Goal: Task Accomplishment & Management: Manage account settings

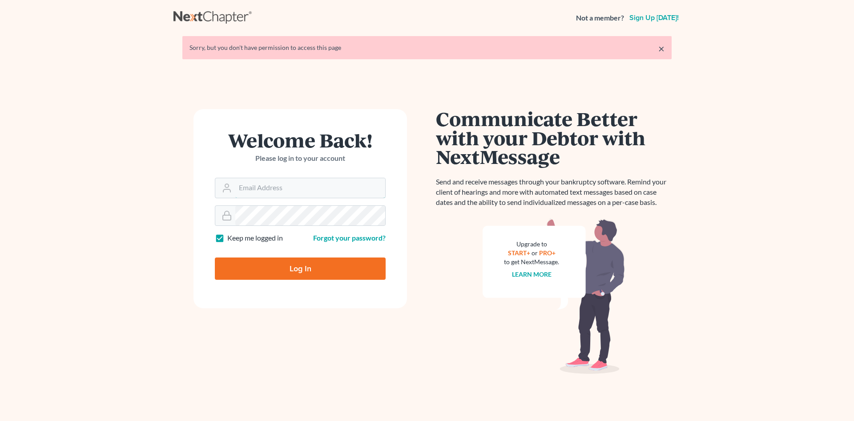
type input "[EMAIL_ADDRESS][DOMAIN_NAME]"
click input "Log In"
type input "Thinking..."
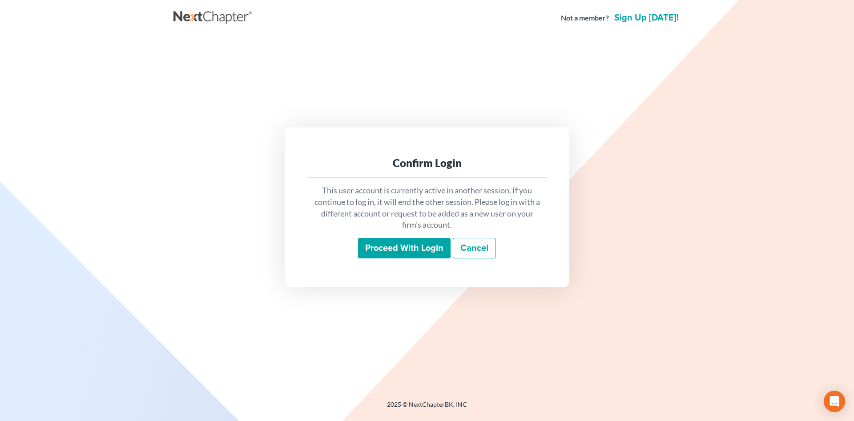
click at [400, 251] on input "Proceed with login" at bounding box center [404, 248] width 93 height 20
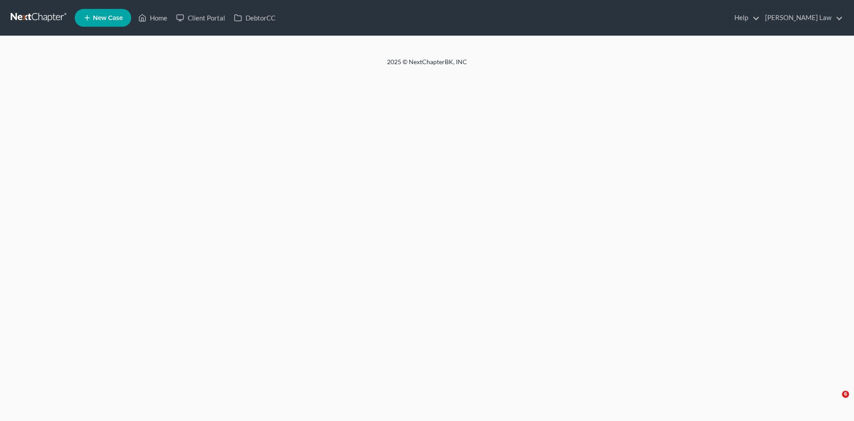
click at [444, 56] on div at bounding box center [427, 46] width 854 height 21
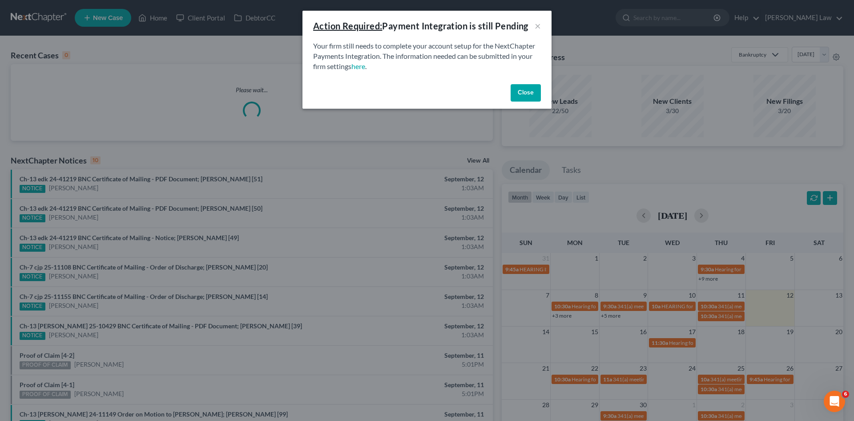
click at [531, 100] on button "Close" at bounding box center [526, 93] width 30 height 18
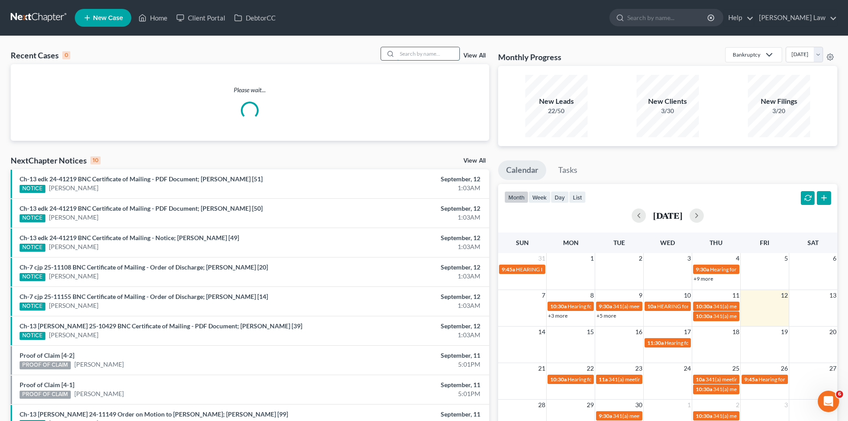
click at [421, 50] on input "search" at bounding box center [428, 53] width 62 height 13
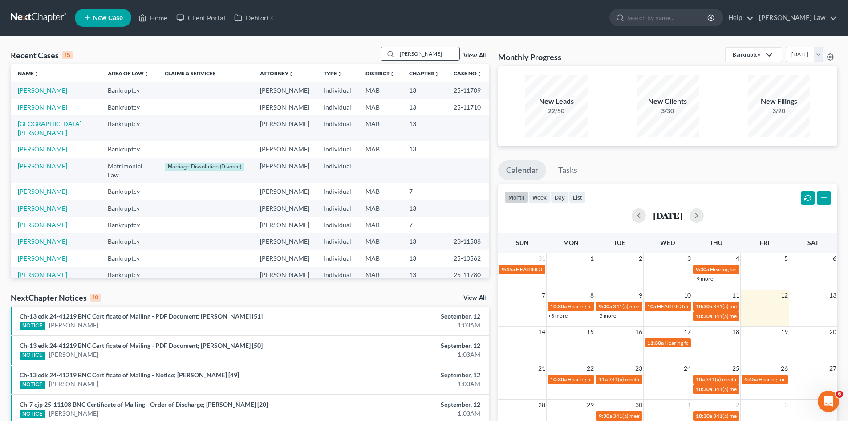
type input "cruz"
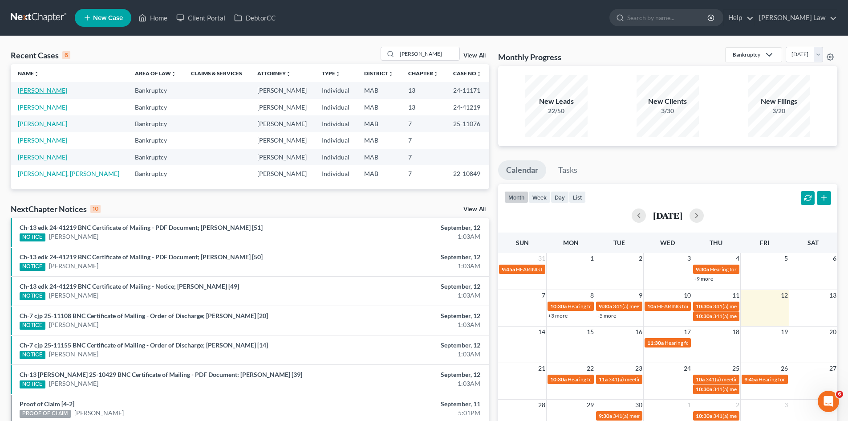
click at [39, 90] on link "Cruz, Joshua" at bounding box center [42, 90] width 49 height 8
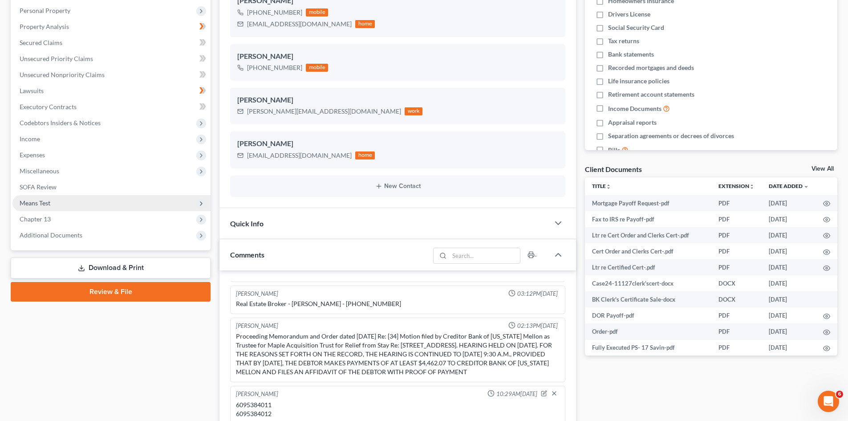
scroll to position [148, 0]
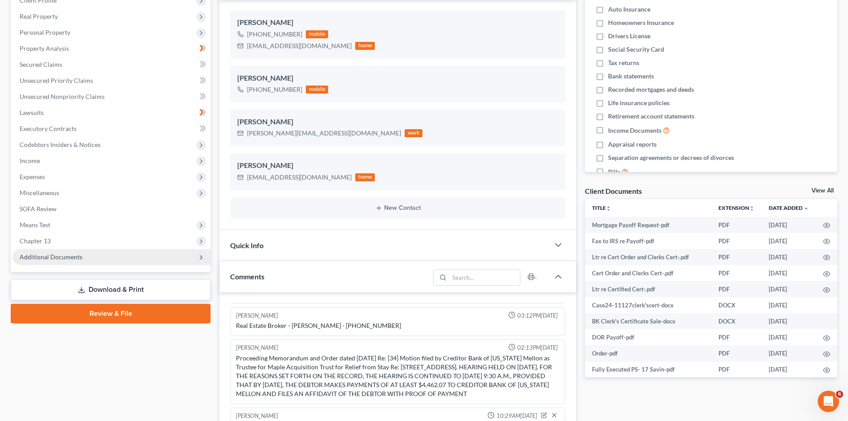
click at [75, 261] on span "Additional Documents" at bounding box center [111, 257] width 198 height 16
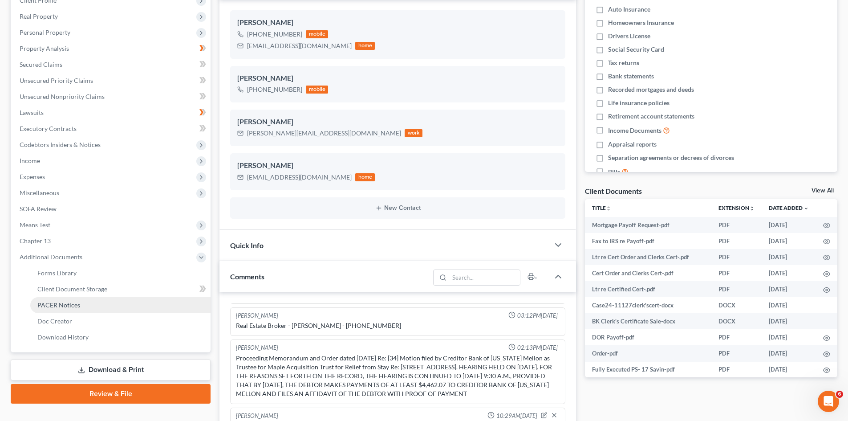
click at [67, 303] on span "PACER Notices" at bounding box center [58, 305] width 43 height 8
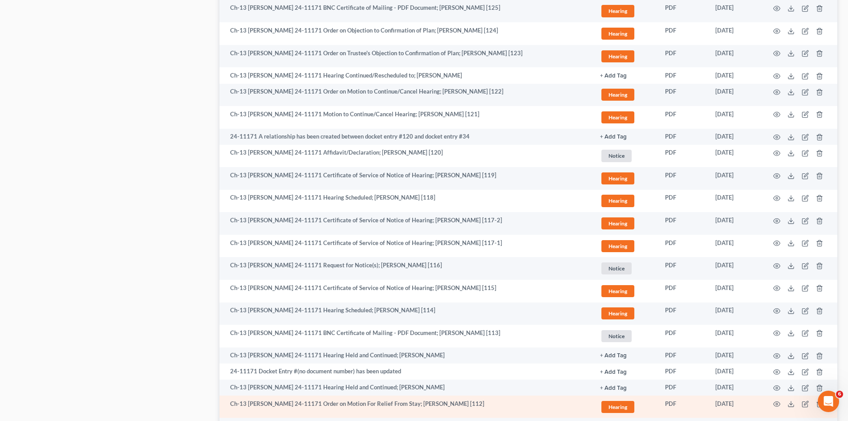
scroll to position [1547, 0]
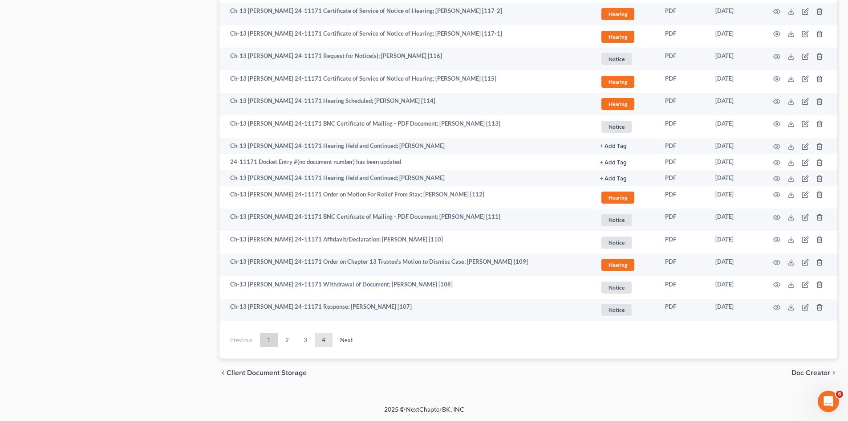
click at [327, 337] on link "4" at bounding box center [324, 339] width 18 height 14
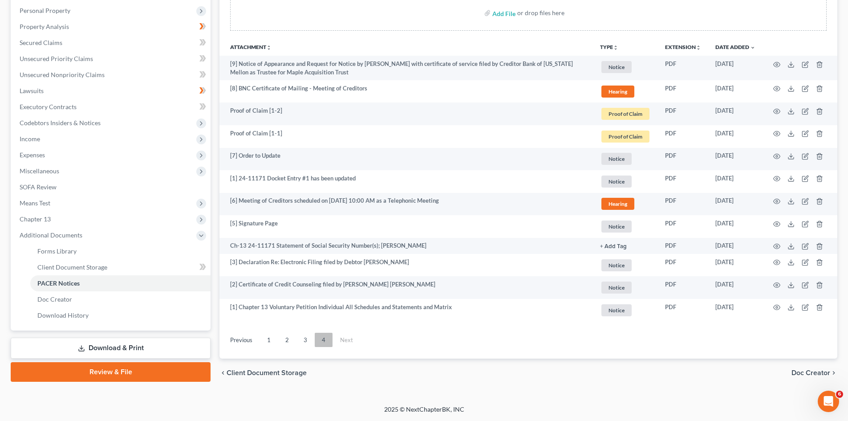
scroll to position [170, 0]
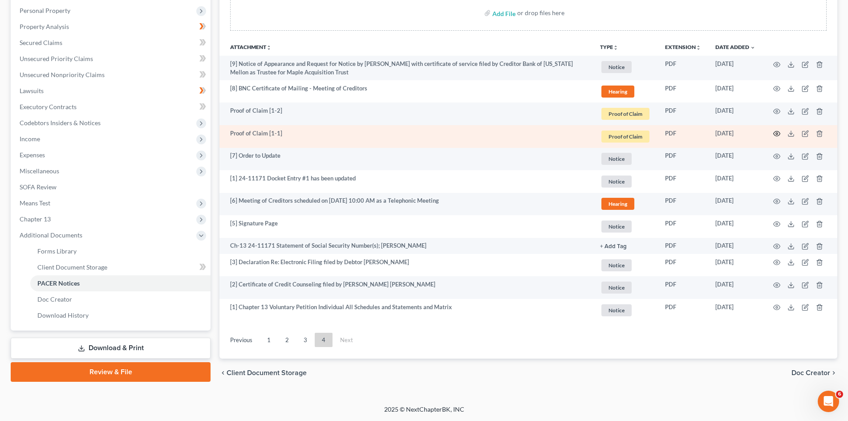
click at [778, 134] on icon "button" at bounding box center [776, 133] width 7 height 7
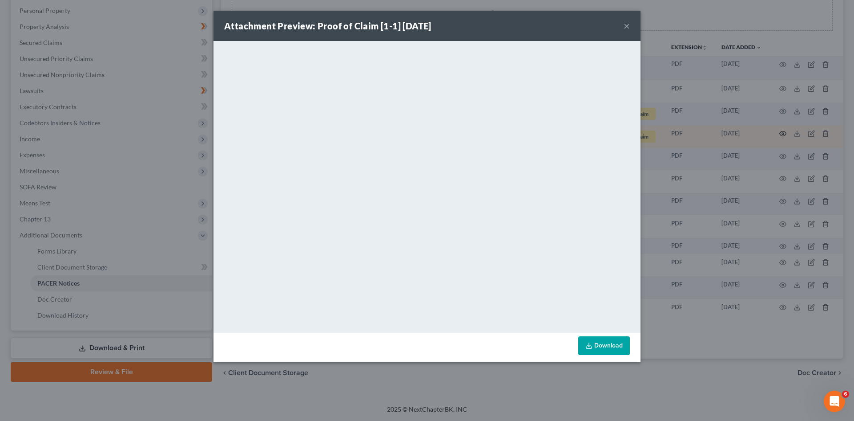
click at [778, 134] on div "Attachment Preview: Proof of Claim [1-1] 06/14/2024 × <object ng-attr-data='htt…" at bounding box center [427, 210] width 854 height 421
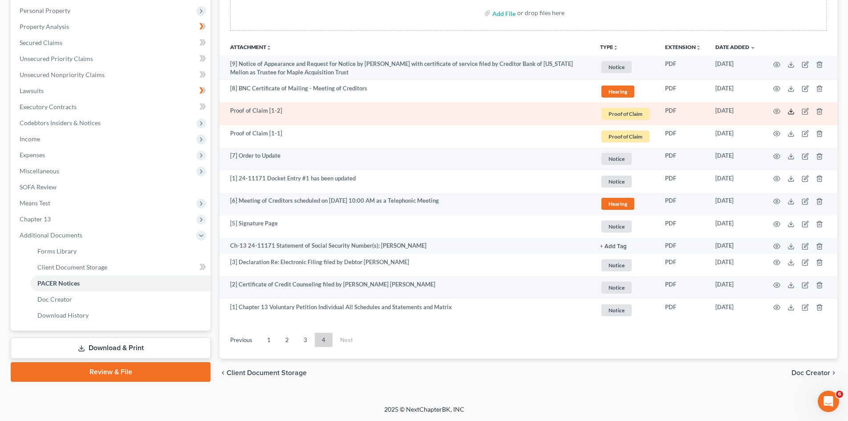
click at [789, 108] on td at bounding box center [799, 113] width 75 height 23
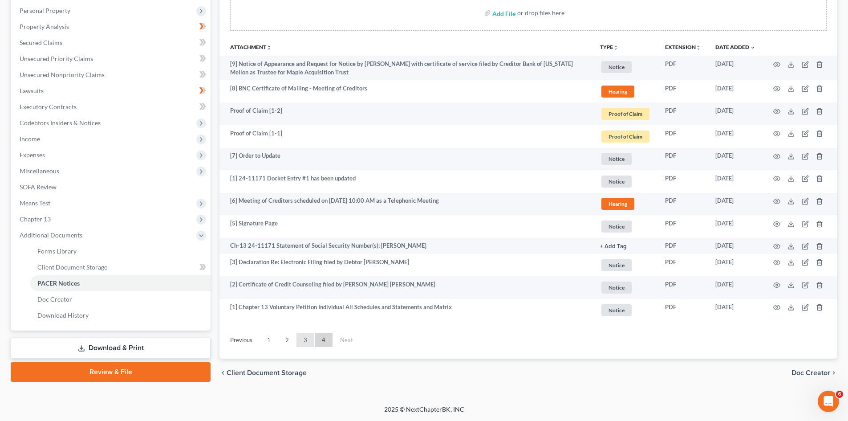
click at [303, 341] on link "3" at bounding box center [305, 339] width 18 height 14
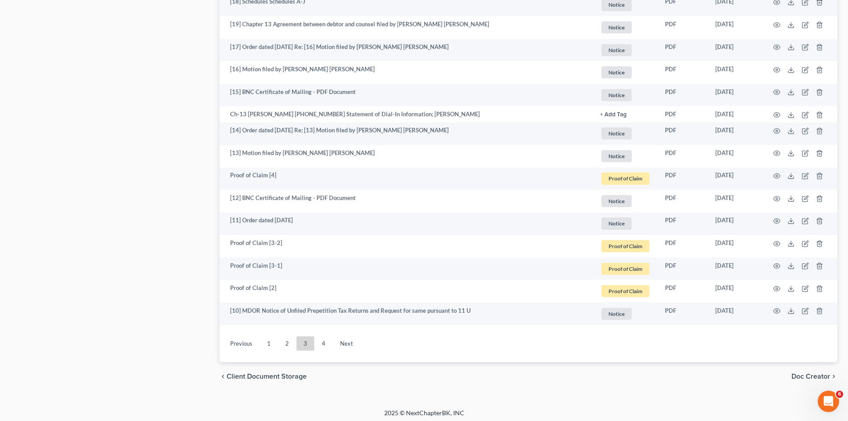
scroll to position [1565, 0]
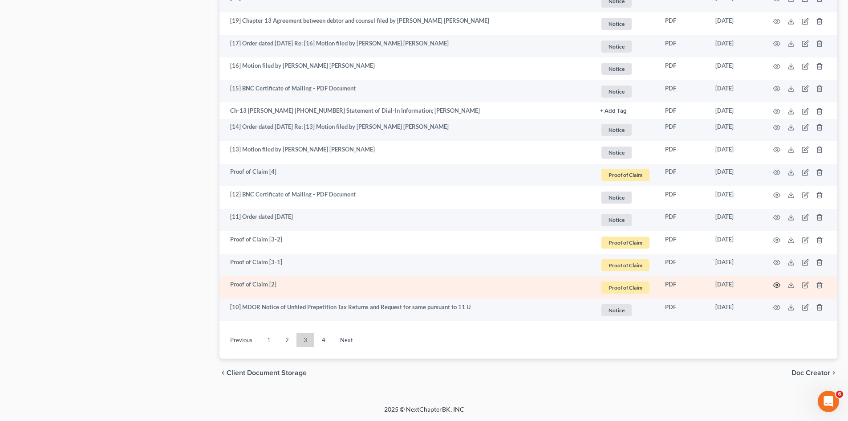
click at [774, 284] on icon "button" at bounding box center [776, 284] width 7 height 7
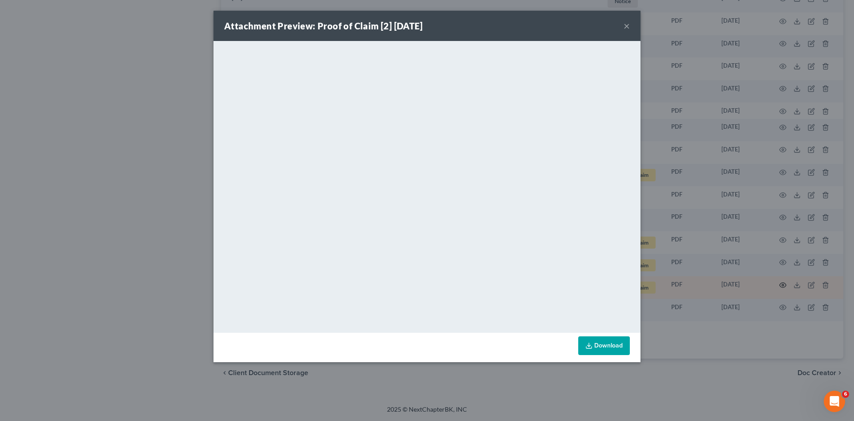
click at [774, 284] on div "Attachment Preview: Proof of Claim [2] 06/24/2024 × <object ng-attr-data='https…" at bounding box center [427, 210] width 854 height 421
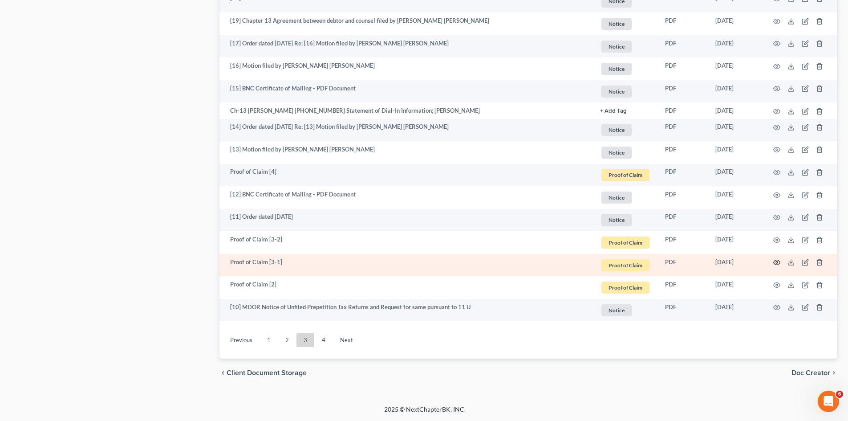
click at [777, 265] on icon "button" at bounding box center [776, 262] width 7 height 7
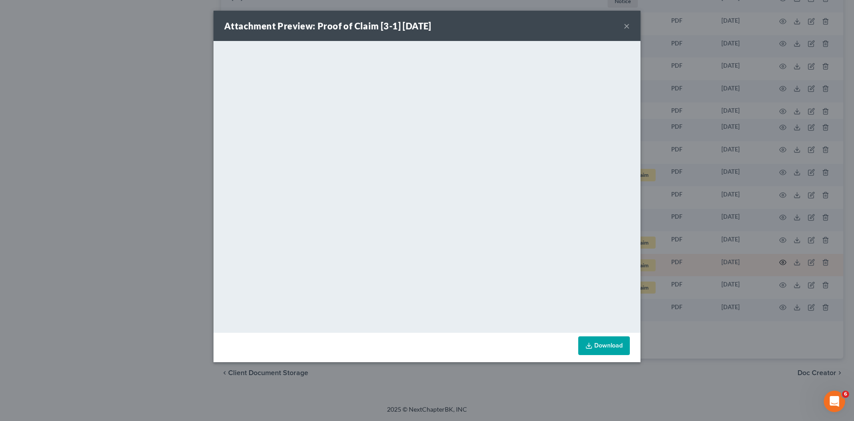
click at [777, 265] on div "Attachment Preview: Proof of Claim [3-1] 06/26/2024 × <object ng-attr-data='htt…" at bounding box center [427, 210] width 854 height 421
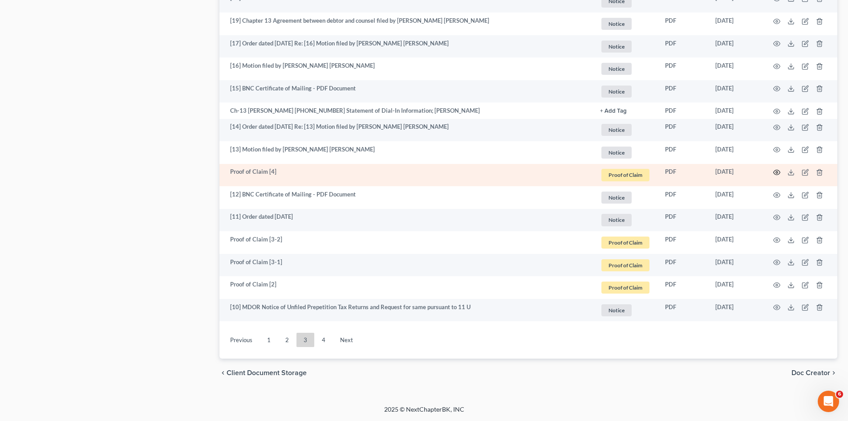
click at [776, 170] on icon "button" at bounding box center [776, 172] width 7 height 7
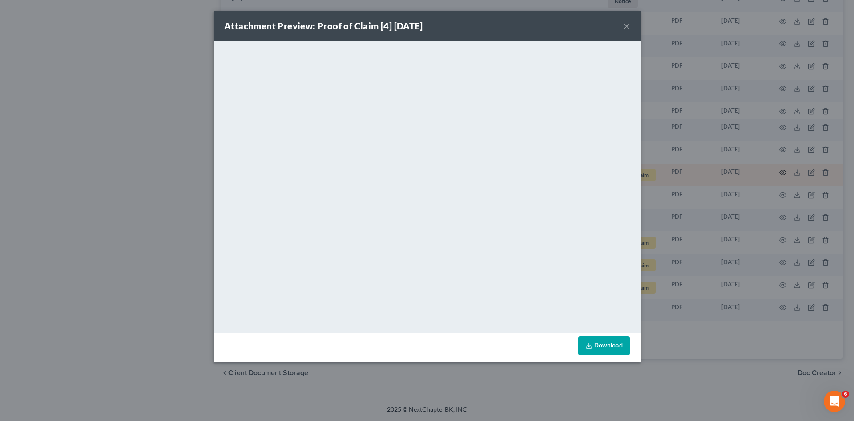
click at [776, 170] on div "Attachment Preview: Proof of Claim [4] 07/03/2024 × <object ng-attr-data='https…" at bounding box center [427, 210] width 854 height 421
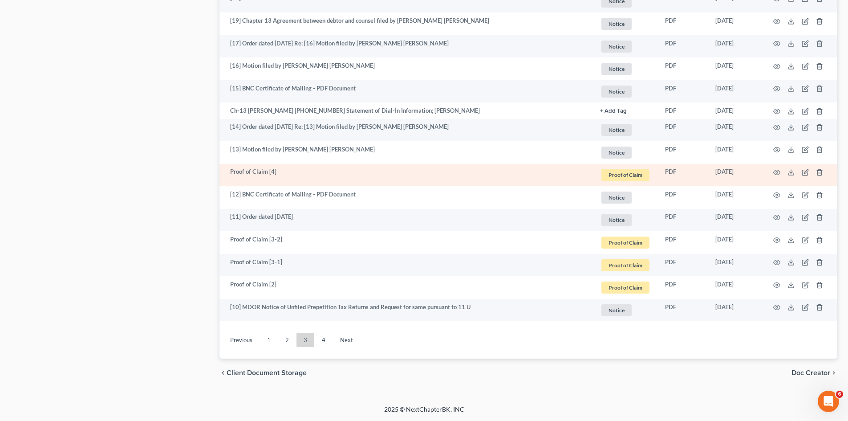
click at [796, 170] on td at bounding box center [799, 175] width 75 height 23
click at [794, 171] on icon at bounding box center [790, 172] width 7 height 7
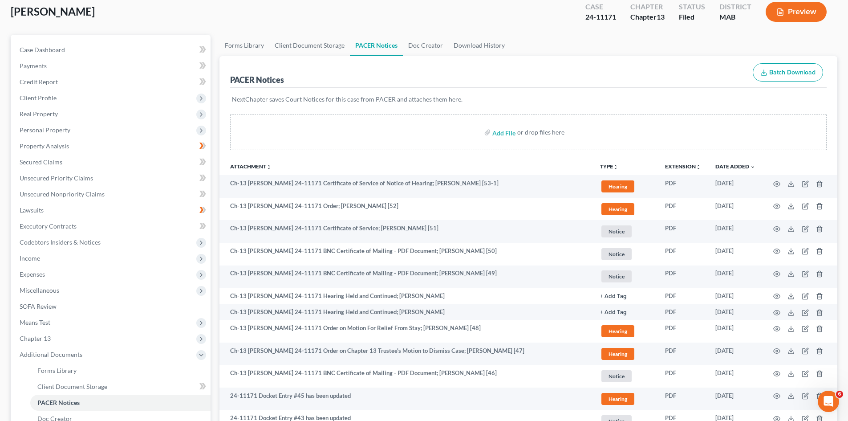
scroll to position [0, 0]
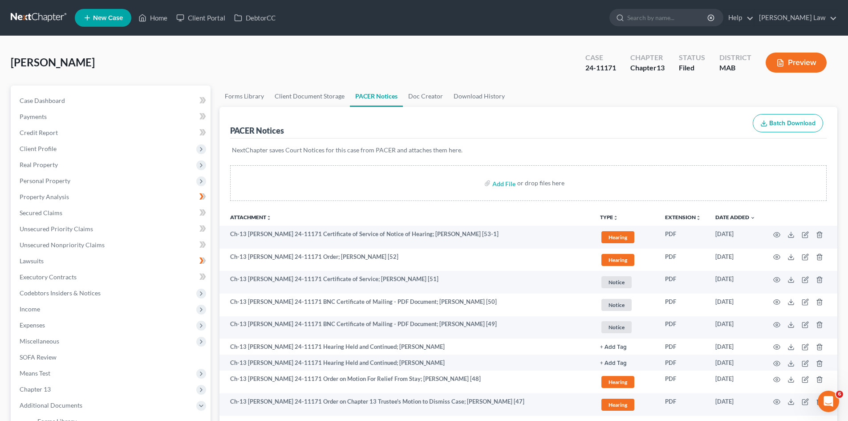
click at [51, 62] on span "[PERSON_NAME]" at bounding box center [53, 62] width 84 height 13
copy div "Cruz, Joshua Upgraded"
click at [593, 71] on div "24-11171" at bounding box center [600, 68] width 31 height 10
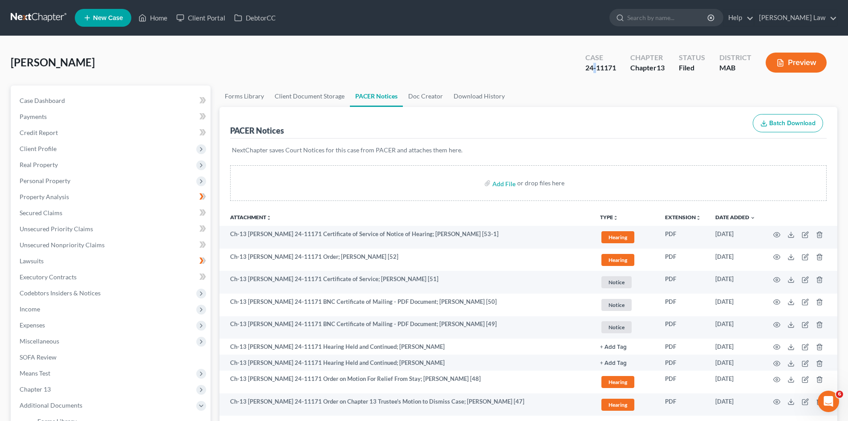
click at [593, 70] on div "24-11171" at bounding box center [600, 68] width 31 height 10
copy div "24-11171"
click at [48, 25] on link at bounding box center [39, 18] width 57 height 16
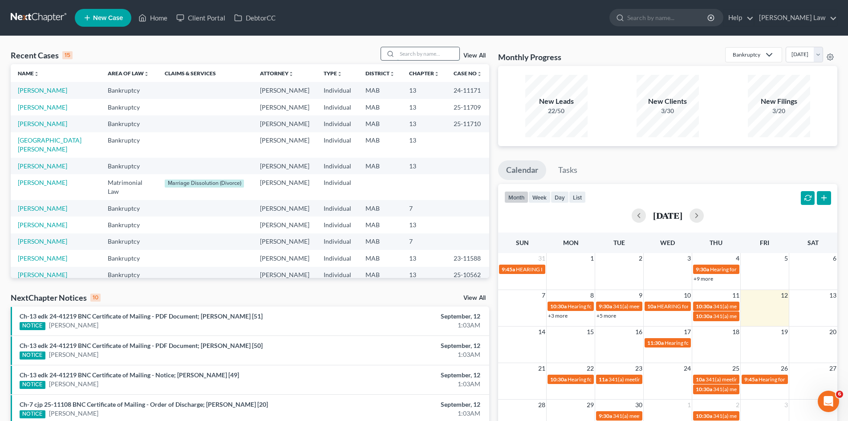
click at [440, 56] on input "search" at bounding box center [428, 53] width 62 height 13
type input "baum"
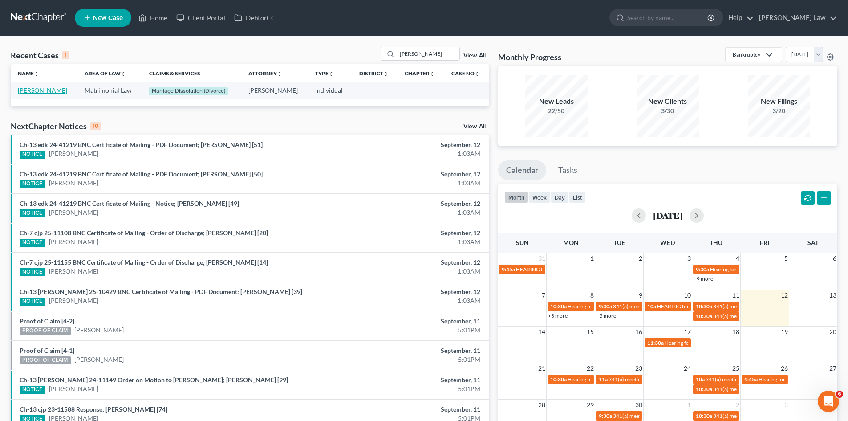
click at [58, 91] on link "Baumeister, Charles" at bounding box center [42, 90] width 49 height 8
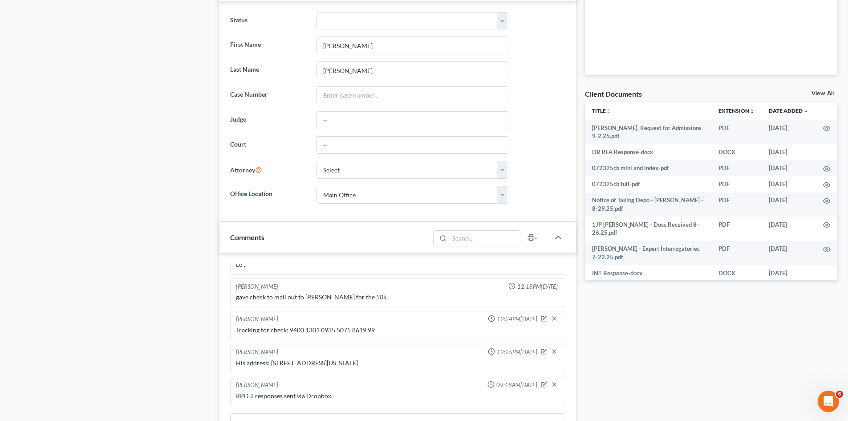
scroll to position [222, 0]
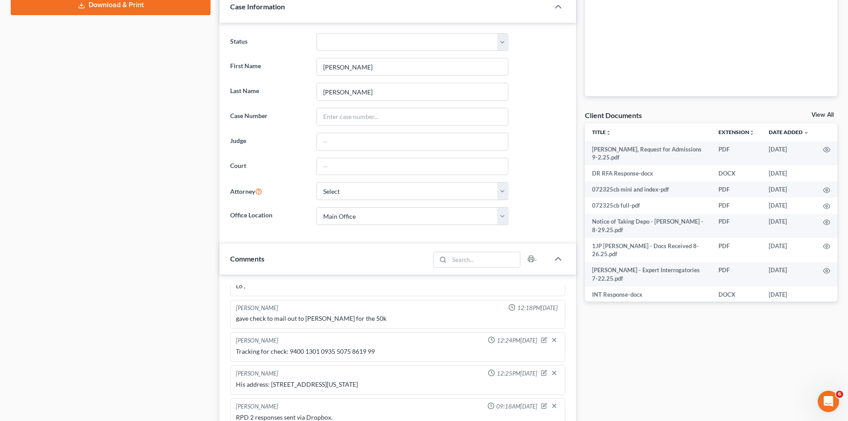
click at [821, 110] on div "Client Documents View All" at bounding box center [711, 116] width 252 height 13
click at [822, 112] on link "View All" at bounding box center [822, 115] width 22 height 6
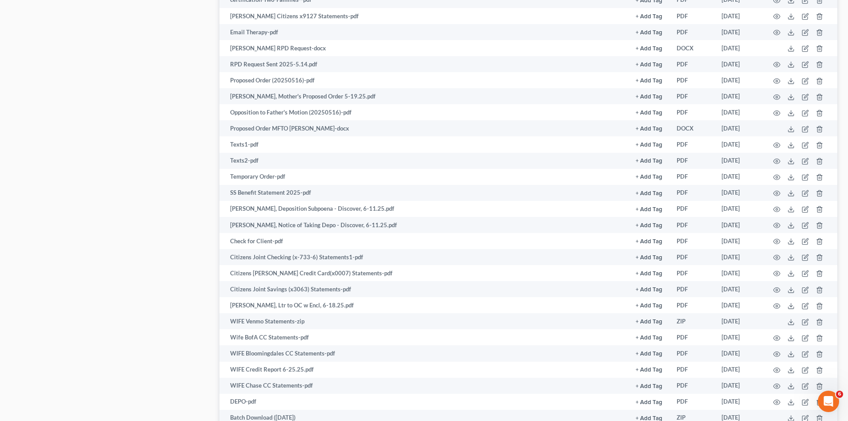
scroll to position [1763, 0]
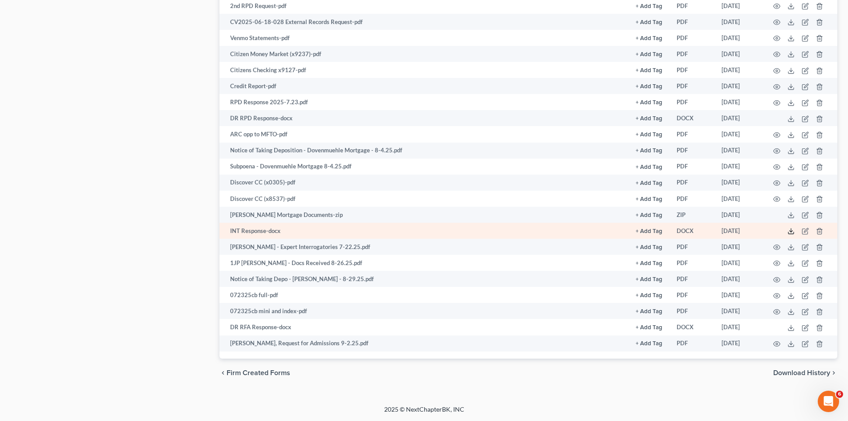
click at [790, 231] on icon at bounding box center [790, 230] width 7 height 7
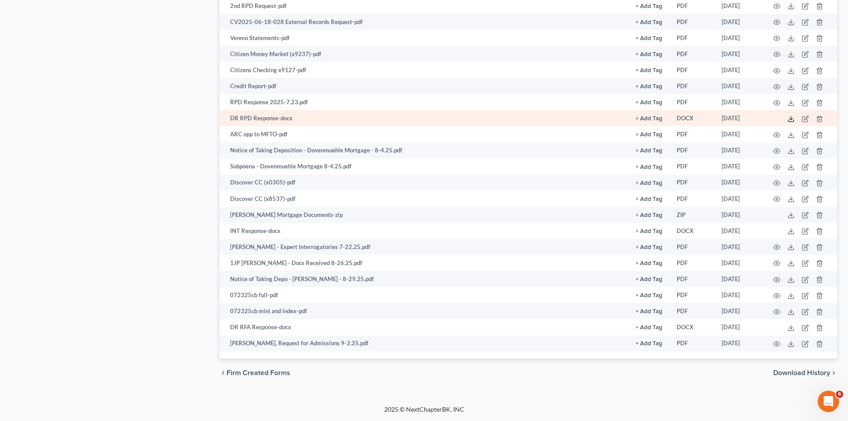
click at [788, 121] on icon at bounding box center [790, 118] width 7 height 7
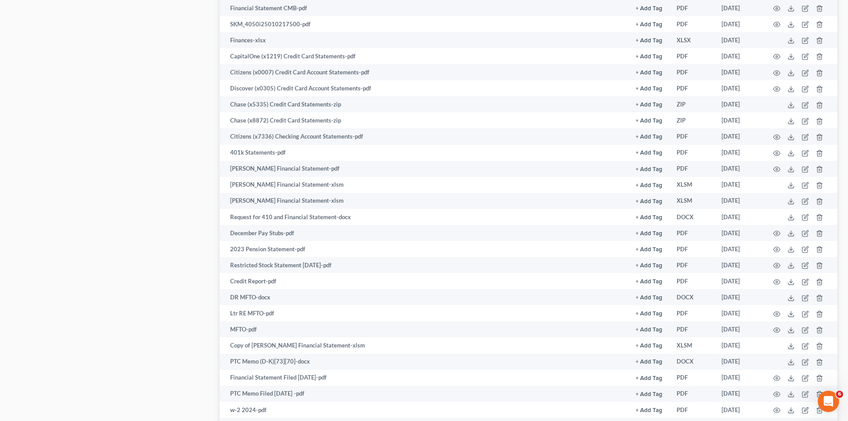
scroll to position [0, 0]
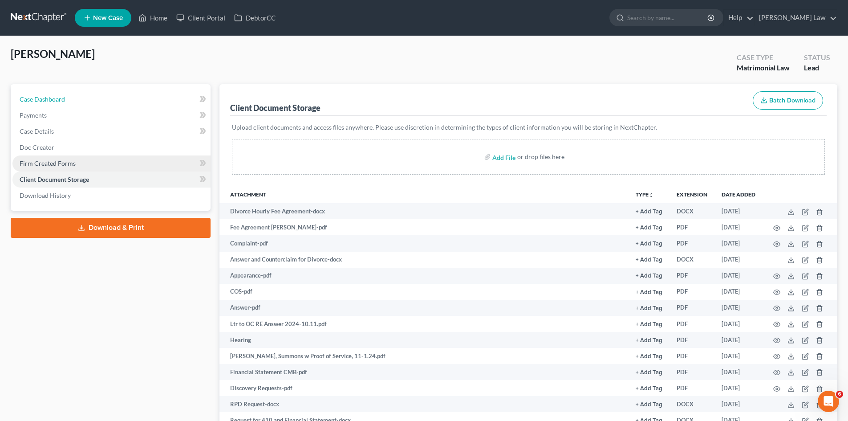
drag, startPoint x: 69, startPoint y: 104, endPoint x: 178, endPoint y: 164, distance: 124.7
click at [69, 104] on link "Case Dashboard" at bounding box center [111, 99] width 198 height 16
select select "0"
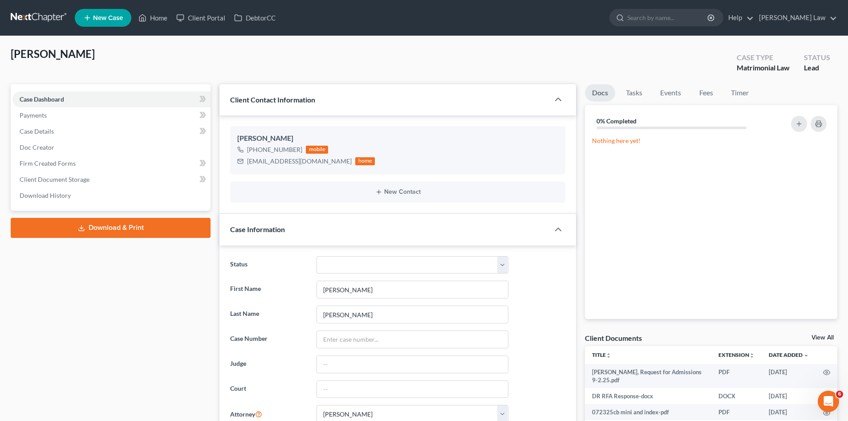
click at [32, 20] on link at bounding box center [39, 18] width 57 height 16
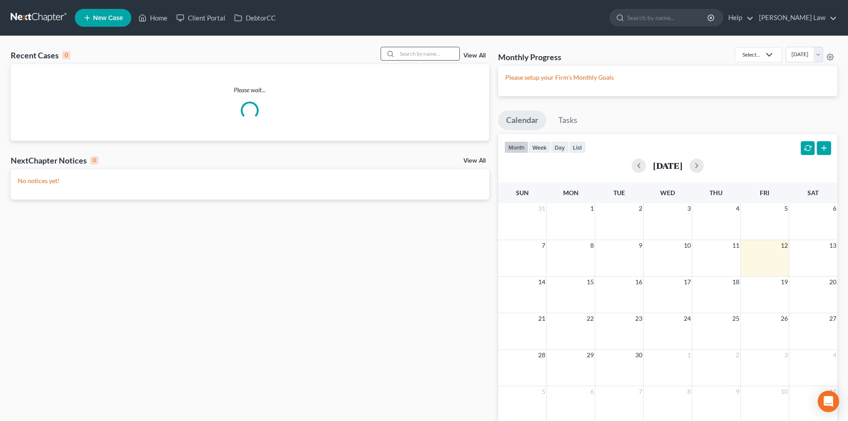
click at [434, 56] on input "search" at bounding box center [428, 53] width 62 height 13
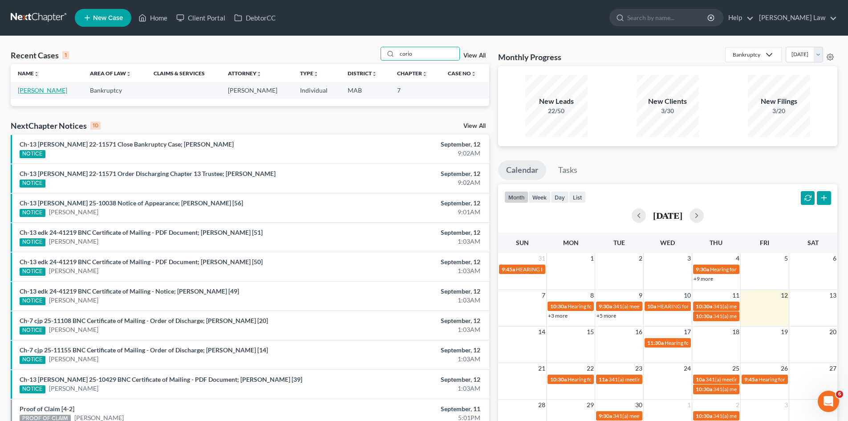
type input "corio"
click at [32, 88] on link "[PERSON_NAME]" at bounding box center [42, 90] width 49 height 8
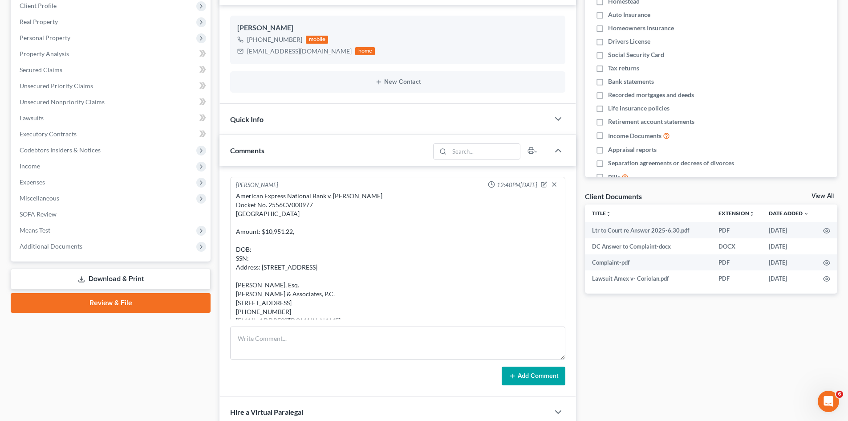
scroll to position [29, 0]
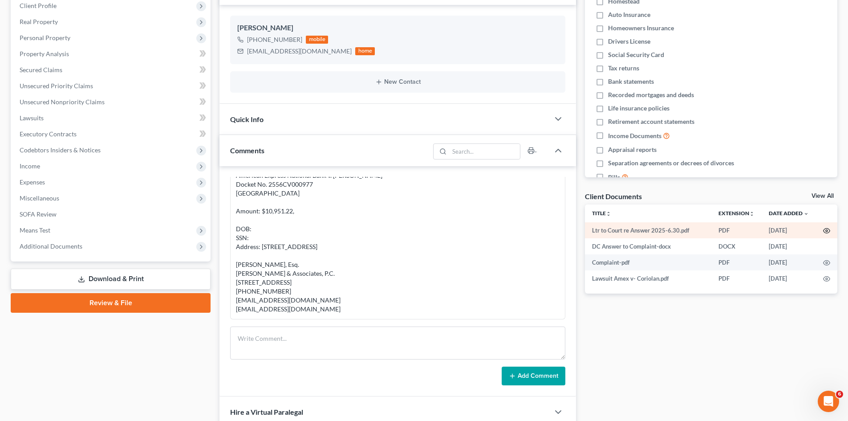
click at [824, 230] on icon "button" at bounding box center [826, 230] width 7 height 5
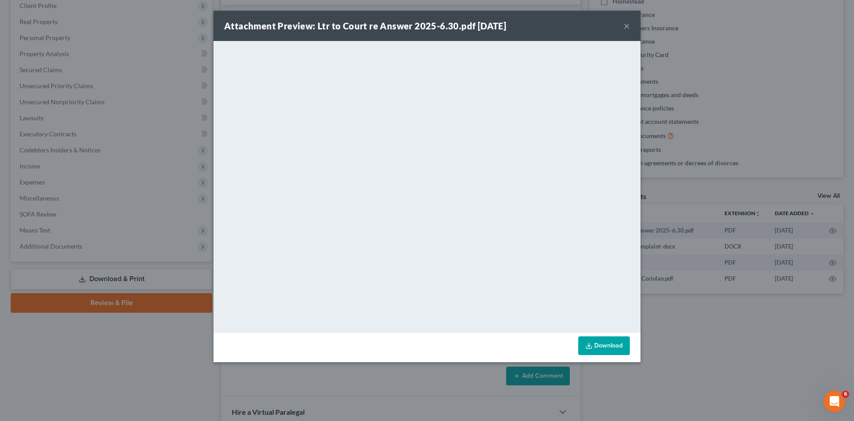
click at [764, 210] on div "Attachment Preview: Ltr to Court re Answer 2025-6.30.pdf [DATE] × <object ng-at…" at bounding box center [427, 210] width 854 height 421
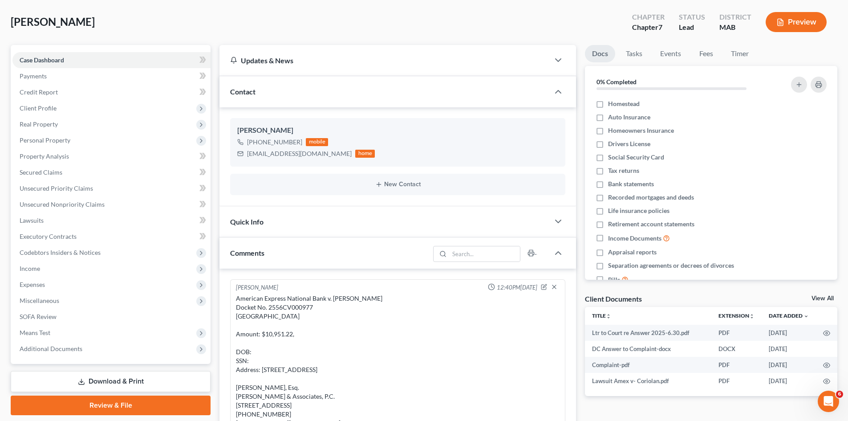
scroll to position [0, 0]
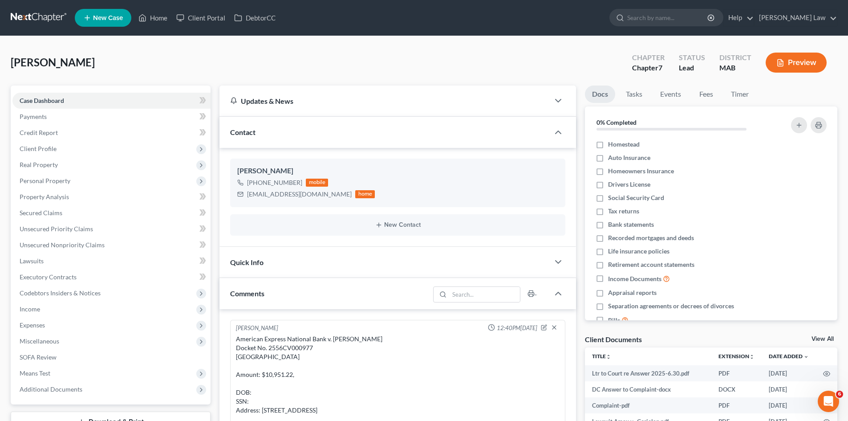
drag, startPoint x: 20, startPoint y: 21, endPoint x: 25, endPoint y: 20, distance: 5.4
click at [20, 21] on link at bounding box center [39, 18] width 57 height 16
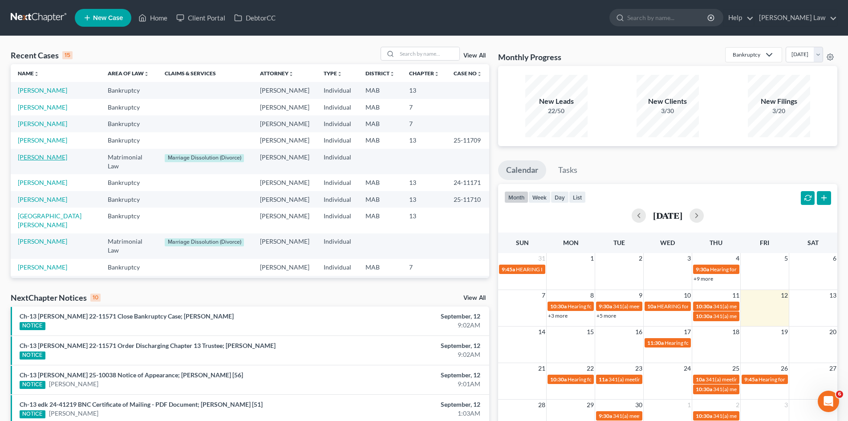
click at [53, 157] on link "[PERSON_NAME]" at bounding box center [42, 157] width 49 height 8
select select "10"
select select "0"
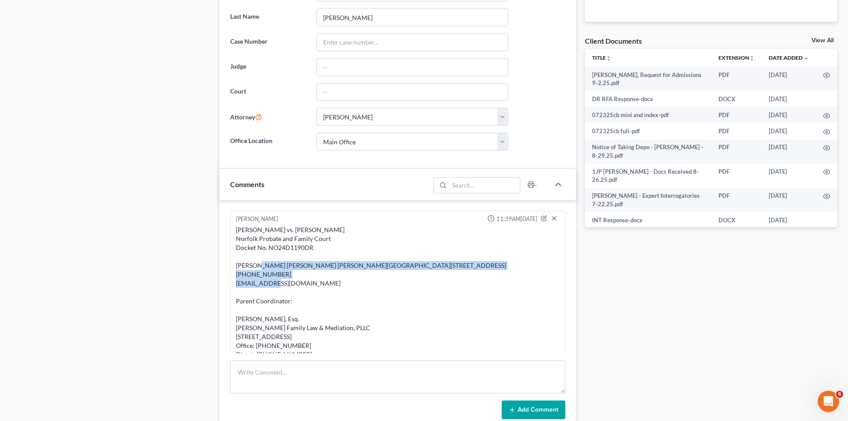
drag, startPoint x: 233, startPoint y: 263, endPoint x: 317, endPoint y: 295, distance: 90.1
click at [317, 295] on div "[PERSON_NAME] 11:39AM[DATE] [PERSON_NAME] vs. [PERSON_NAME] Norfolk Probate and…" at bounding box center [397, 296] width 335 height 172
copy div "Christie G. Jacobi Gibbs Heinle Maiona LLP 57 River Street, Suite 204 Wellesley…"
click at [816, 43] on link "View All" at bounding box center [822, 40] width 22 height 6
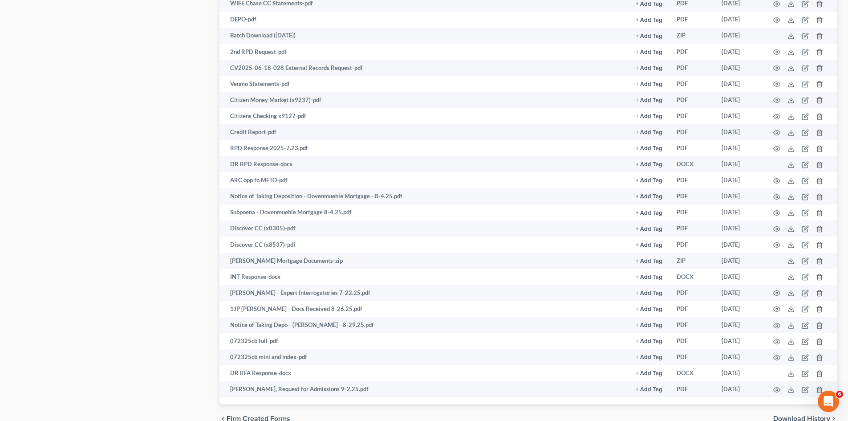
scroll to position [1688, 0]
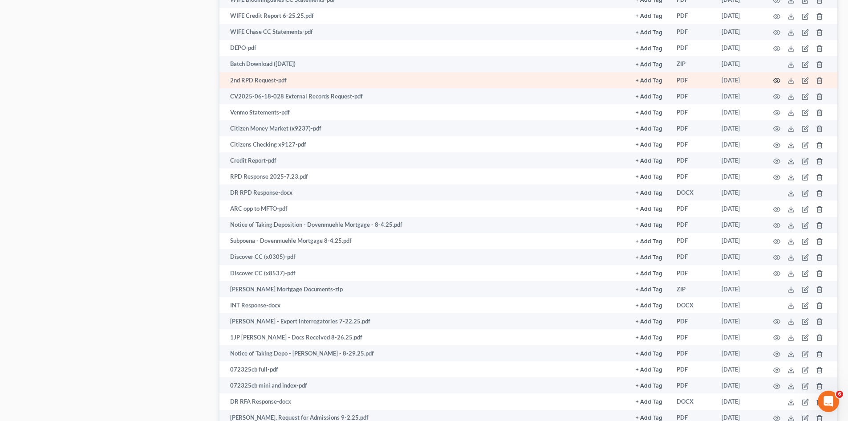
click at [778, 77] on icon "button" at bounding box center [776, 80] width 7 height 7
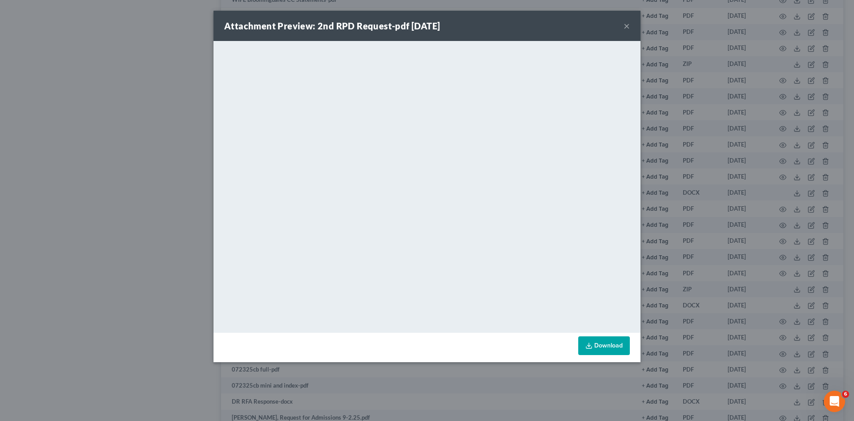
click at [673, 158] on div "Attachment Preview: 2nd RPD Request-pdf 07/16/2025 × <object ng-attr-data='http…" at bounding box center [427, 210] width 854 height 421
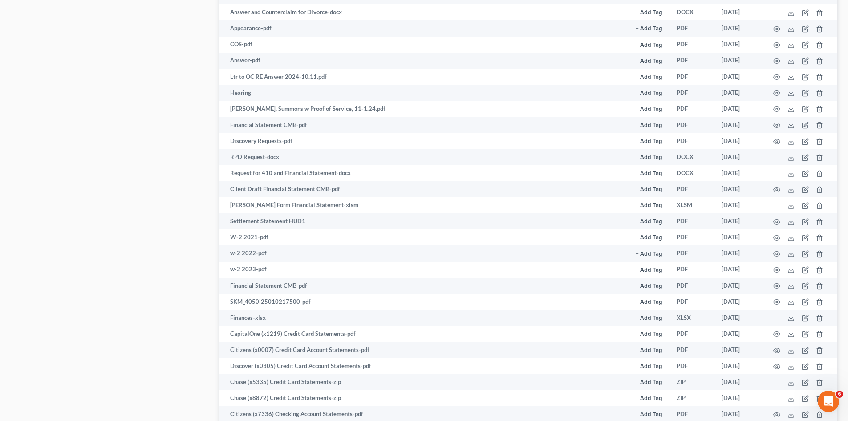
scroll to position [0, 0]
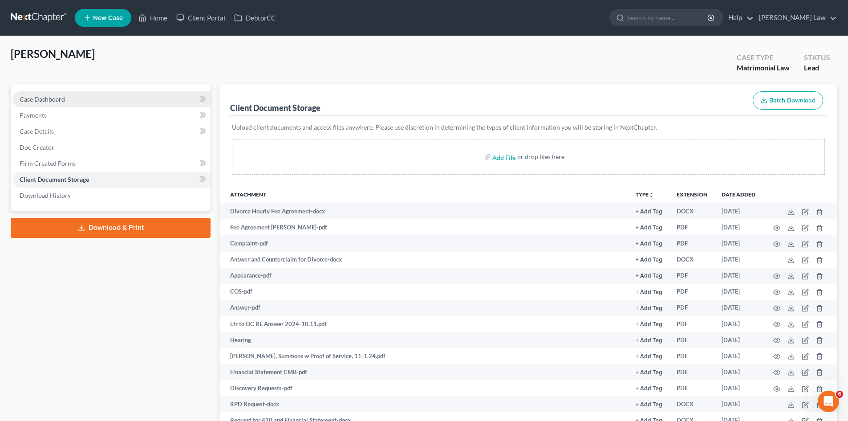
click at [42, 97] on span "Case Dashboard" at bounding box center [42, 99] width 45 height 8
select select "0"
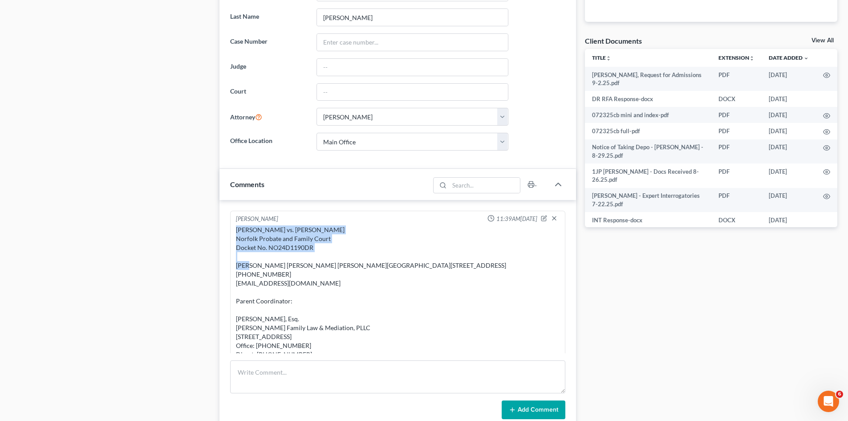
drag, startPoint x: 234, startPoint y: 228, endPoint x: 323, endPoint y: 244, distance: 90.9
click at [323, 244] on div "Michael Manning 11:39AM, 10/04/2024 Kathryn Novicki vs. Charles Baumeister Norf…" at bounding box center [397, 296] width 335 height 172
copy div "Kathryn Novicki vs. Charles Baumeister Norfolk Probate and Family Court Docket …"
drag, startPoint x: 826, startPoint y: 42, endPoint x: 852, endPoint y: 43, distance: 25.8
click at [826, 42] on link "View All" at bounding box center [822, 40] width 22 height 6
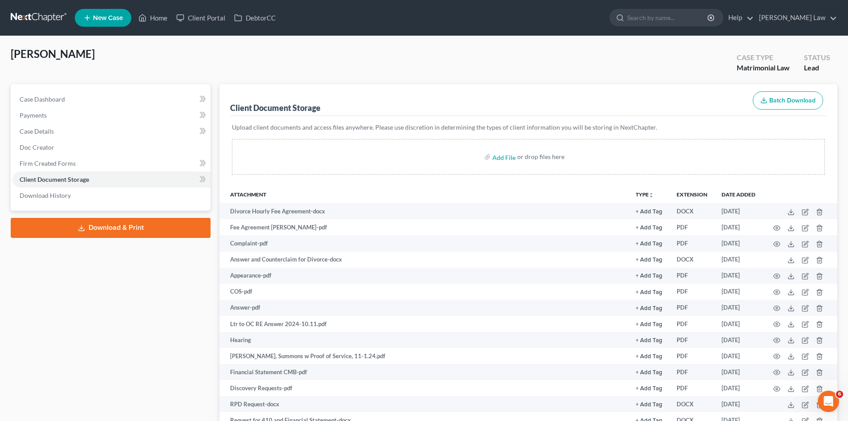
click at [45, 20] on link at bounding box center [39, 18] width 57 height 16
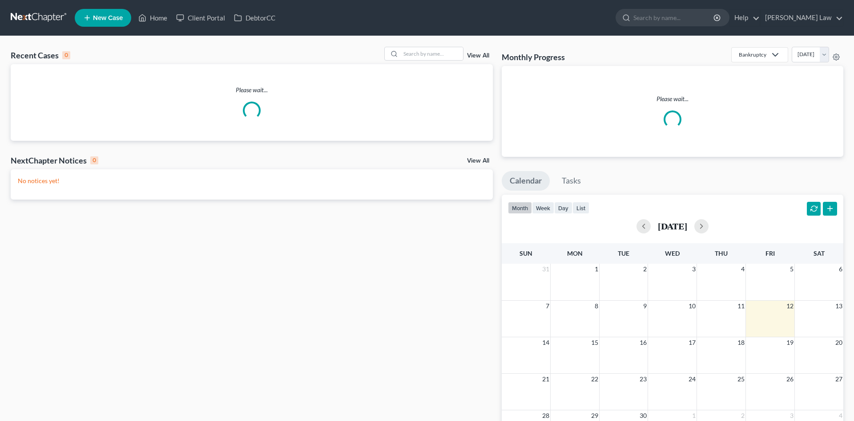
drag, startPoint x: 0, startPoint y: 0, endPoint x: 436, endPoint y: 57, distance: 439.4
click div "Recent Cases 0 View All"
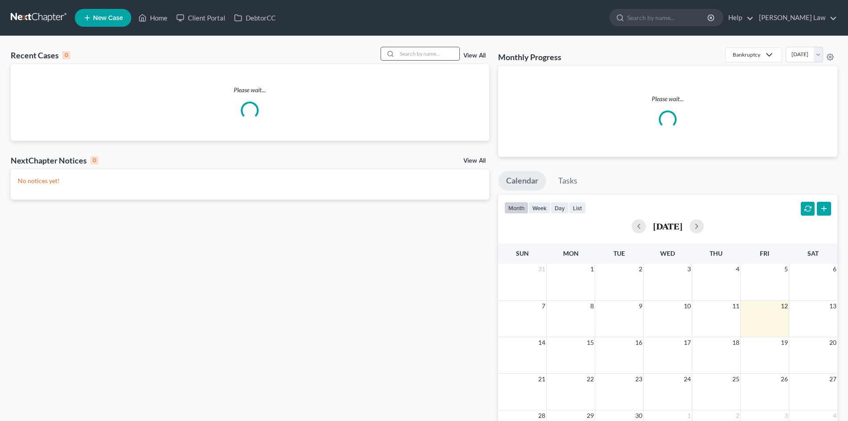
click input "search"
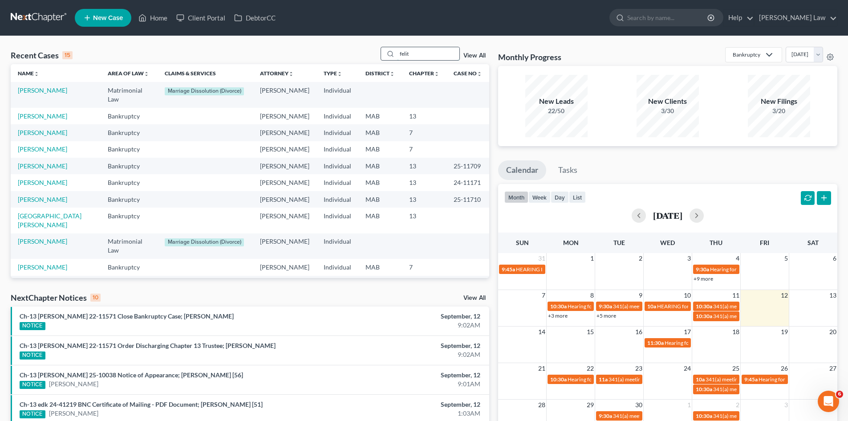
type input "felit"
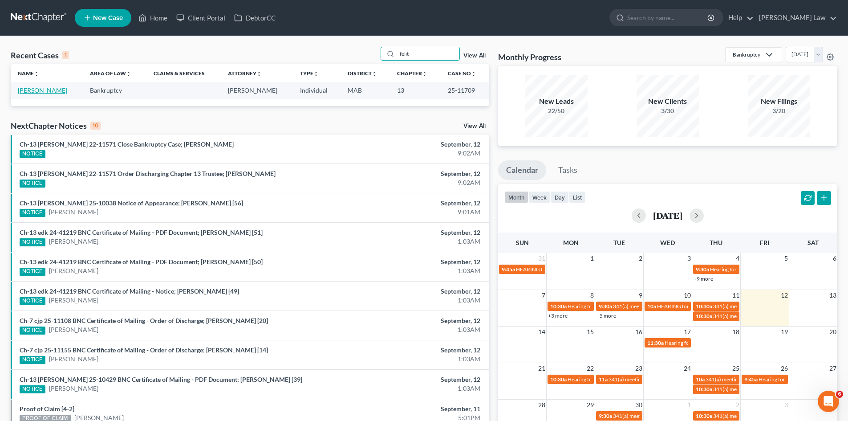
click link "[PERSON_NAME]"
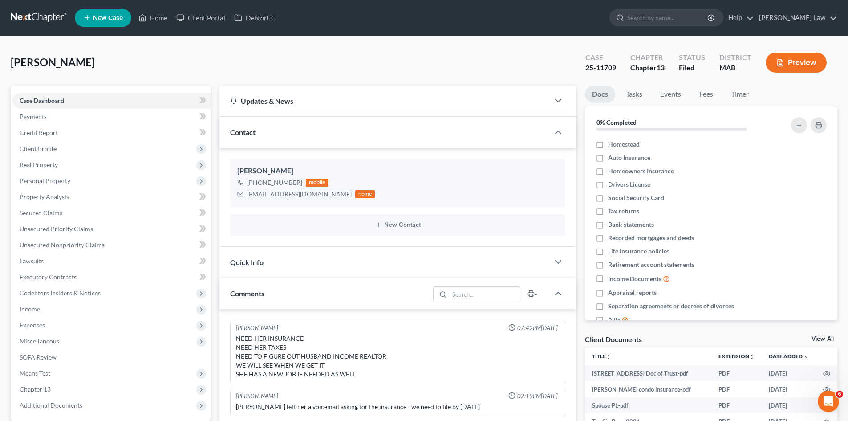
click link "View All"
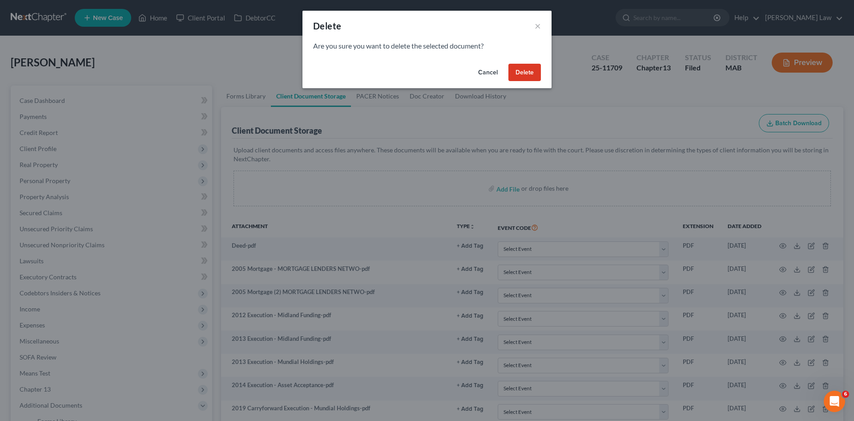
click button "Cancel"
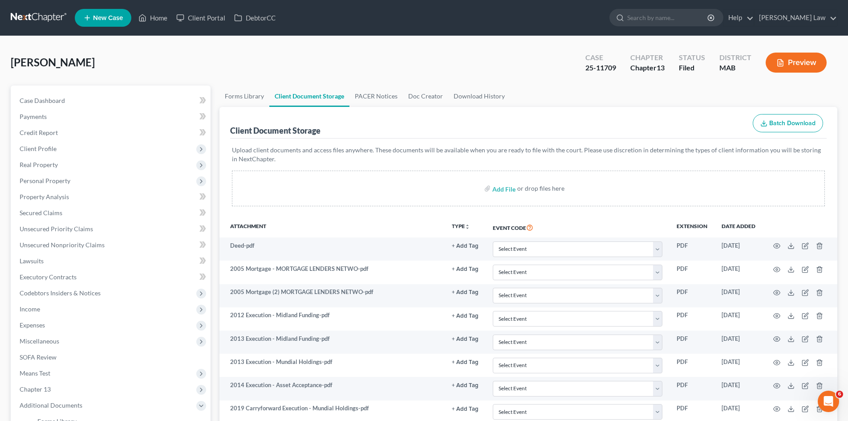
click link
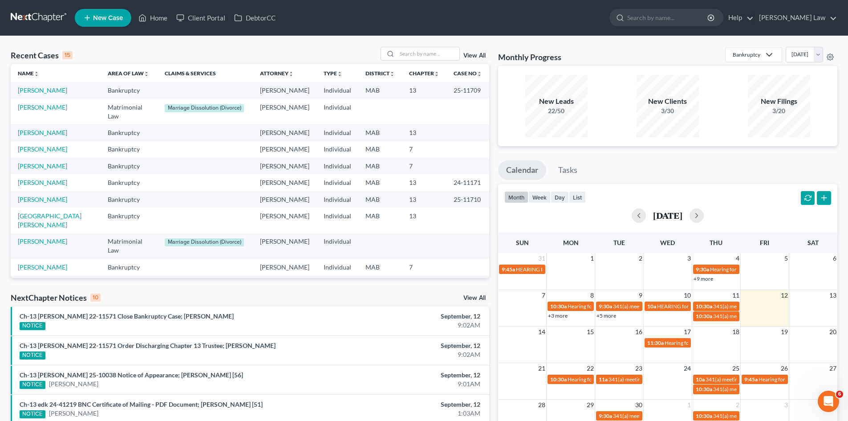
click at [428, 42] on div "Recent Cases 15 View All Name unfold_more expand_more expand_less Area of Law u…" at bounding box center [424, 330] width 848 height 588
click at [427, 54] on input "search" at bounding box center [428, 53] width 62 height 13
type input "[GEOGRAPHIC_DATA]"
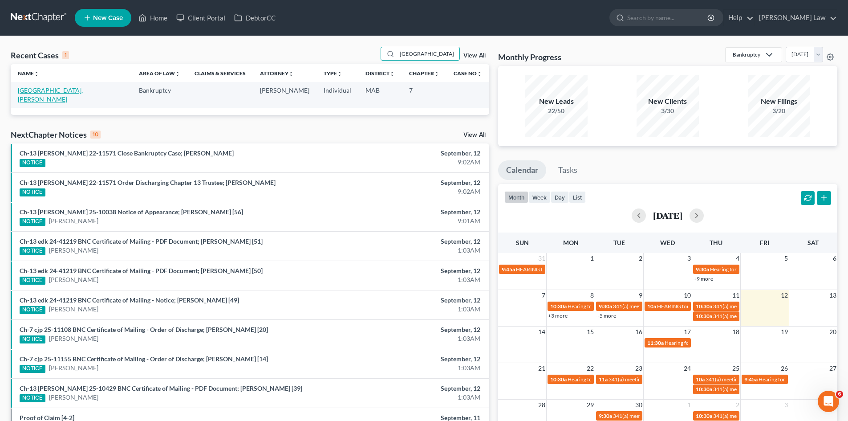
click at [31, 92] on link "[GEOGRAPHIC_DATA], [PERSON_NAME]" at bounding box center [50, 94] width 65 height 16
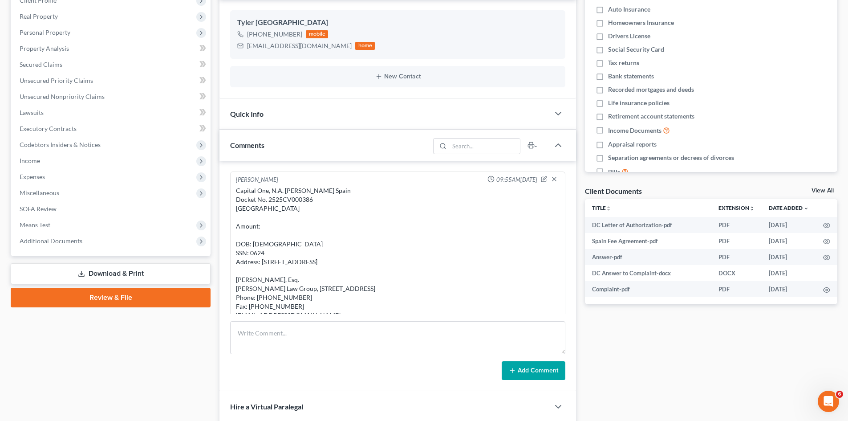
scroll to position [29, 0]
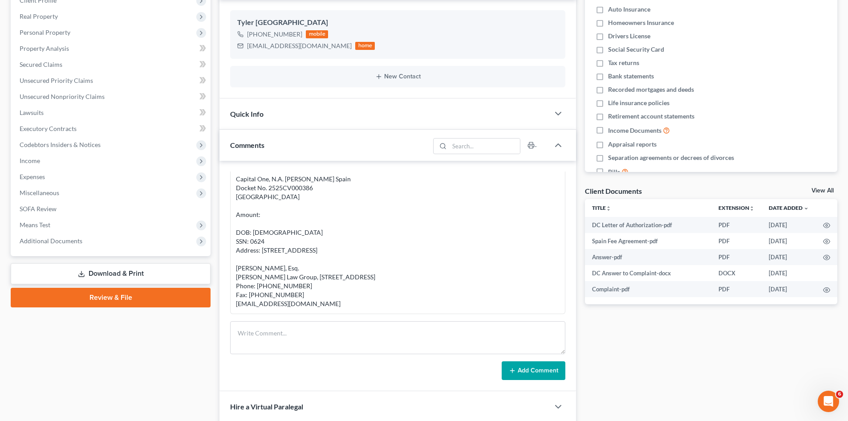
drag, startPoint x: 236, startPoint y: 192, endPoint x: 336, endPoint y: 302, distance: 148.7
click at [336, 302] on div "Capital One, N.A. v. Tyler Spain Docket No. 2525CV000386 Barnstable District Co…" at bounding box center [398, 240] width 324 height 133
copy div "Capital One, N.A. v. Tyler Spain Docket No. 2525CV000386 Barnstable District Co…"
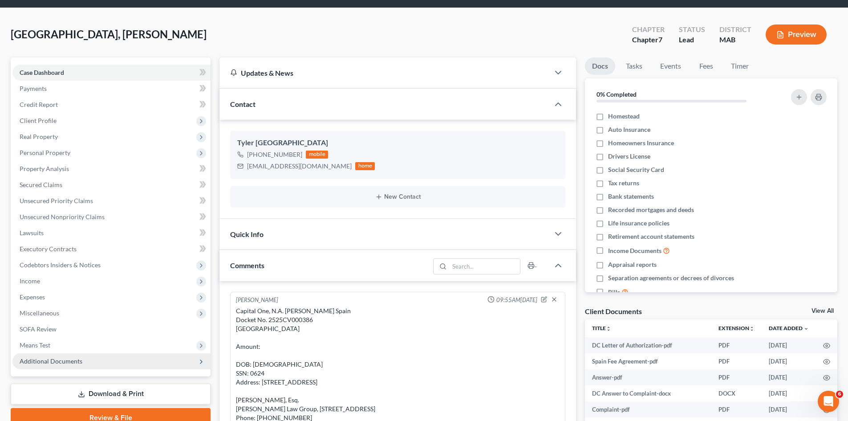
scroll to position [0, 0]
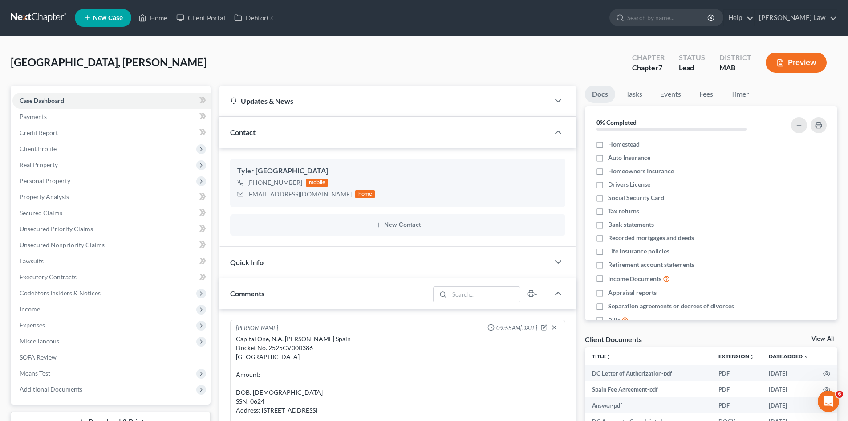
click at [819, 337] on link "View All" at bounding box center [822, 339] width 22 height 6
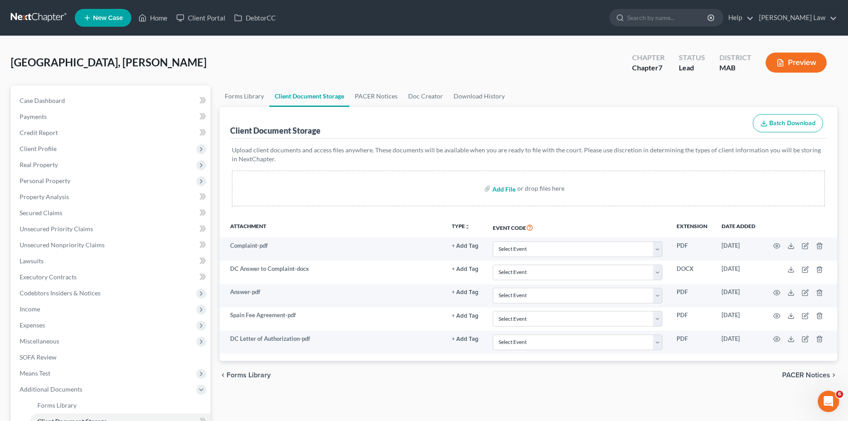
click at [498, 190] on input "file" at bounding box center [502, 188] width 21 height 16
type input "C:\fakepath\2525CV000386 Notice of CMC(Event Notice)-434162173.pdf"
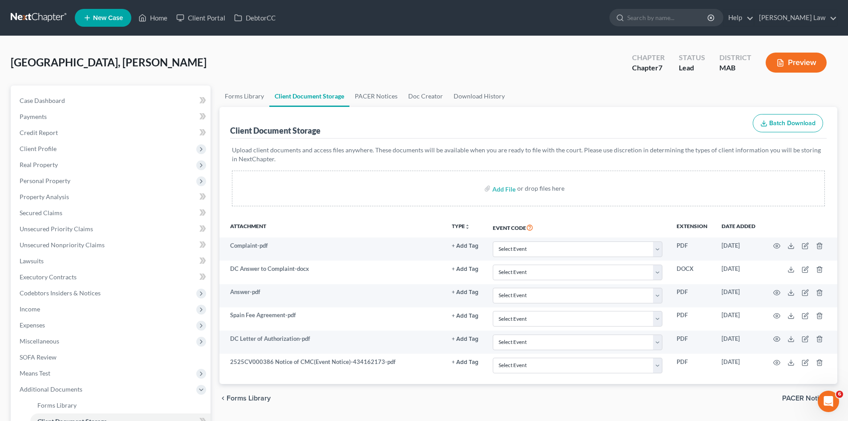
click at [39, 18] on link at bounding box center [39, 18] width 57 height 16
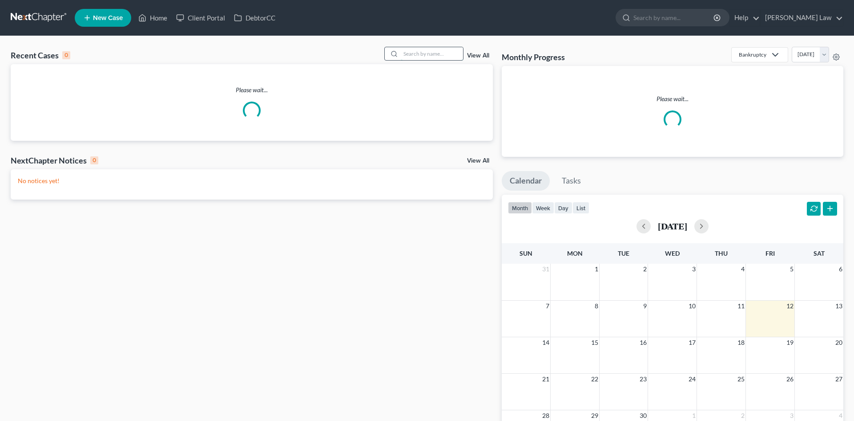
drag, startPoint x: 441, startPoint y: 81, endPoint x: 413, endPoint y: 50, distance: 41.3
click at [413, 50] on input "search" at bounding box center [432, 53] width 62 height 13
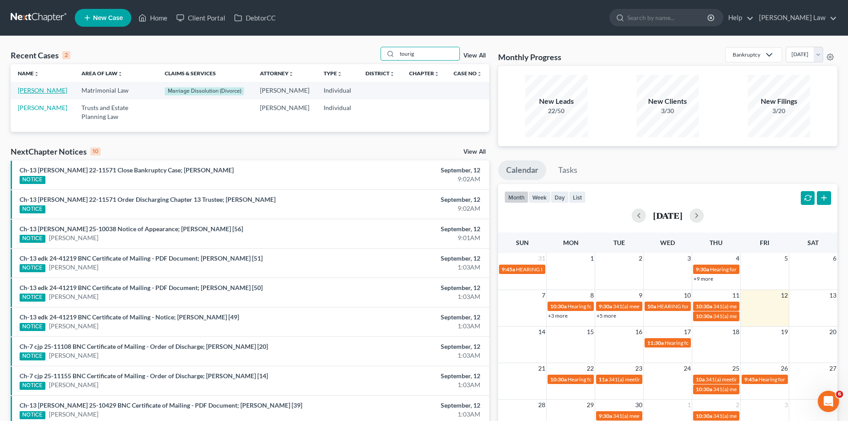
type input "tourig"
click at [25, 94] on link "[PERSON_NAME]" at bounding box center [42, 90] width 49 height 8
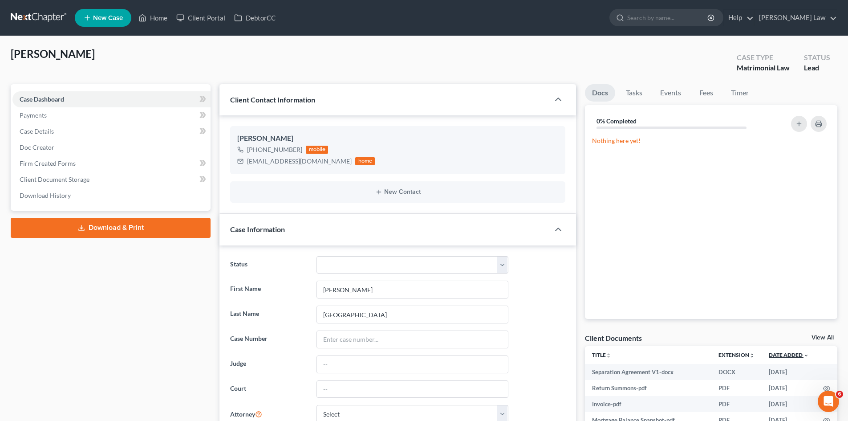
scroll to position [170, 0]
click at [820, 334] on link "View All" at bounding box center [822, 337] width 22 height 6
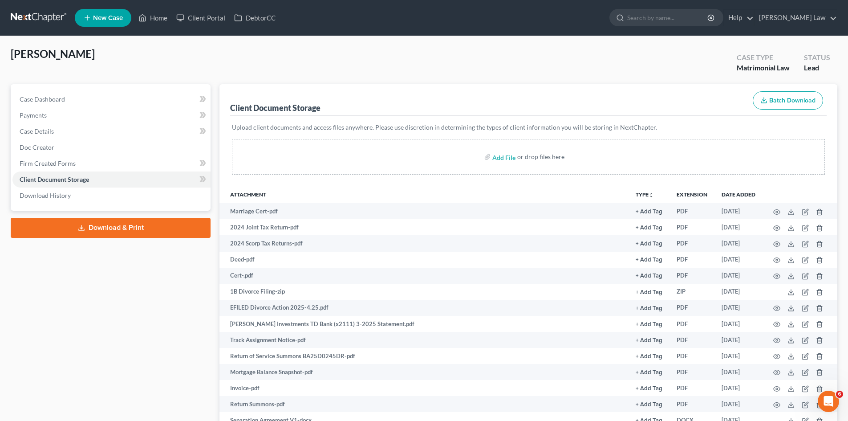
click at [36, 13] on link at bounding box center [39, 18] width 57 height 16
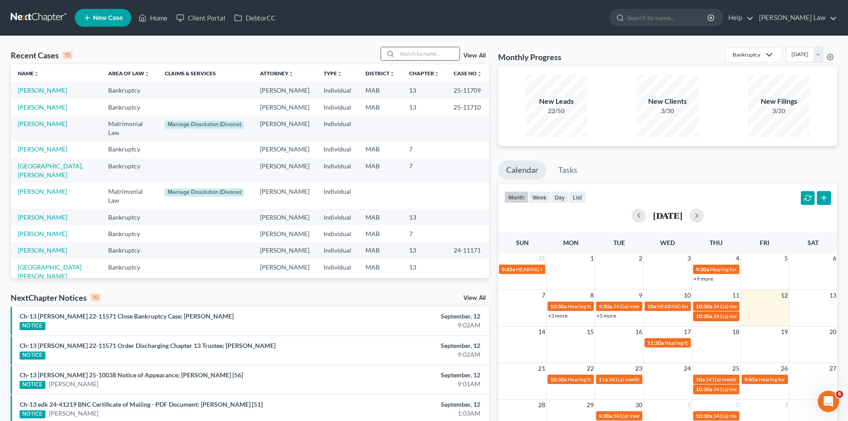
click at [448, 53] on input "search" at bounding box center [428, 53] width 62 height 13
type input "birming"
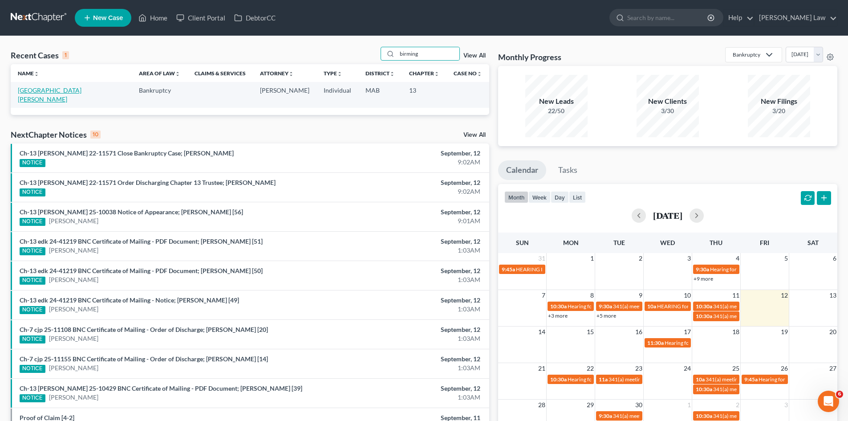
click at [44, 93] on link "[GEOGRAPHIC_DATA][PERSON_NAME]" at bounding box center [50, 94] width 64 height 16
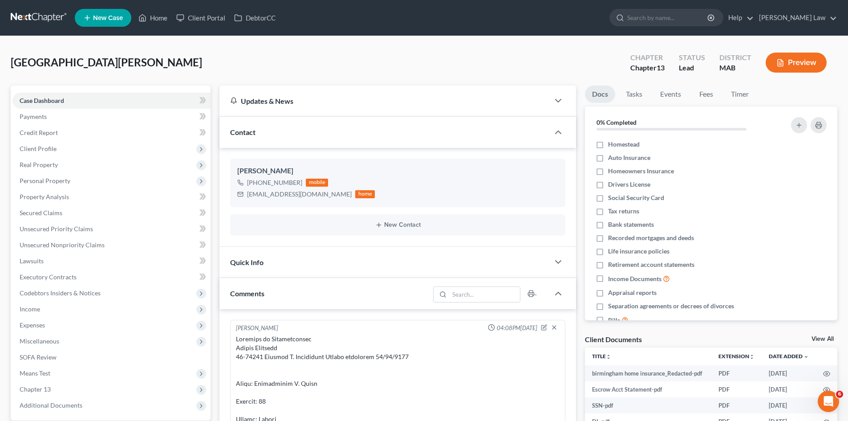
click at [818, 340] on link "View All" at bounding box center [822, 339] width 22 height 6
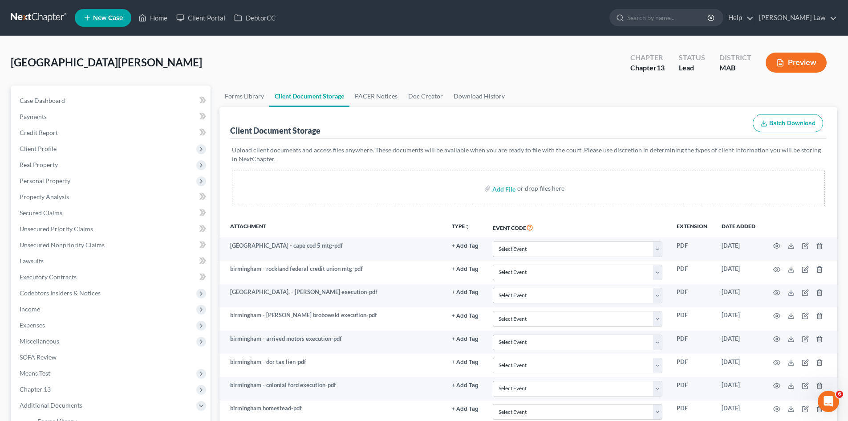
click at [35, 15] on link at bounding box center [39, 18] width 57 height 16
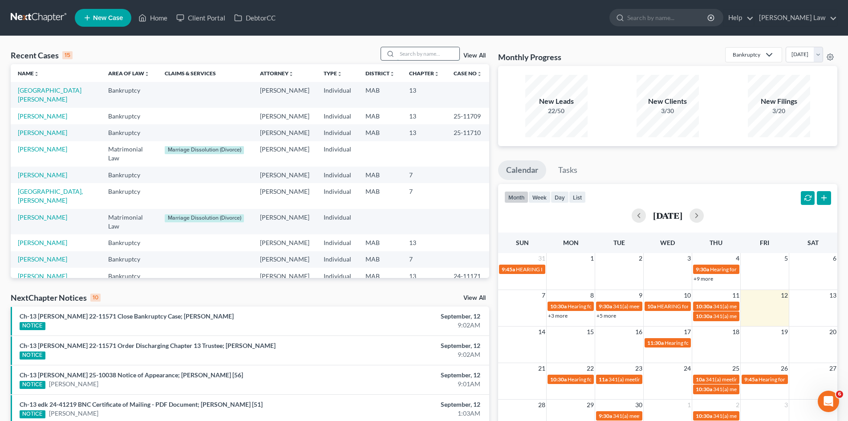
click at [434, 53] on input "search" at bounding box center [428, 53] width 62 height 13
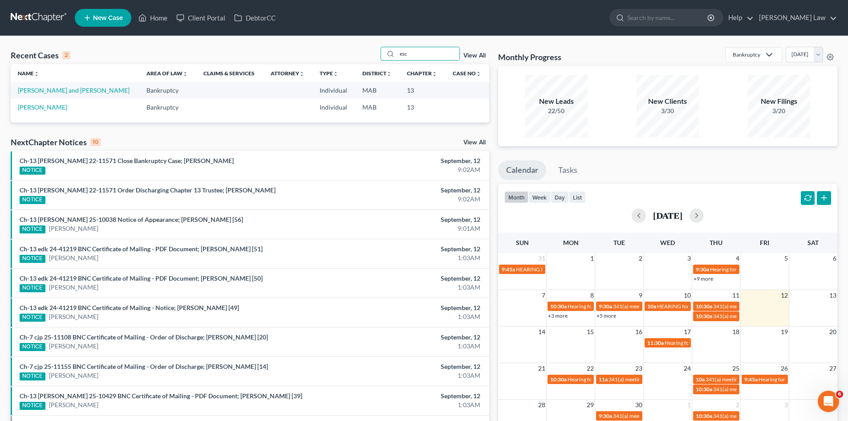
click at [430, 61] on div "Recent Cases 2 esc View All" at bounding box center [250, 55] width 478 height 17
click at [427, 54] on input "esc" at bounding box center [428, 53] width 62 height 13
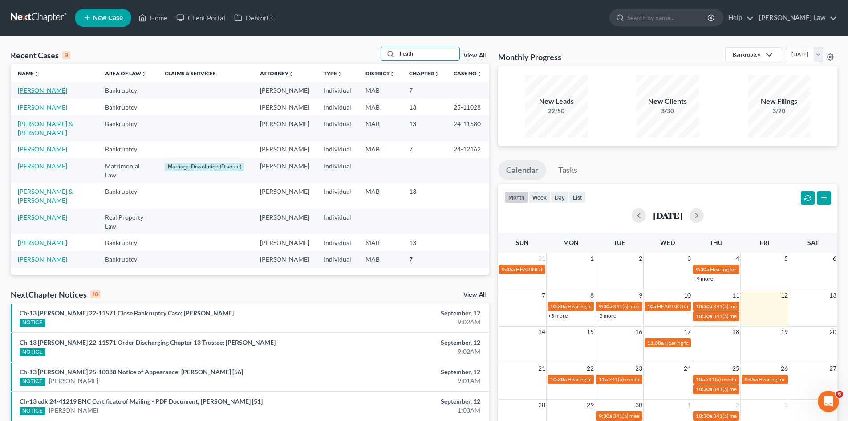
type input "heath"
click at [42, 90] on link "[PERSON_NAME]" at bounding box center [42, 90] width 49 height 8
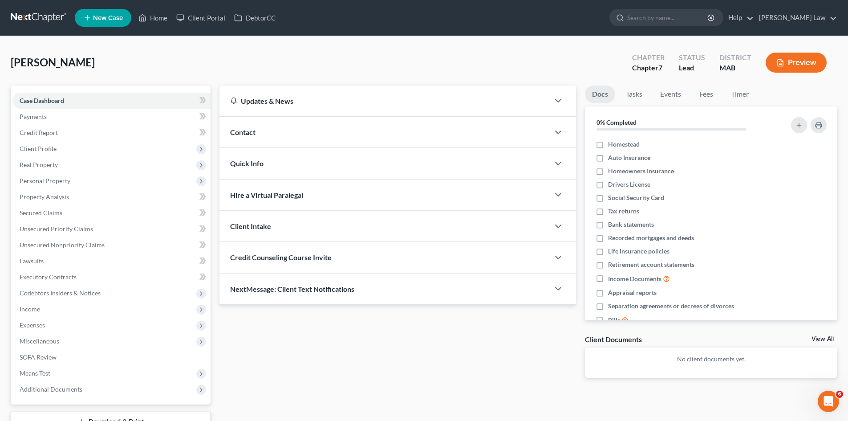
scroll to position [69, 0]
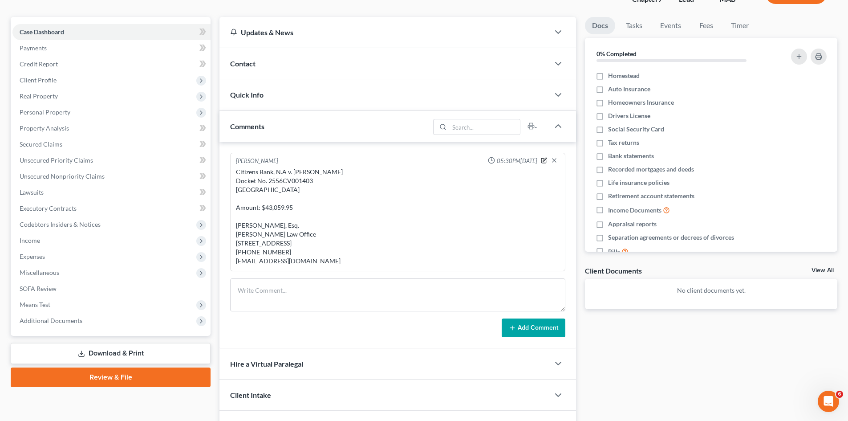
click at [544, 159] on icon "button" at bounding box center [545, 160] width 4 height 4
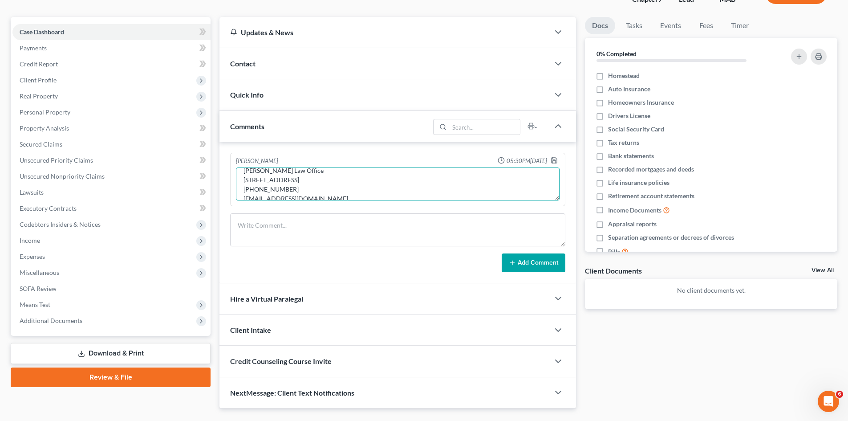
click at [318, 176] on textarea "Citizens Bank, N.A v. [PERSON_NAME] Docket No. 2556CV001403 [GEOGRAPHIC_DATA] A…" at bounding box center [398, 183] width 324 height 33
click at [323, 198] on textarea "Citizens Bank, N.A v. [PERSON_NAME] Docket No. 2556CV001403 [GEOGRAPHIC_DATA] A…" at bounding box center [398, 183] width 324 height 33
type textarea "Citizens Bank, N.A v. [PERSON_NAME] Docket No. 2556CV001403 [GEOGRAPHIC_DATA] A…"
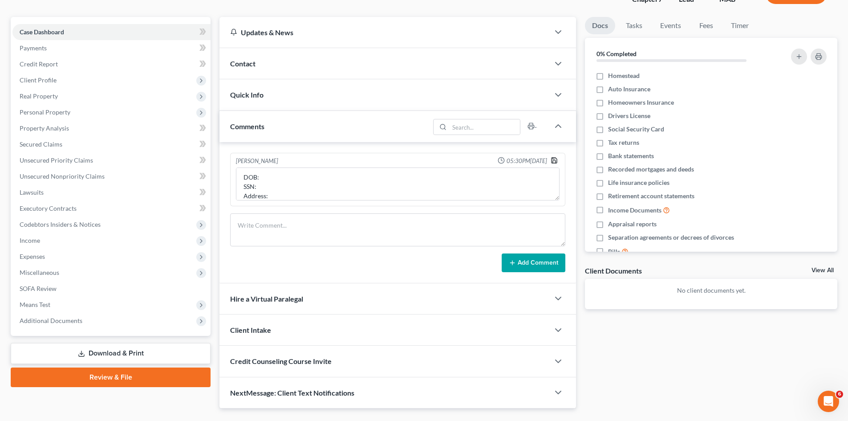
click at [553, 157] on icon "button" at bounding box center [553, 160] width 7 height 7
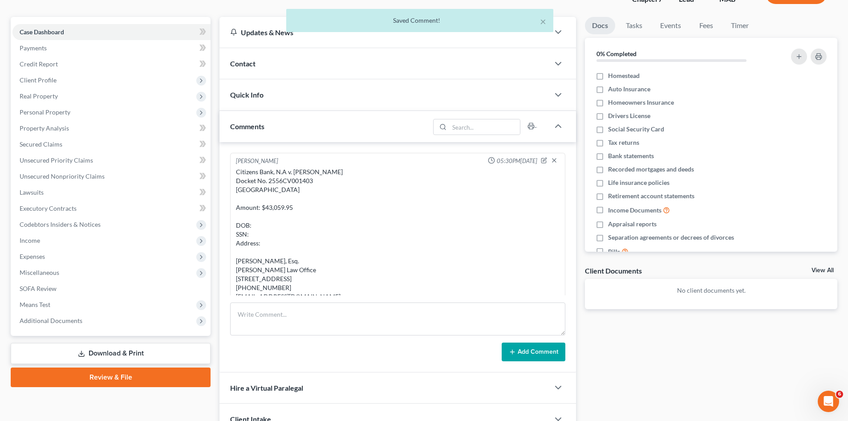
scroll to position [29, 0]
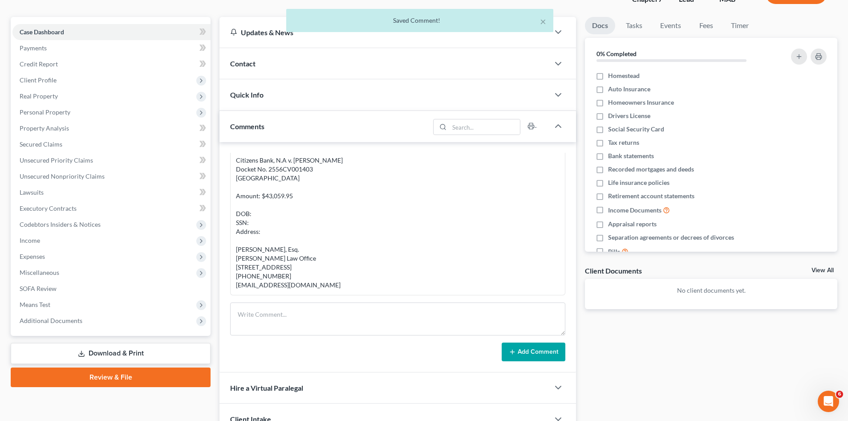
click at [824, 267] on link "View All" at bounding box center [822, 270] width 22 height 6
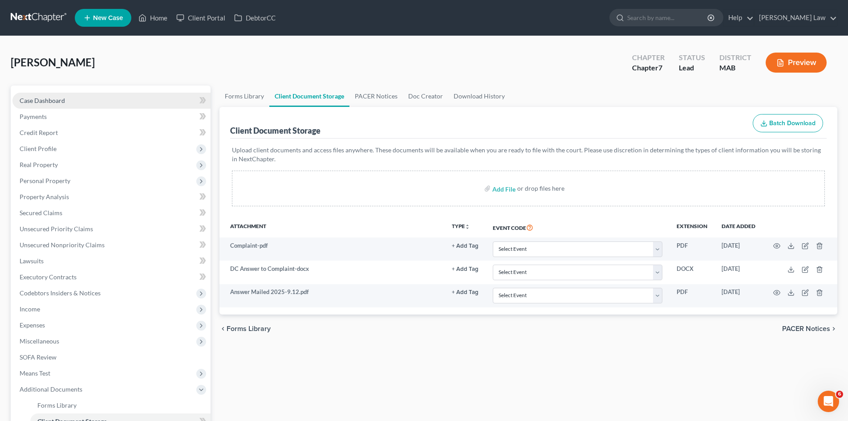
click at [83, 102] on link "Case Dashboard" at bounding box center [111, 101] width 198 height 16
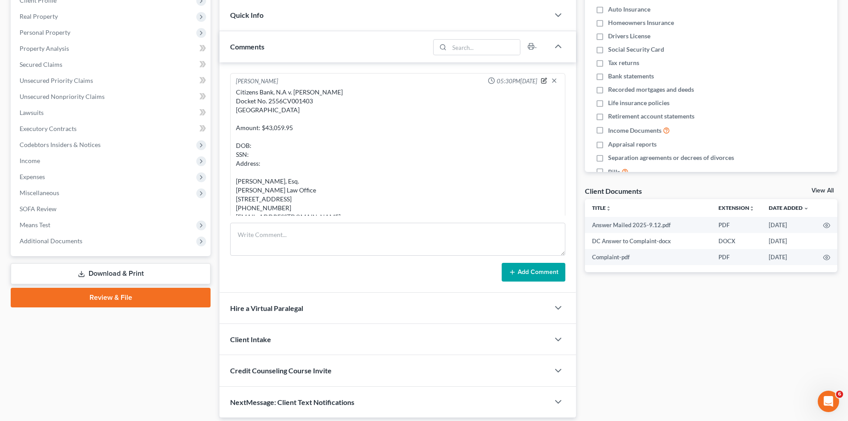
click at [541, 81] on icon "button" at bounding box center [544, 80] width 6 height 6
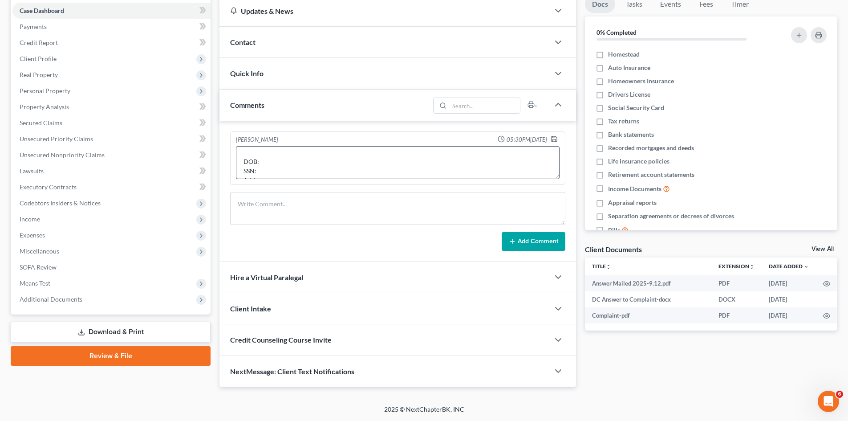
scroll to position [74, 0]
click at [296, 157] on textarea "Citizens Bank, N.A v. Heather Esancy Docket No. 2556CV001403 Quincy District Co…" at bounding box center [398, 162] width 324 height 33
paste textarea "1400 Main St Apt 414, S Weymouth, MA 02190-1469"
click at [244, 166] on textarea "Citizens Bank, N.A v. Heather Esancy Docket No. 2556CV001403 Quincy District Co…" at bounding box center [398, 162] width 324 height 33
click at [306, 158] on textarea "Citizens Bank, N.A v. Heather Esancy Docket No. 2556CV001403 Quincy District Co…" at bounding box center [398, 162] width 324 height 33
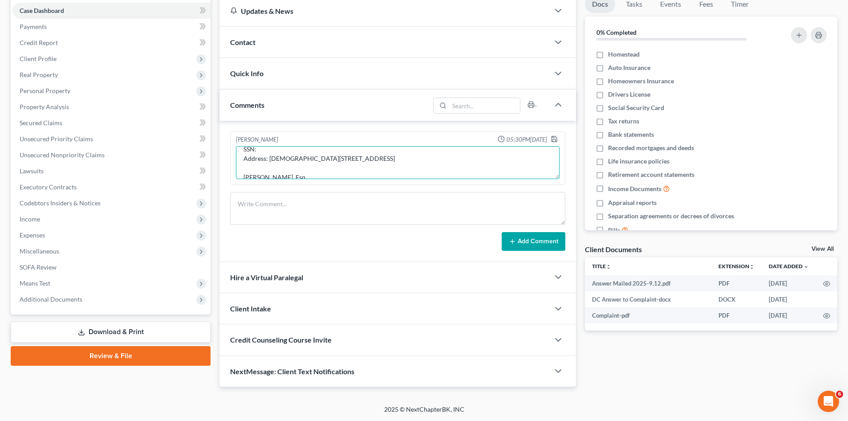
click at [333, 162] on textarea "Citizens Bank, N.A v. Heather Esancy Docket No. 2556CV001403 Quincy District Co…" at bounding box center [398, 162] width 324 height 33
click at [441, 162] on textarea "Citizens Bank, N.A v. Heather Esancy Docket No. 2556CV001403 Quincy District Co…" at bounding box center [398, 162] width 324 height 33
type textarea "Citizens Bank, N.A v. Heather Esancy Docket No. 2556CV001403 Quincy District Co…"
click at [554, 138] on icon "button" at bounding box center [553, 138] width 7 height 7
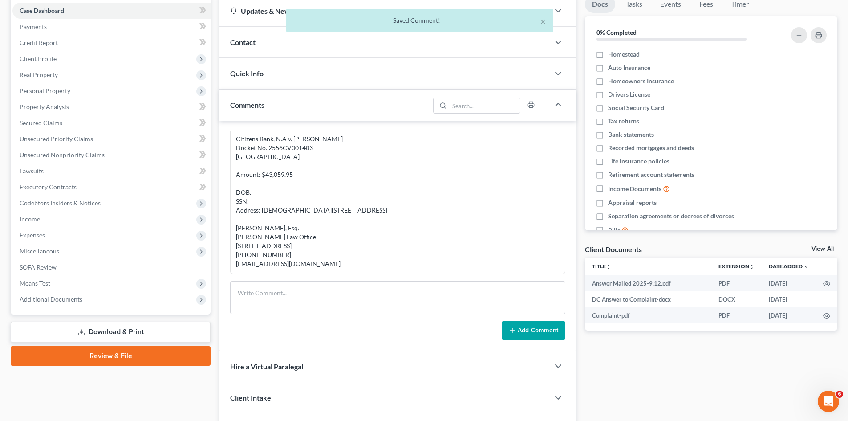
scroll to position [0, 0]
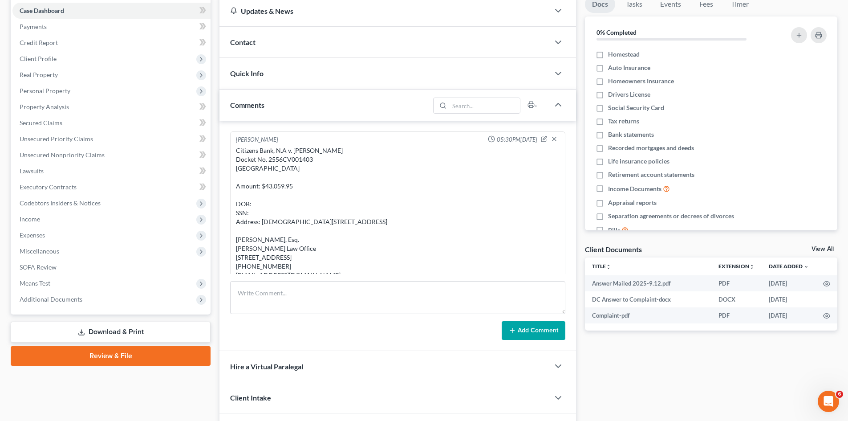
click at [820, 248] on link "View All" at bounding box center [822, 249] width 22 height 6
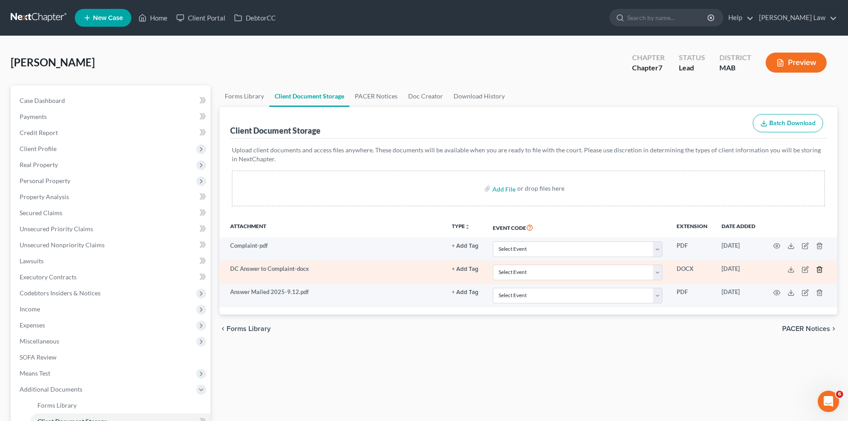
click at [819, 271] on icon "button" at bounding box center [819, 269] width 7 height 7
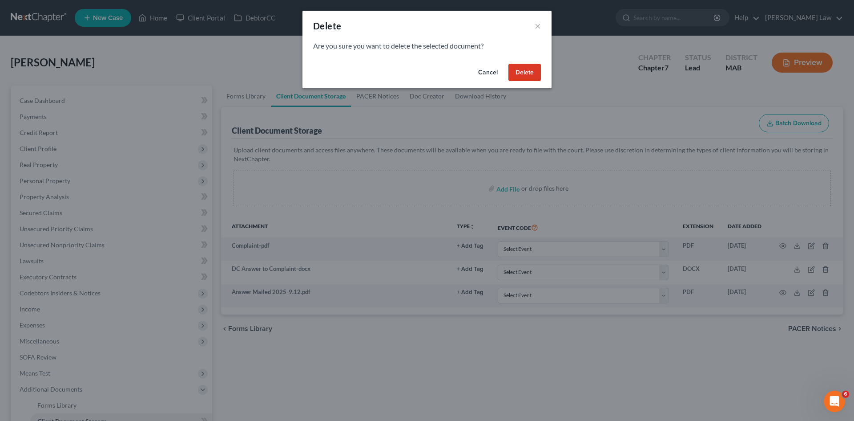
drag, startPoint x: 541, startPoint y: 65, endPoint x: 535, endPoint y: 65, distance: 6.2
click at [541, 64] on div "Cancel Delete" at bounding box center [427, 74] width 249 height 28
click at [535, 65] on button "Delete" at bounding box center [525, 73] width 32 height 18
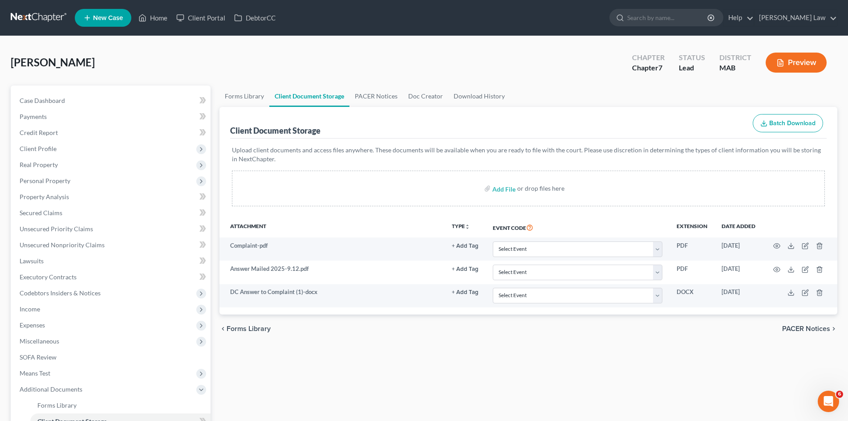
click at [56, 20] on link at bounding box center [39, 18] width 57 height 16
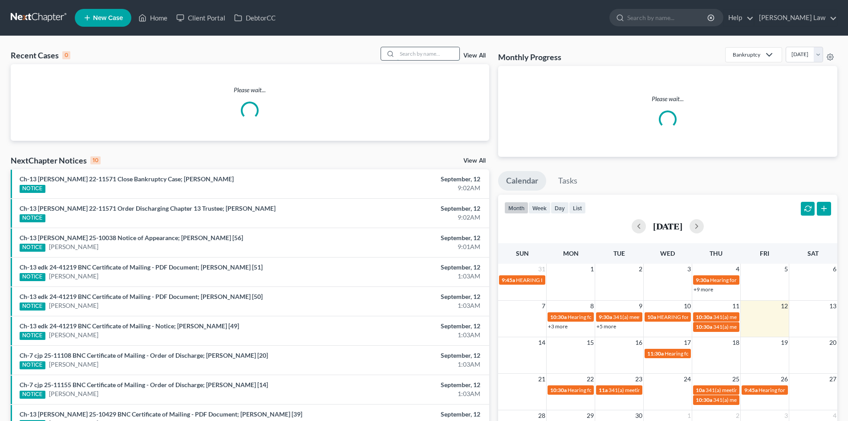
click at [411, 56] on input "search" at bounding box center [428, 53] width 62 height 13
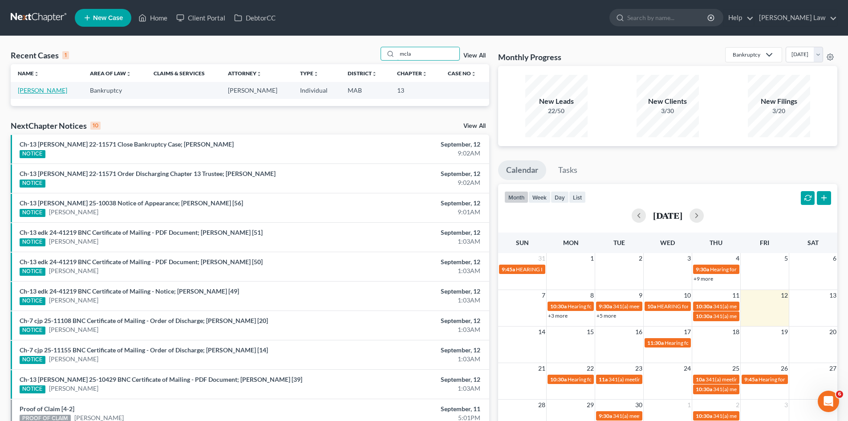
type input "mcla"
click at [59, 89] on link "McLaughlin, Anthony" at bounding box center [42, 90] width 49 height 8
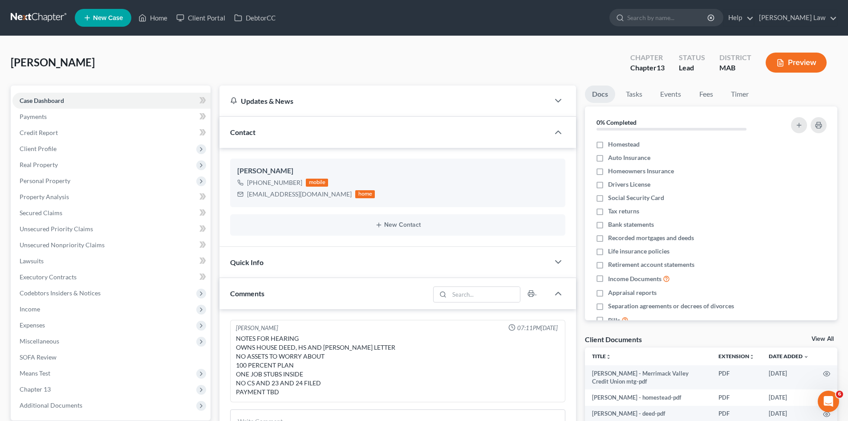
click at [815, 337] on link "View All" at bounding box center [822, 339] width 22 height 6
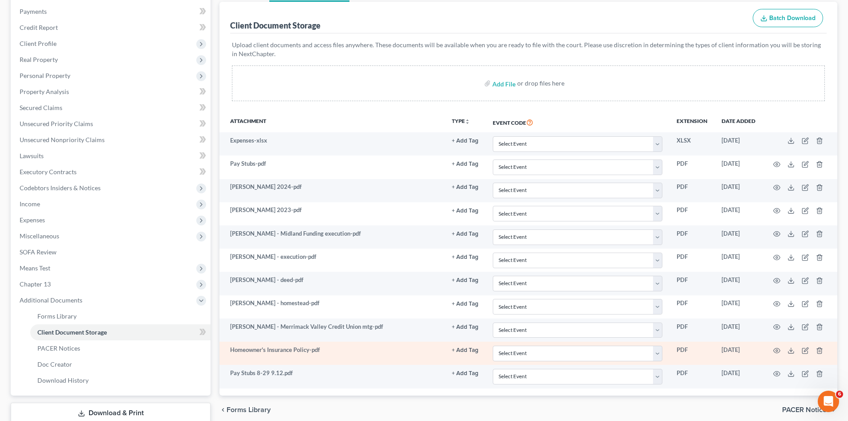
scroll to position [165, 0]
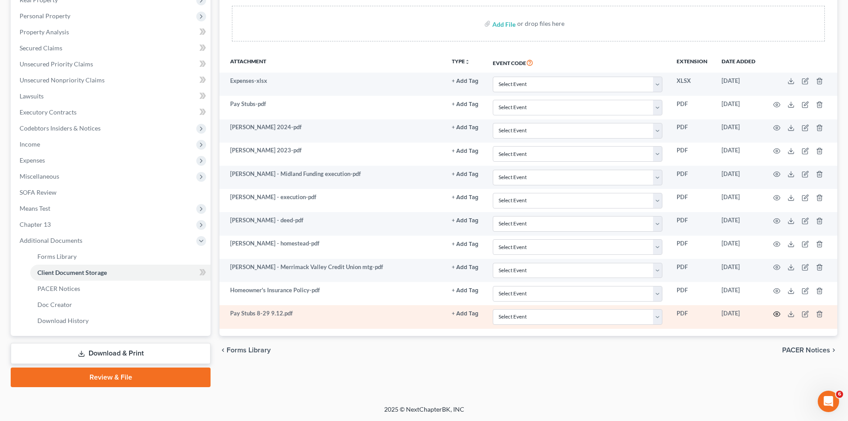
click at [777, 312] on icon "button" at bounding box center [776, 313] width 7 height 7
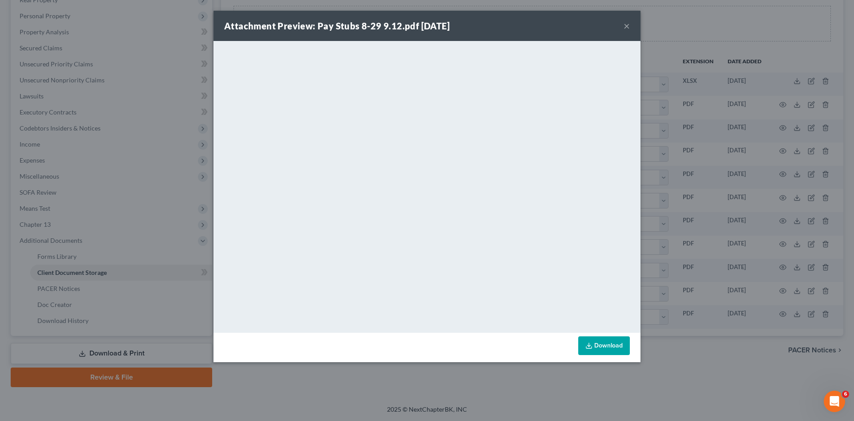
click at [749, 308] on div "Attachment Preview: Pay Stubs 8-29 9.12.pdf 09/12/2025 × <object ng-attr-data='…" at bounding box center [427, 210] width 854 height 421
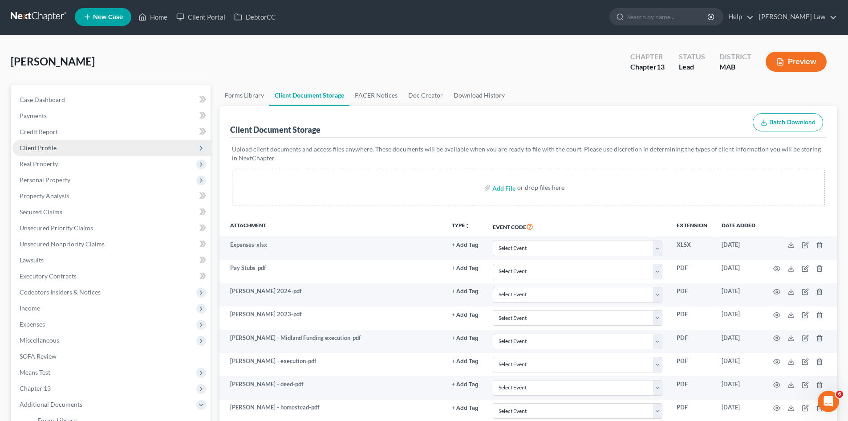
scroll to position [0, 0]
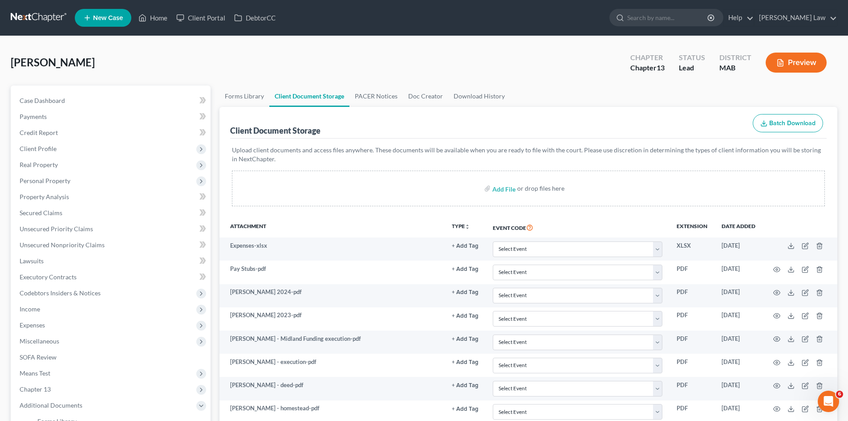
click at [43, 21] on link at bounding box center [39, 18] width 57 height 16
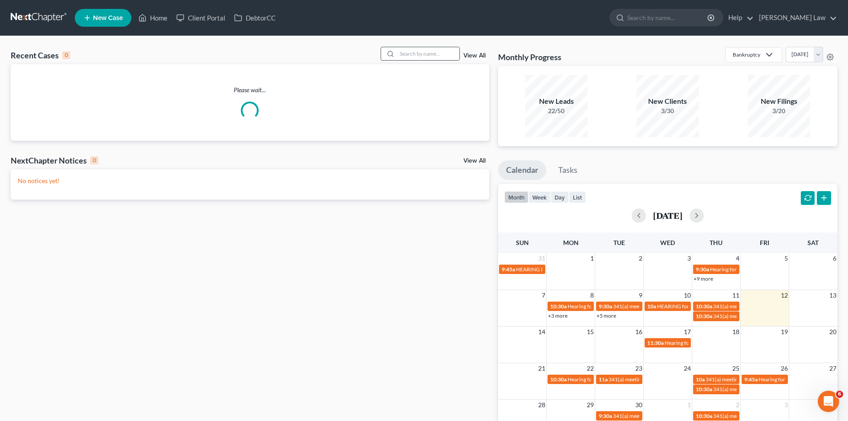
click at [406, 47] on div at bounding box center [419, 54] width 79 height 14
click at [411, 56] on input "search" at bounding box center [428, 53] width 62 height 13
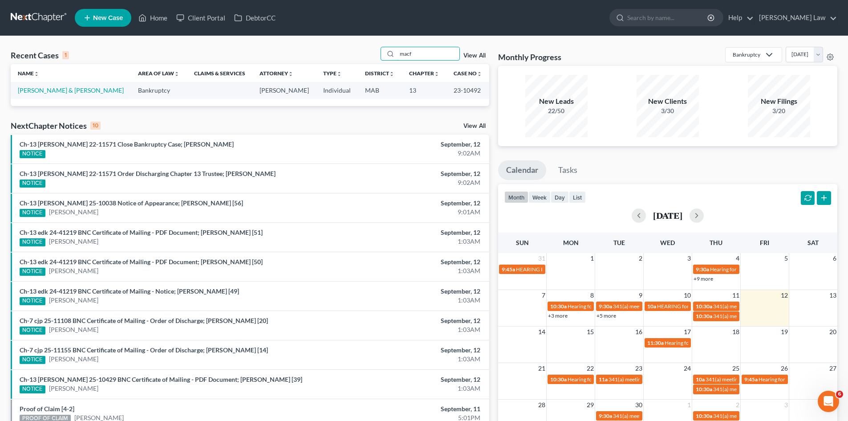
type input "macf"
click at [110, 11] on link "New Case" at bounding box center [103, 18] width 57 height 18
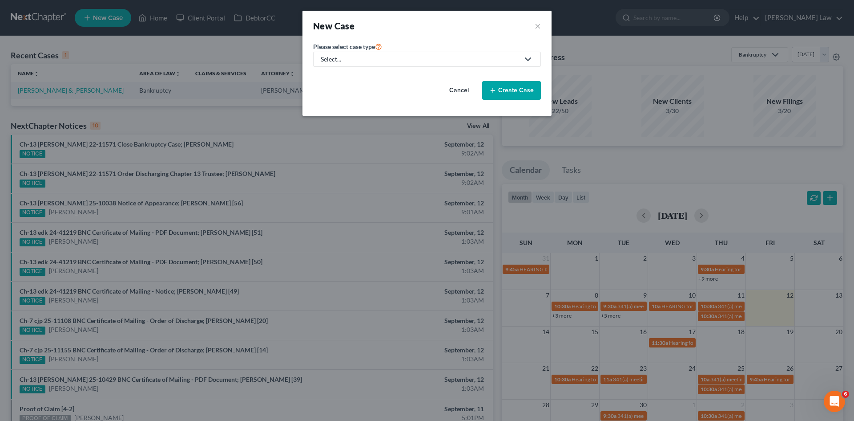
click at [368, 48] on span "Please select case type" at bounding box center [344, 47] width 62 height 8
click at [364, 54] on link "Select..." at bounding box center [427, 59] width 228 height 15
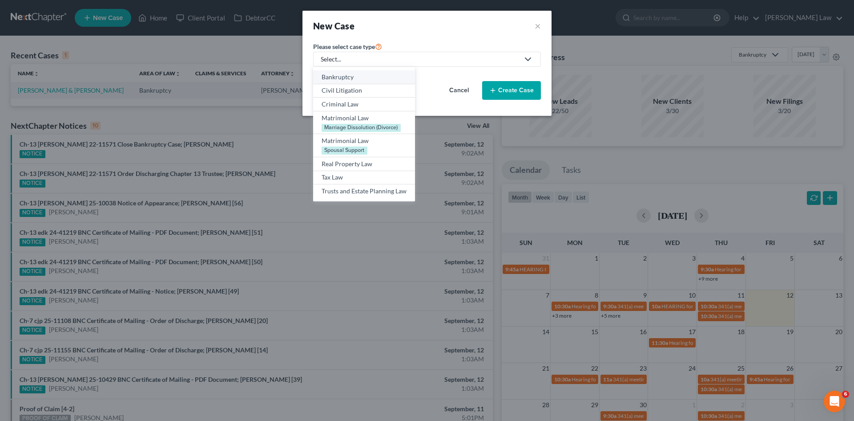
click at [348, 75] on div "Bankruptcy" at bounding box center [364, 77] width 85 height 9
select select "39"
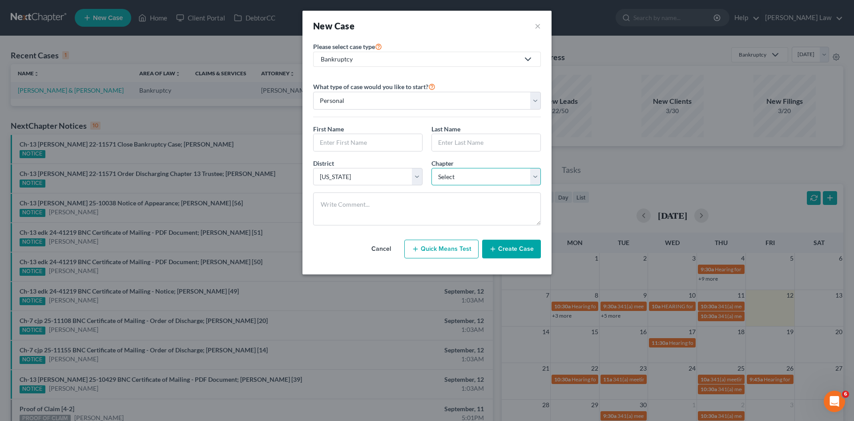
click at [498, 174] on select "Select 7 11 12 13" at bounding box center [486, 177] width 109 height 18
select select "0"
click at [432, 168] on select "Select 7 11 12 13" at bounding box center [486, 177] width 109 height 18
click at [330, 140] on input "text" at bounding box center [368, 142] width 109 height 17
paste input "Steven"
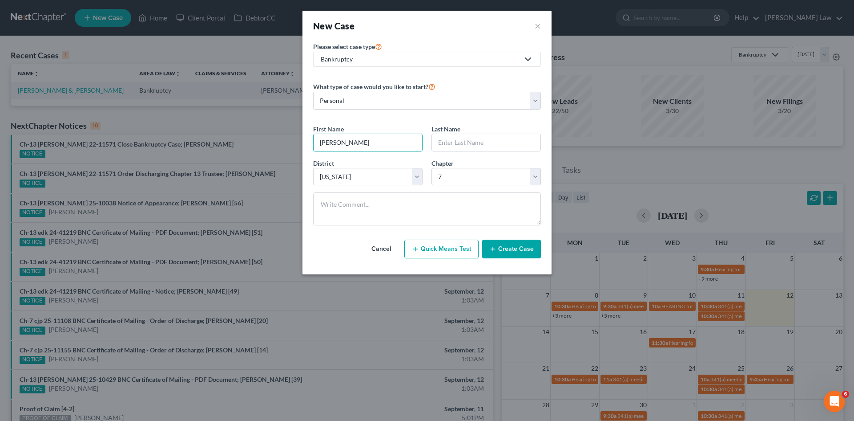
type input "Steven"
click at [433, 140] on input "text" at bounding box center [486, 142] width 109 height 17
click at [438, 140] on input "text" at bounding box center [486, 142] width 109 height 17
paste input "MacFaun"
type input "MacFaun"
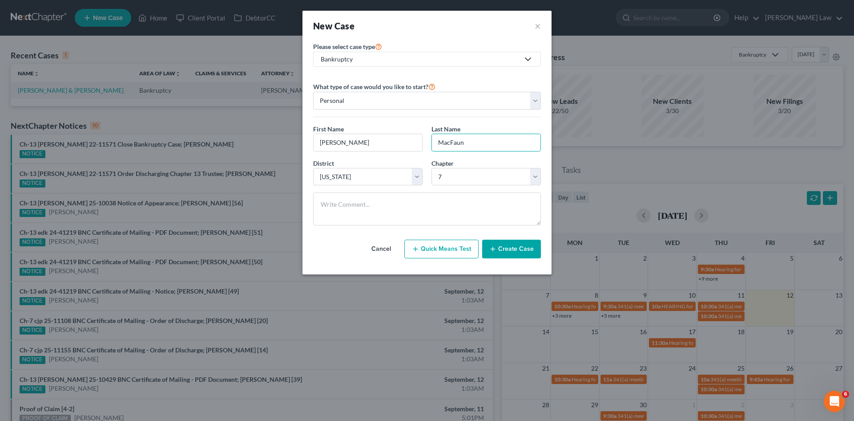
click at [501, 250] on button "Create Case" at bounding box center [511, 248] width 59 height 19
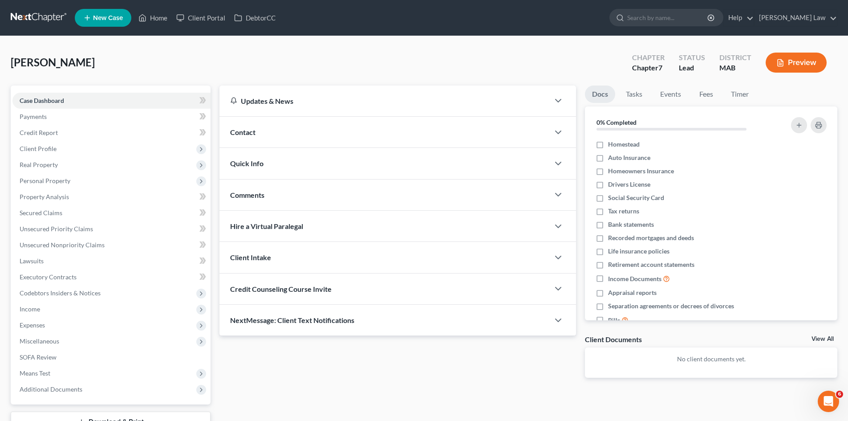
click at [818, 340] on link "View All" at bounding box center [822, 339] width 22 height 6
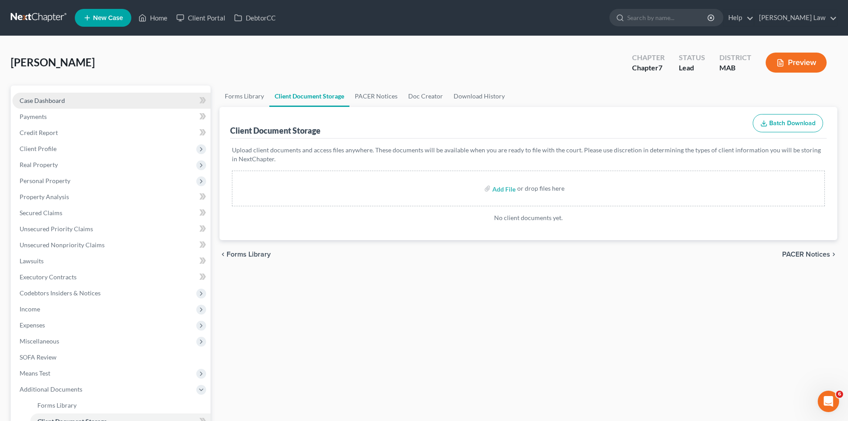
click at [126, 102] on link "Case Dashboard" at bounding box center [111, 101] width 198 height 16
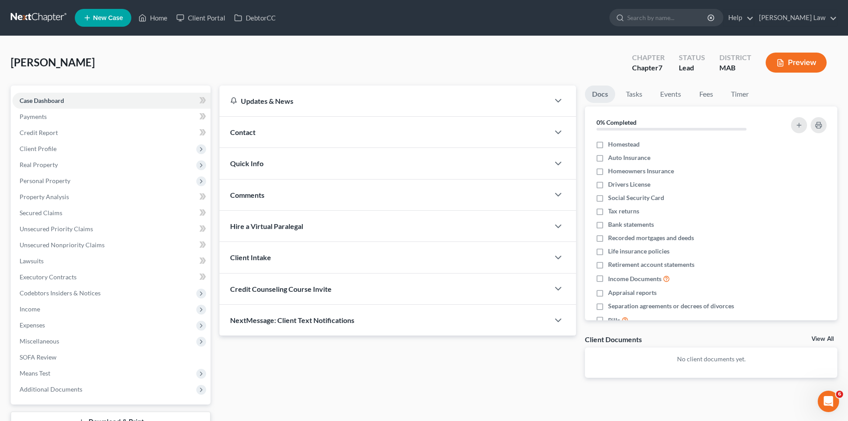
click at [264, 137] on div "Contact" at bounding box center [384, 132] width 330 height 31
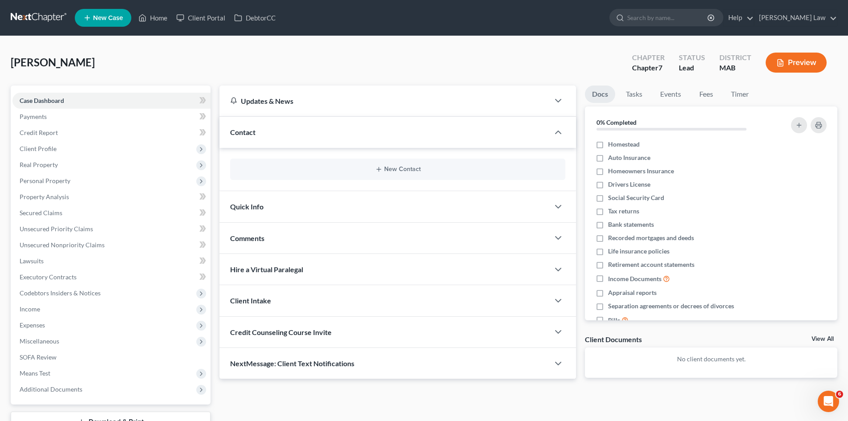
click at [108, 59] on div "MacFaun, Steven Upgraded Chapter Chapter 7 Status Lead District MAB Preview" at bounding box center [424, 66] width 826 height 39
click at [381, 176] on div "New Contact" at bounding box center [397, 168] width 335 height 21
click at [382, 171] on icon "button" at bounding box center [378, 169] width 7 height 7
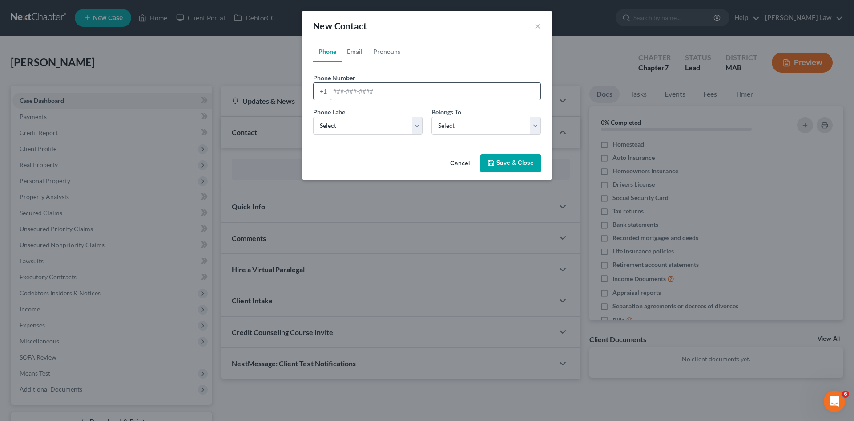
click at [365, 90] on input "tel" at bounding box center [435, 91] width 210 height 17
paste input "774 454 0550"
type input "774 454 0550"
click at [362, 124] on select "Select Mobile Home Work Other" at bounding box center [367, 126] width 109 height 18
select select "0"
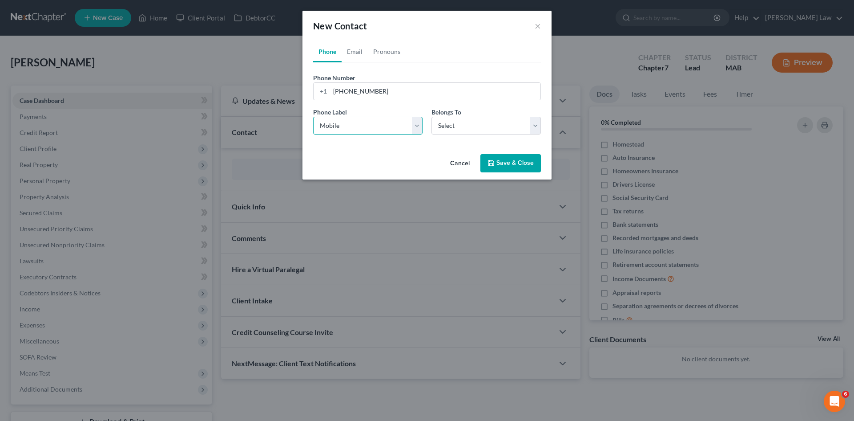
click at [313, 117] on select "Select Mobile Home Work Other" at bounding box center [367, 126] width 109 height 18
drag, startPoint x: 450, startPoint y: 120, endPoint x: 450, endPoint y: 129, distance: 8.5
click at [450, 120] on select "Select Client Other" at bounding box center [486, 126] width 109 height 18
select select "0"
click at [432, 117] on select "Select Client Other" at bounding box center [486, 126] width 109 height 18
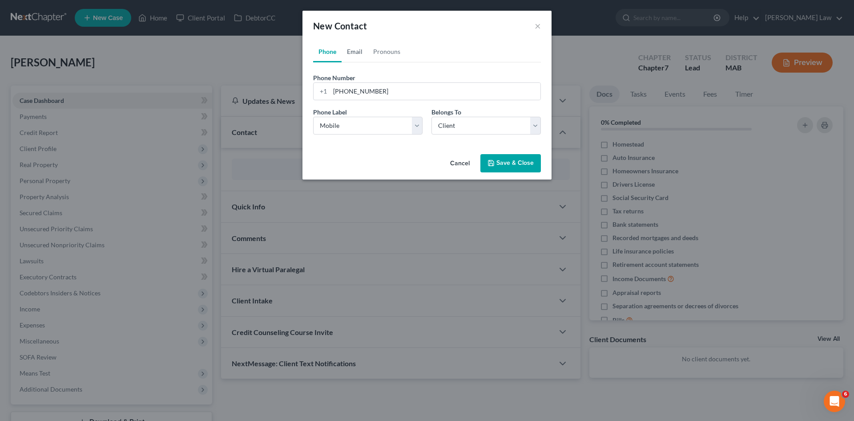
click at [358, 52] on link "Email" at bounding box center [355, 51] width 26 height 21
click at [387, 88] on input "email" at bounding box center [435, 91] width 210 height 17
paste input "smacfaun@wrenvironmental.com"
type input "smacfaun@wrenvironmental.com"
click at [337, 121] on select "Select Home Work Other" at bounding box center [367, 126] width 109 height 18
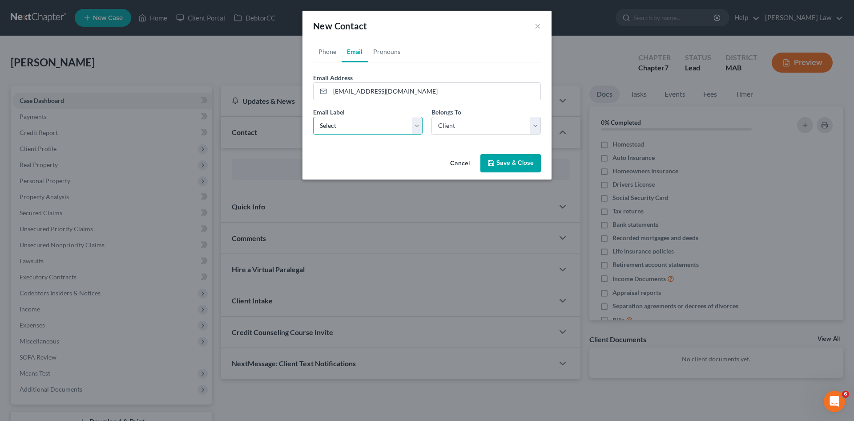
select select "0"
click at [313, 117] on select "Select Home Work Other" at bounding box center [367, 126] width 109 height 18
click at [501, 159] on button "Save & Close" at bounding box center [511, 163] width 61 height 19
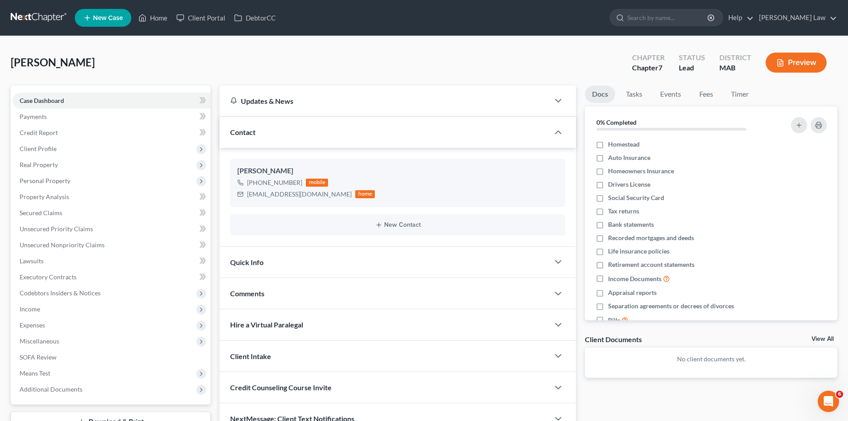
click at [824, 334] on div "Client Documents View All" at bounding box center [711, 340] width 252 height 13
click at [824, 337] on link "View All" at bounding box center [822, 339] width 22 height 6
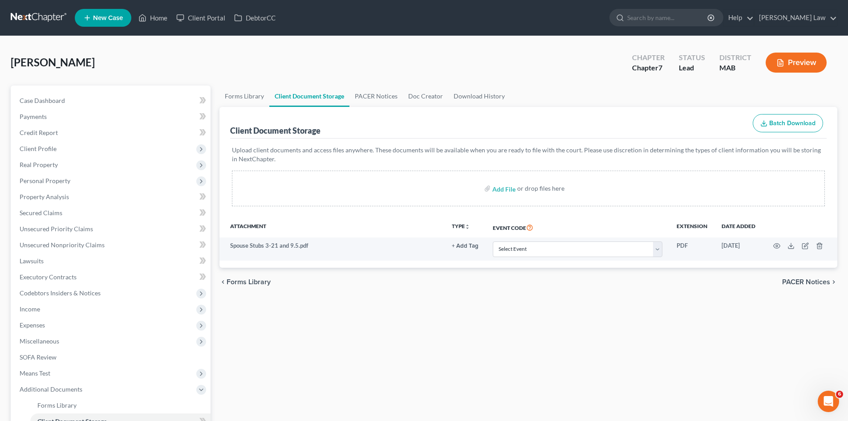
click at [38, 16] on link at bounding box center [39, 18] width 57 height 16
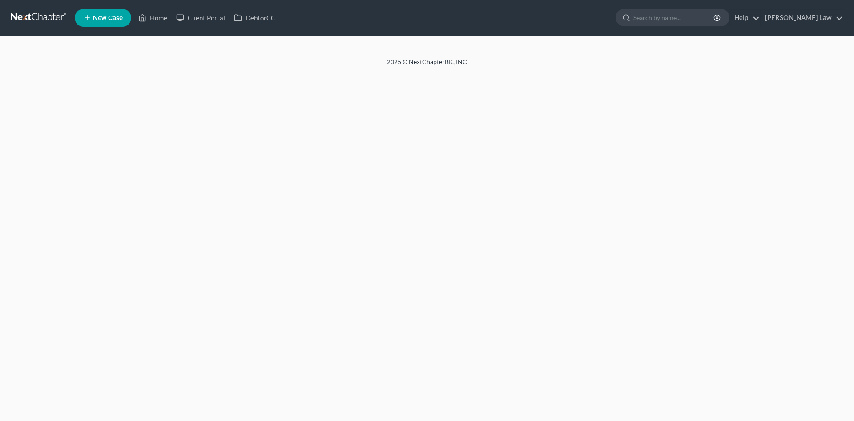
click at [414, 55] on div at bounding box center [427, 46] width 854 height 21
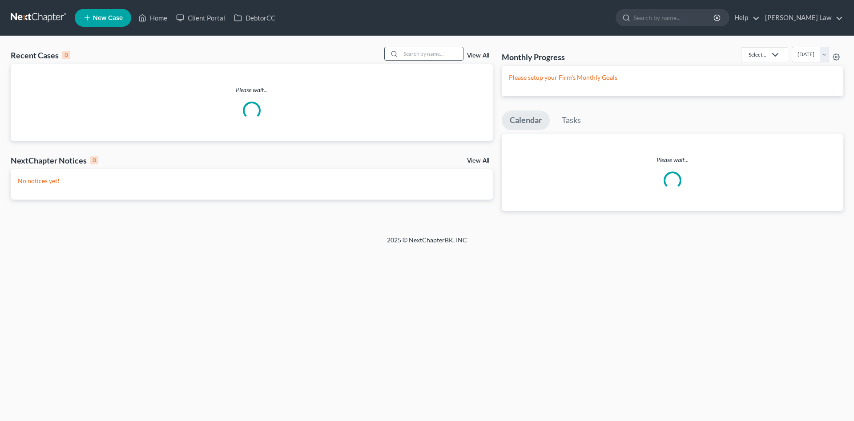
click at [417, 55] on input "search" at bounding box center [432, 53] width 62 height 13
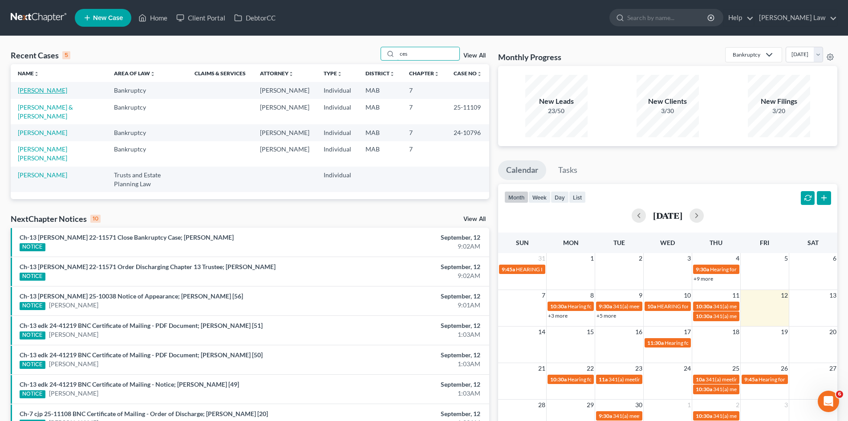
type input "ces"
click at [48, 94] on link "[PERSON_NAME]" at bounding box center [42, 90] width 49 height 8
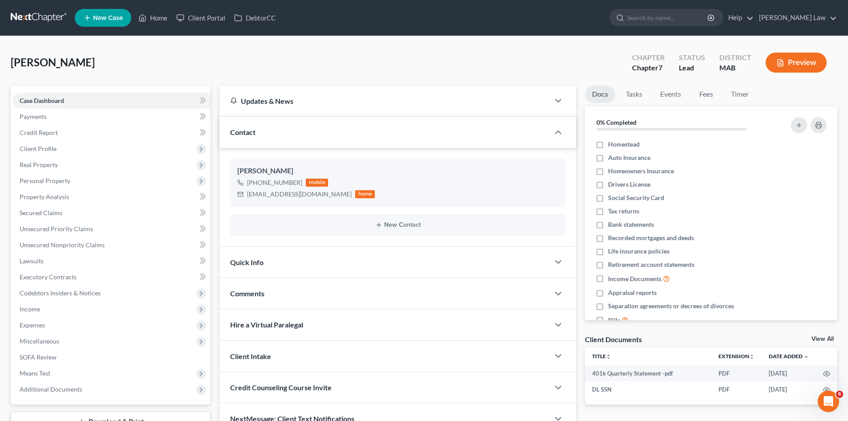
click link "View All"
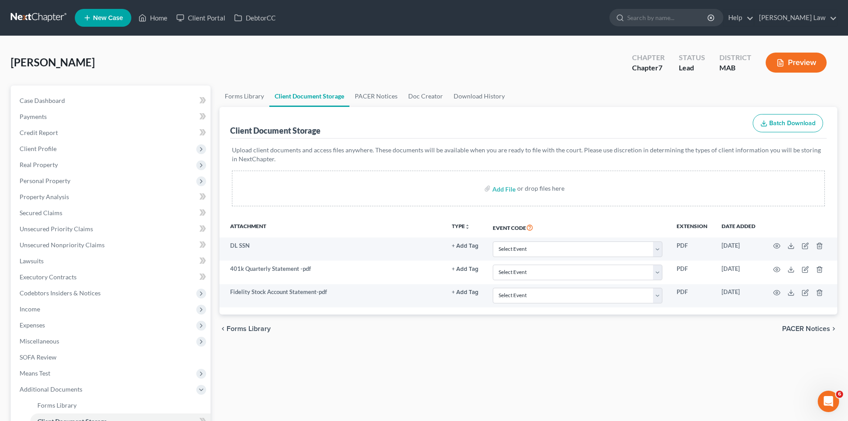
click link
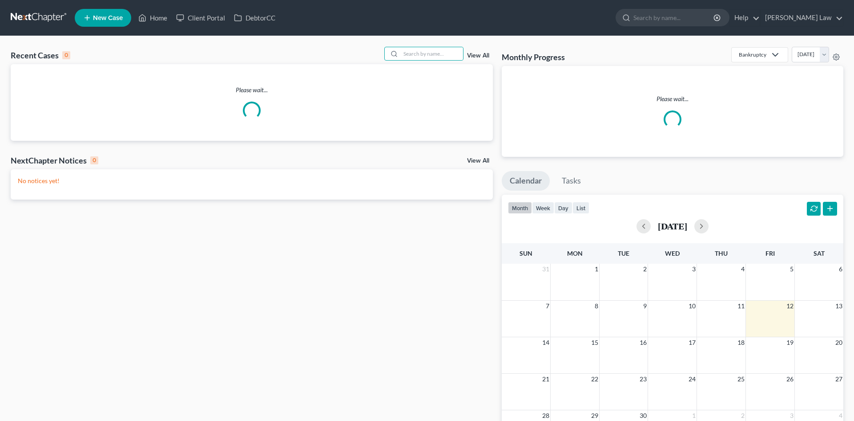
click at [436, 53] on input "search" at bounding box center [432, 53] width 62 height 13
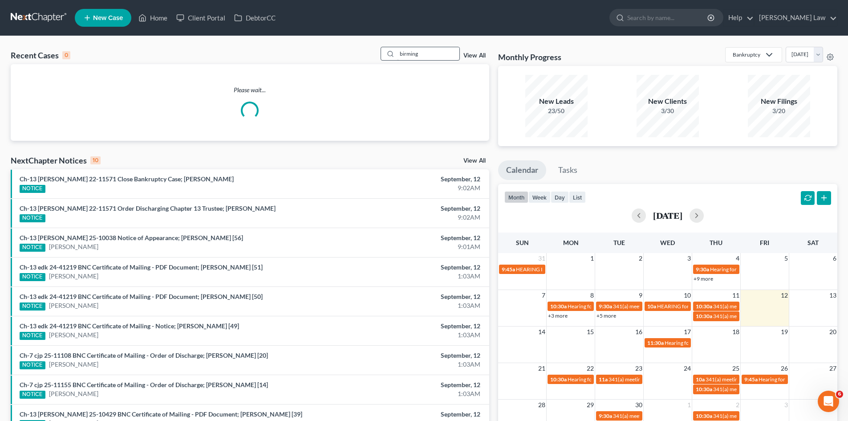
type input "birming"
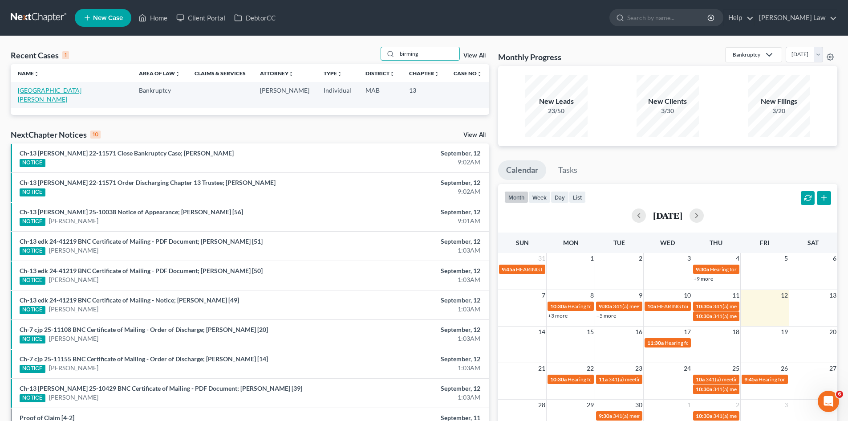
click at [35, 91] on link "[GEOGRAPHIC_DATA][PERSON_NAME]" at bounding box center [50, 94] width 64 height 16
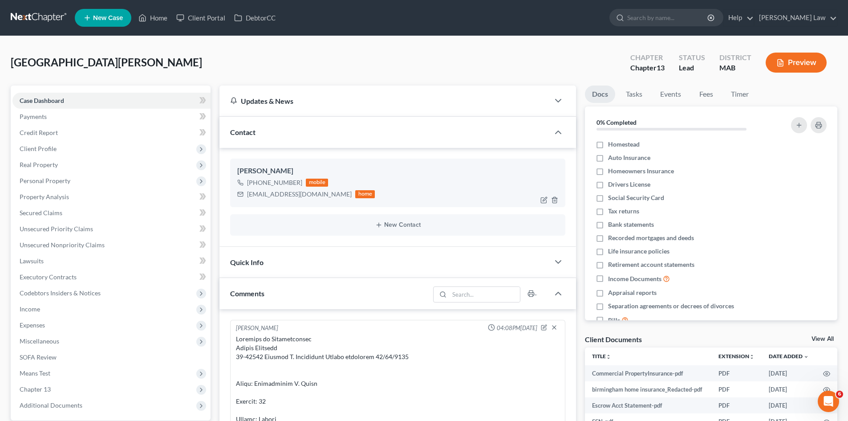
scroll to position [4195, 0]
click at [817, 340] on link "View All" at bounding box center [822, 339] width 22 height 6
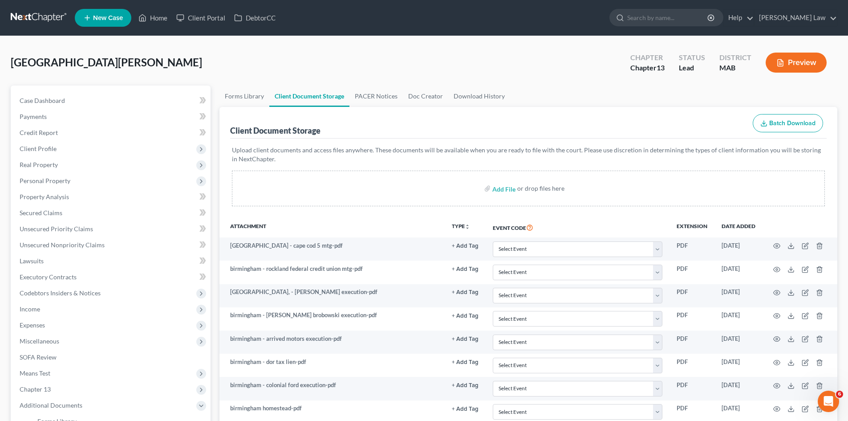
click at [43, 22] on link at bounding box center [39, 18] width 57 height 16
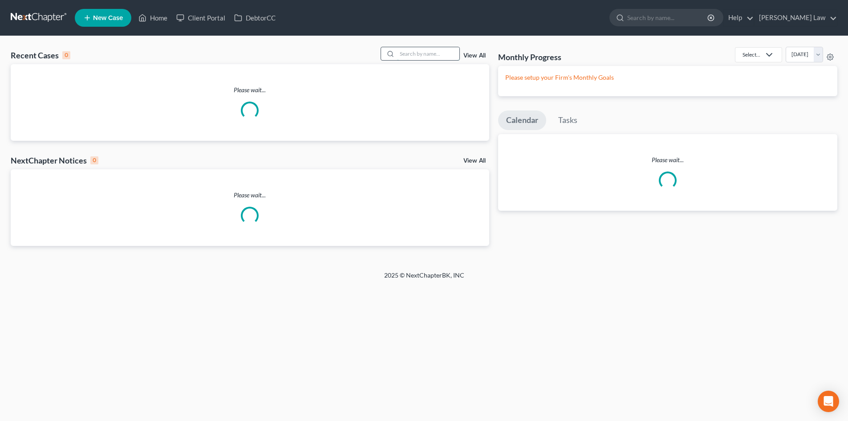
click at [421, 51] on input "search" at bounding box center [428, 53] width 62 height 13
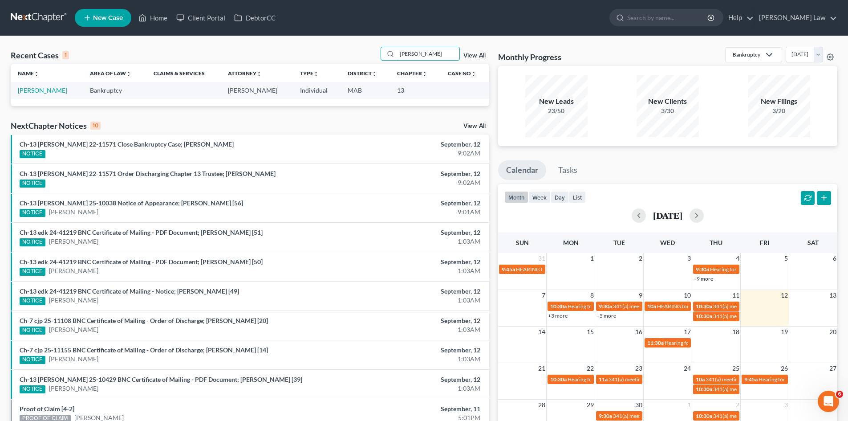
type input "[PERSON_NAME]"
click at [44, 93] on link "[PERSON_NAME]" at bounding box center [42, 90] width 49 height 8
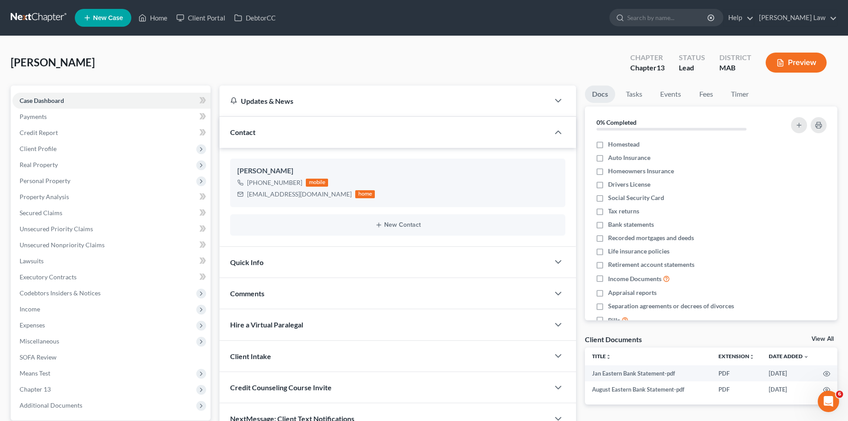
click at [820, 339] on link "View All" at bounding box center [822, 339] width 22 height 6
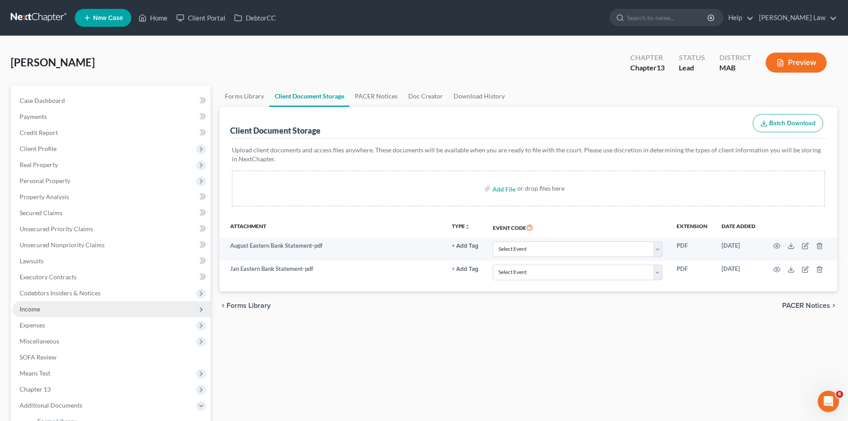
click at [46, 314] on span "Income" at bounding box center [111, 309] width 198 height 16
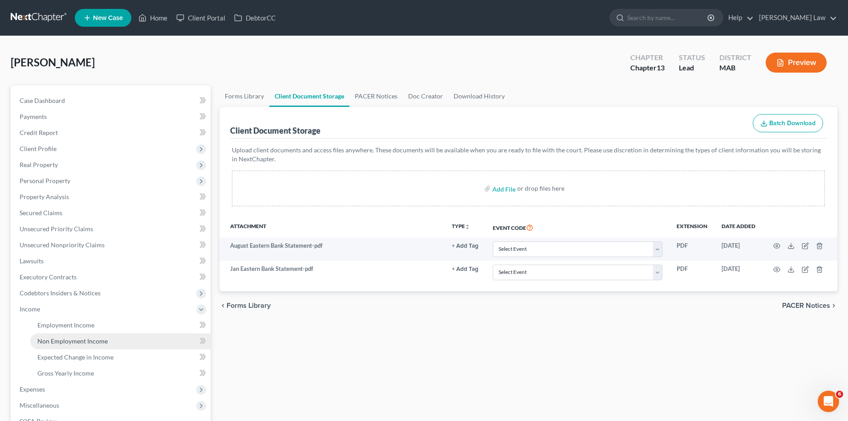
click at [56, 339] on span "Non Employment Income" at bounding box center [72, 341] width 70 height 8
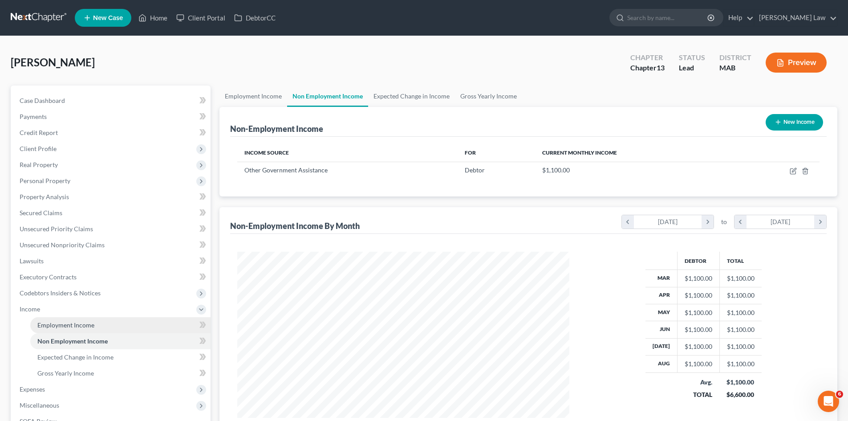
click at [63, 330] on link "Employment Income" at bounding box center [120, 325] width 180 height 16
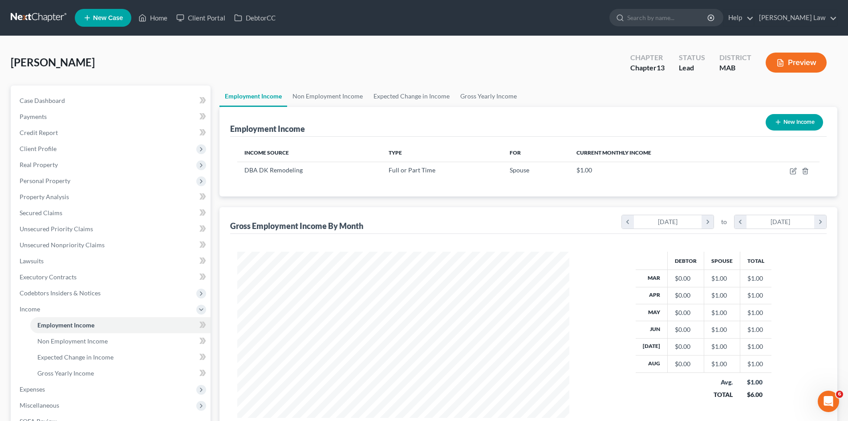
scroll to position [166, 350]
click at [35, 8] on nav "Home New Case Client Portal DebtorCC Benner Law mmanning@tbennerlaw.com My Acco…" at bounding box center [424, 18] width 848 height 36
click at [35, 11] on link at bounding box center [39, 18] width 57 height 16
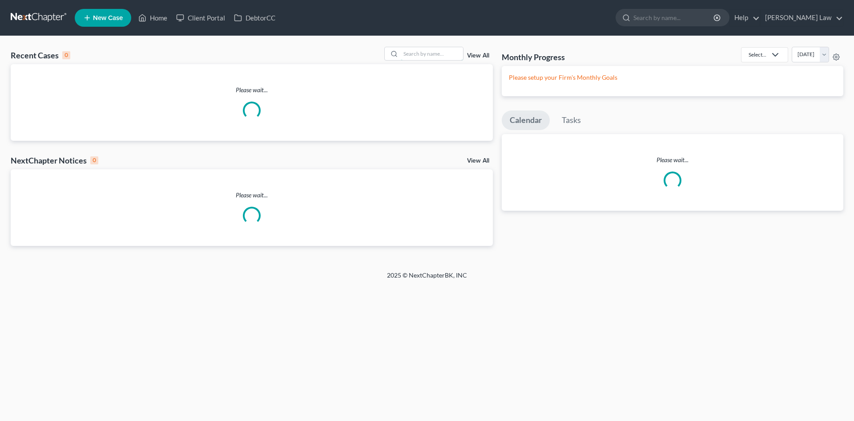
click at [411, 55] on input "search" at bounding box center [432, 53] width 62 height 13
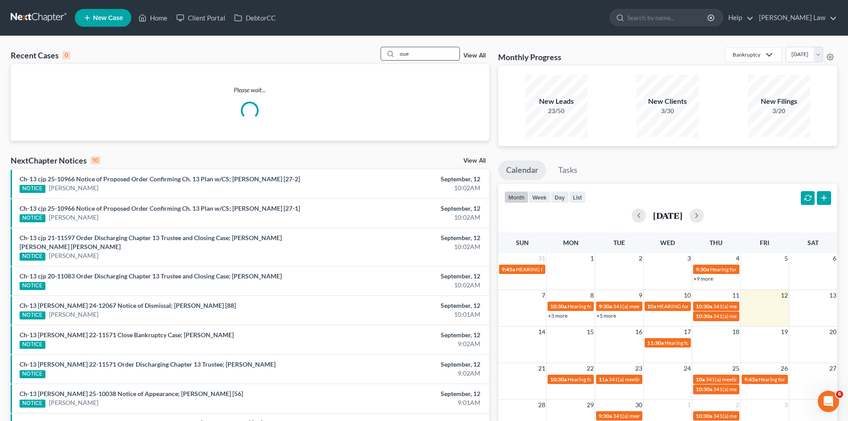
type input "oue"
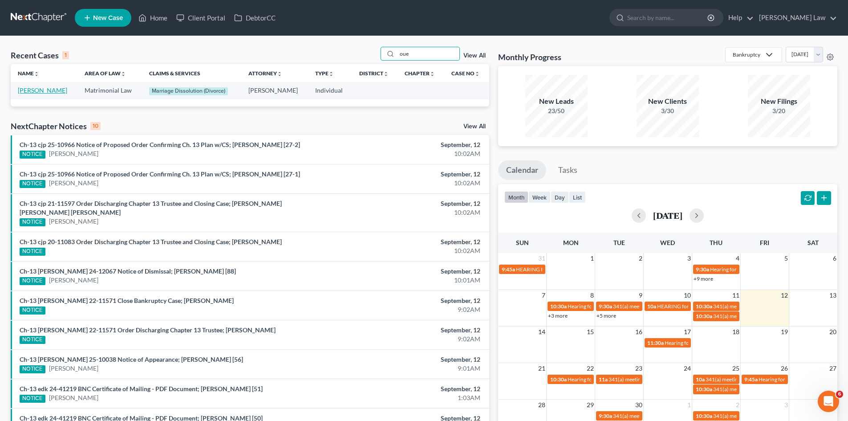
click at [53, 86] on link "[PERSON_NAME]" at bounding box center [42, 90] width 49 height 8
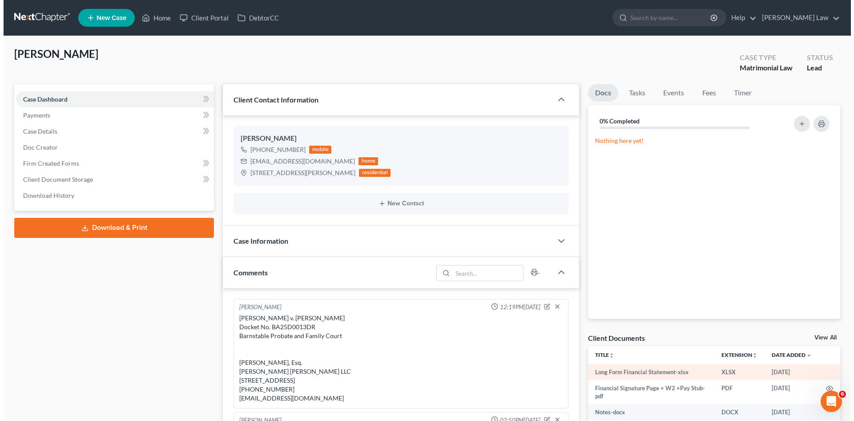
scroll to position [223, 0]
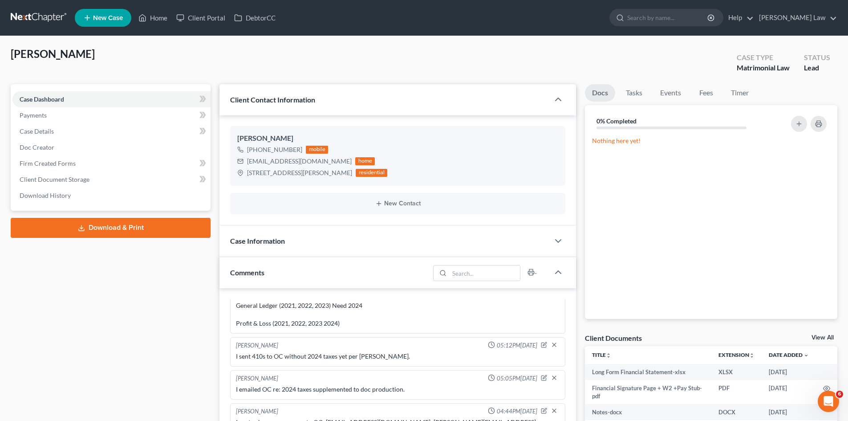
click at [815, 338] on link "View All" at bounding box center [822, 337] width 22 height 6
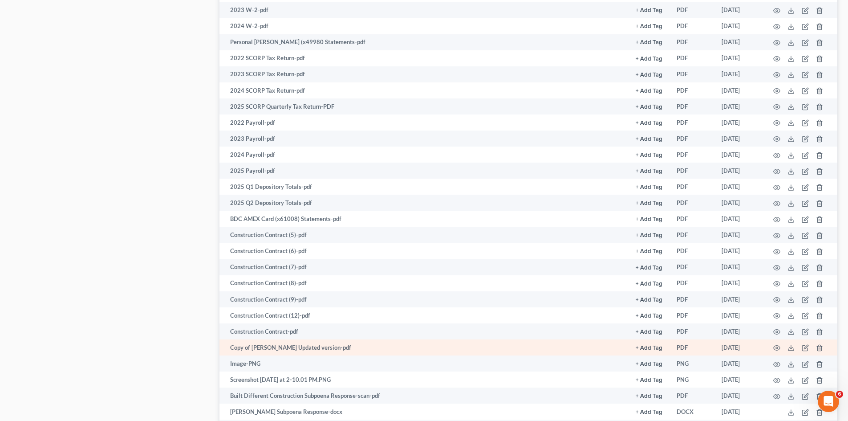
scroll to position [1505, 0]
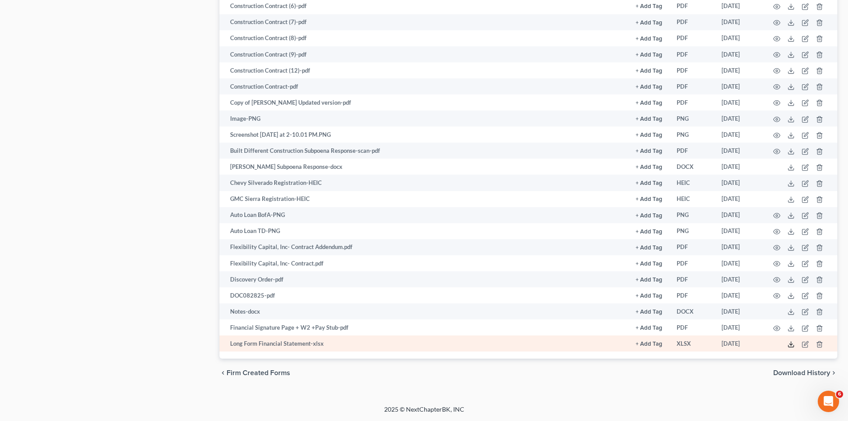
click at [789, 344] on icon at bounding box center [790, 343] width 7 height 7
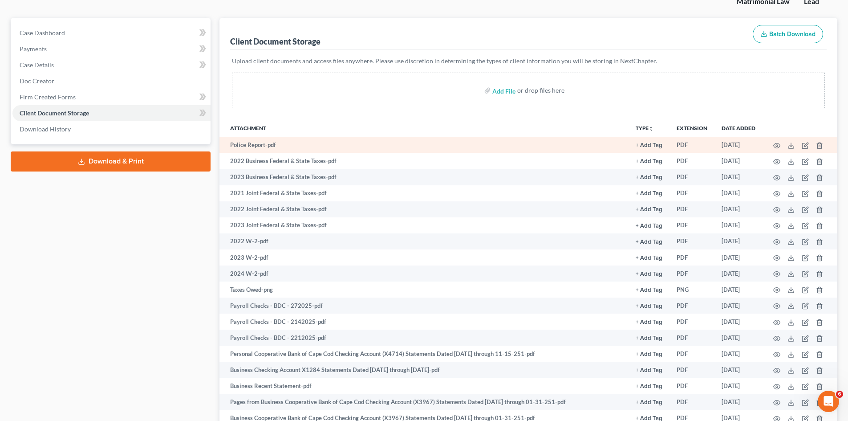
scroll to position [222, 0]
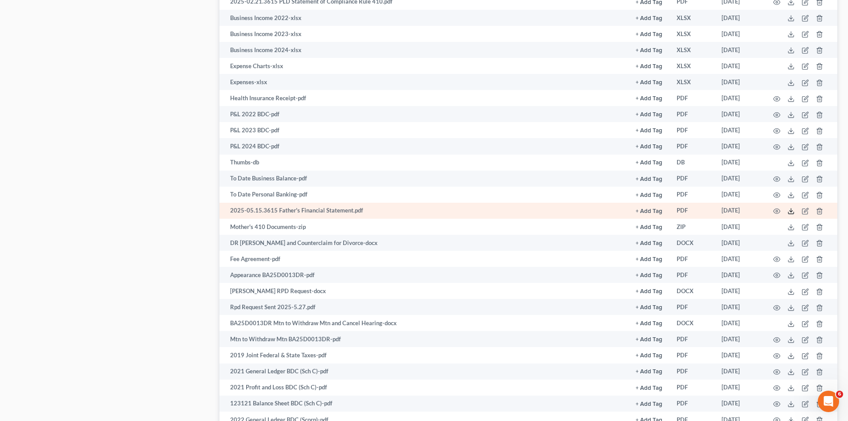
click at [792, 210] on icon at bounding box center [790, 210] width 7 height 7
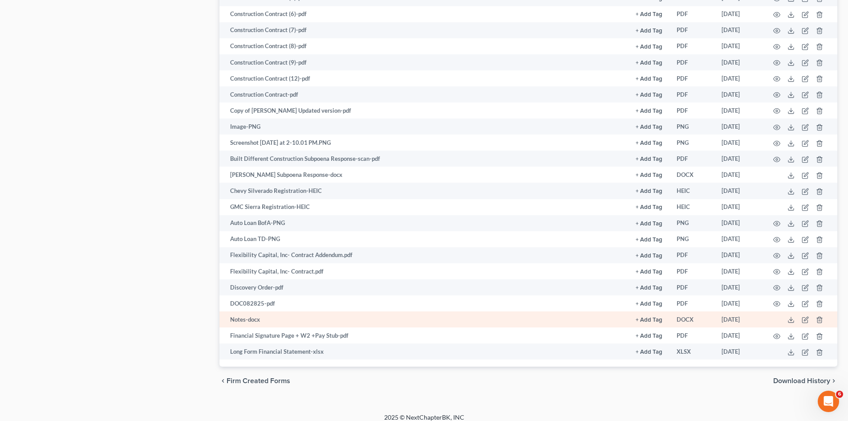
scroll to position [1505, 0]
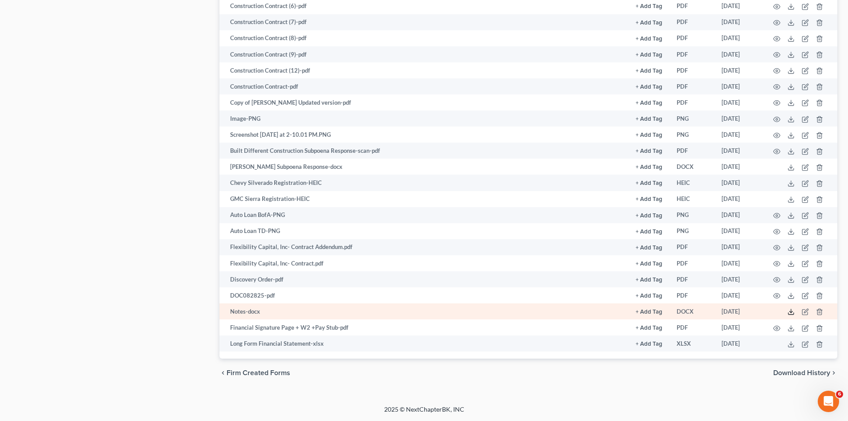
click at [793, 312] on icon at bounding box center [790, 311] width 7 height 7
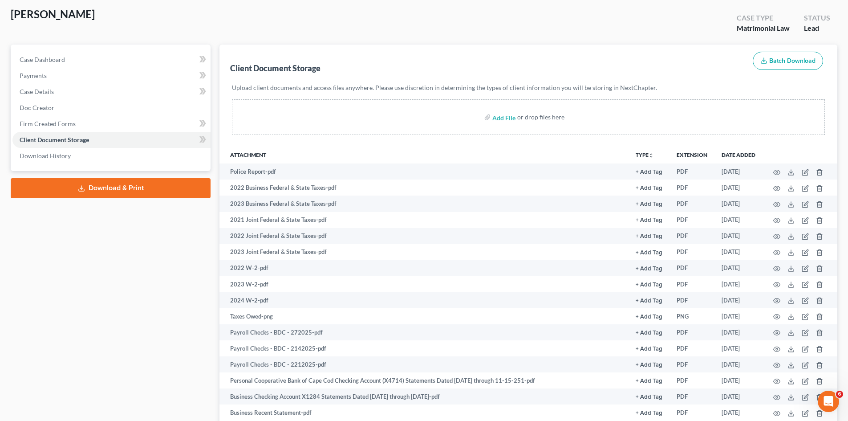
scroll to position [0, 0]
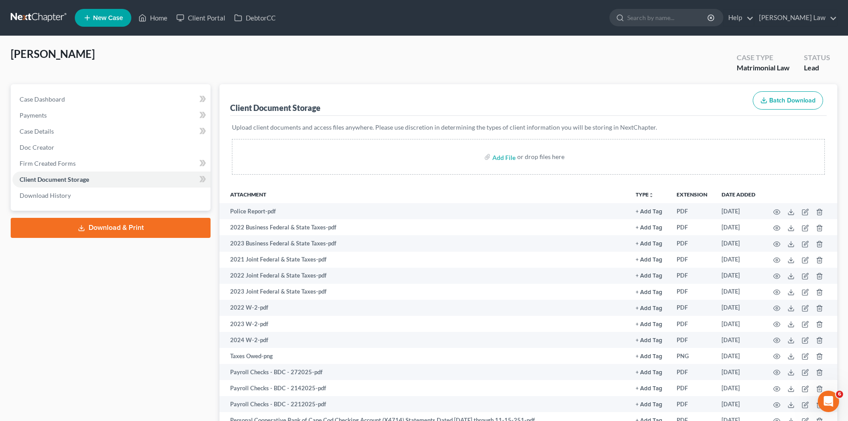
click at [49, 12] on link at bounding box center [39, 18] width 57 height 16
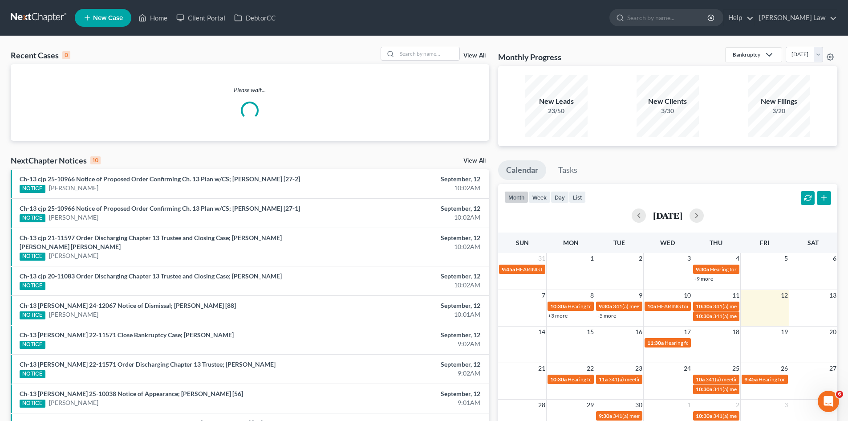
click at [461, 52] on div "View All" at bounding box center [434, 54] width 109 height 14
click at [448, 52] on input "search" at bounding box center [428, 53] width 62 height 13
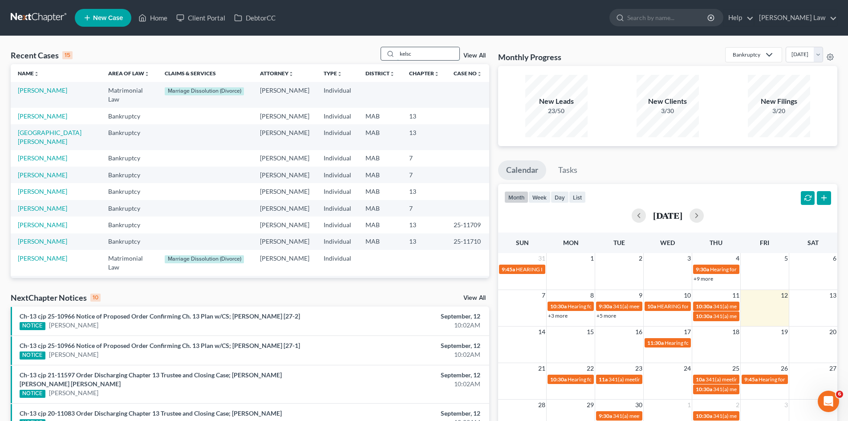
type input "kelsc"
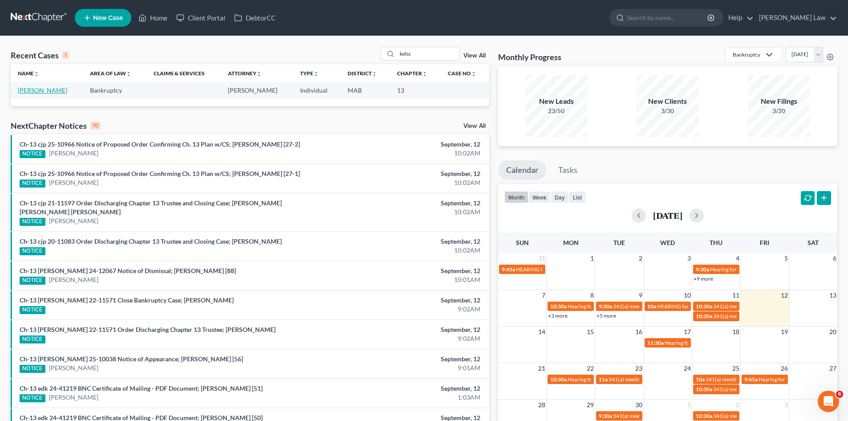
click at [45, 93] on link "[PERSON_NAME]" at bounding box center [42, 90] width 49 height 8
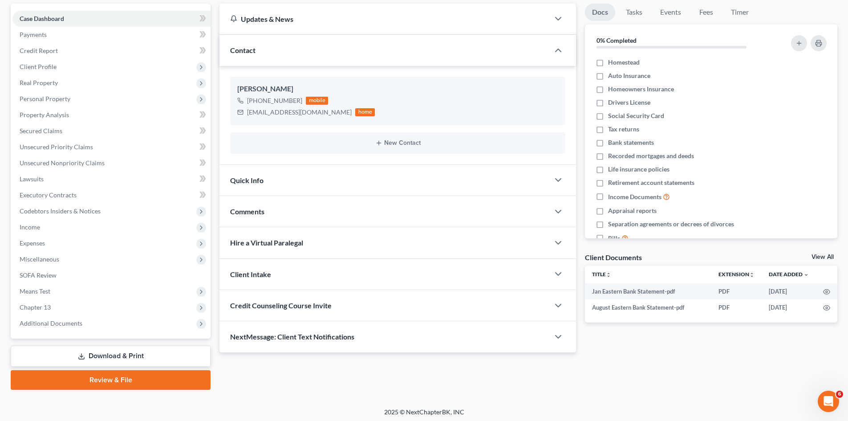
scroll to position [85, 0]
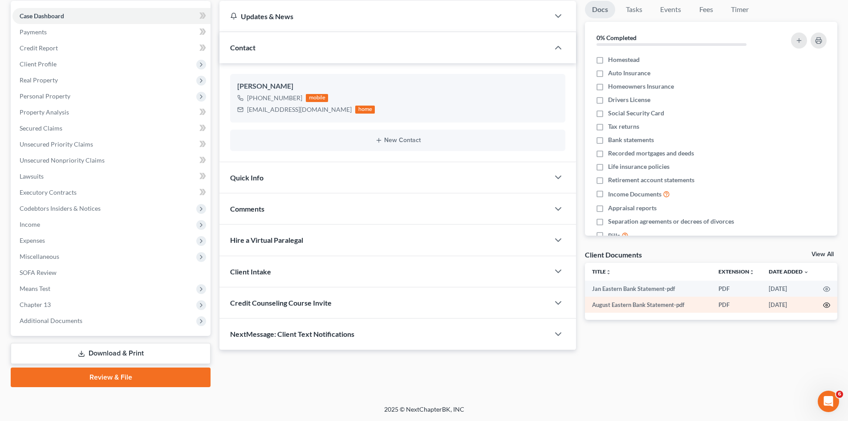
click at [827, 307] on icon "button" at bounding box center [826, 304] width 7 height 7
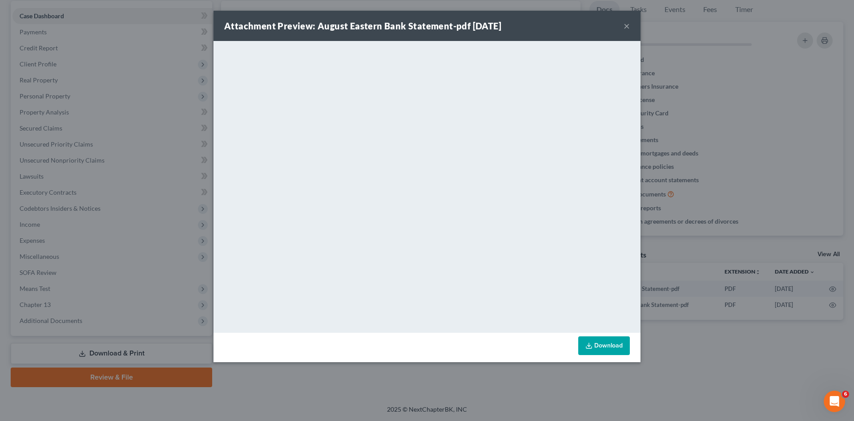
click at [724, 196] on div "Attachment Preview: August Eastern Bank Statement-pdf 09/08/2025 × <object ng-a…" at bounding box center [427, 210] width 854 height 421
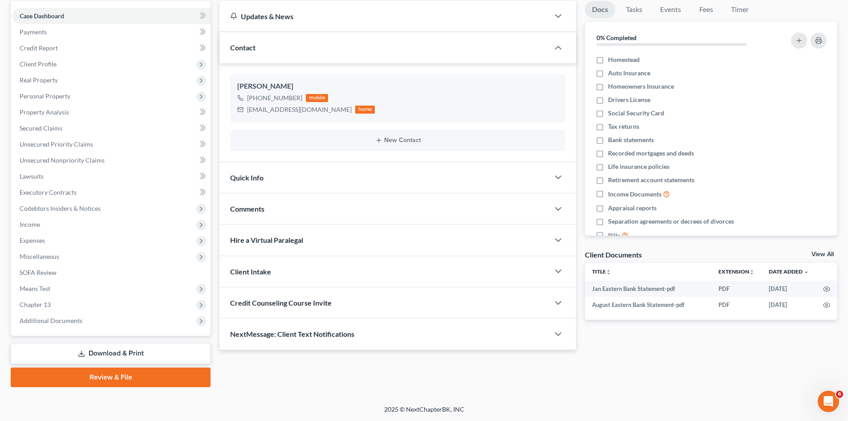
click at [820, 250] on div "Client Documents View All" at bounding box center [711, 256] width 252 height 13
click at [821, 252] on link "View All" at bounding box center [822, 254] width 22 height 6
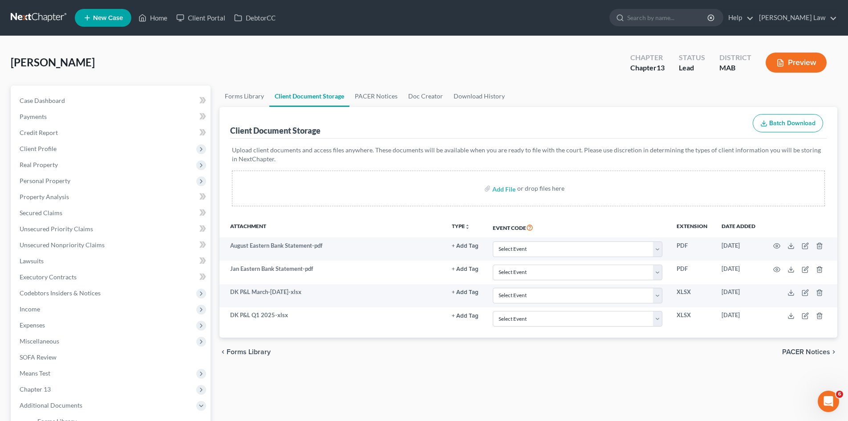
drag, startPoint x: 38, startPoint y: 20, endPoint x: 43, endPoint y: 19, distance: 5.0
click at [38, 20] on link at bounding box center [39, 18] width 57 height 16
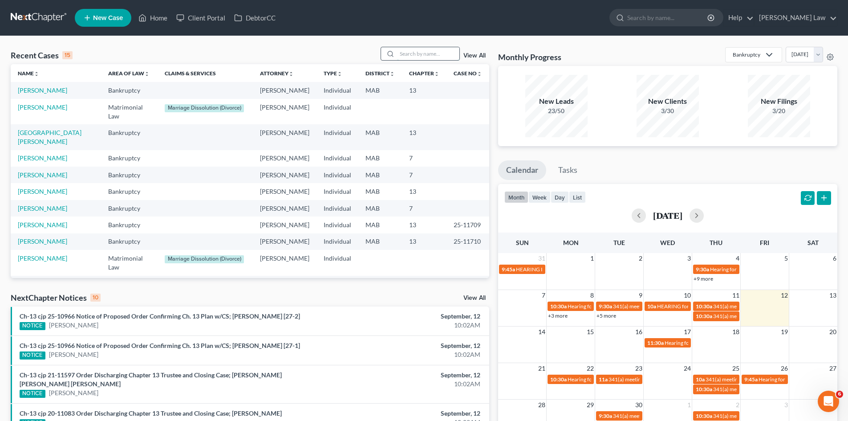
click at [441, 52] on input "search" at bounding box center [428, 53] width 62 height 13
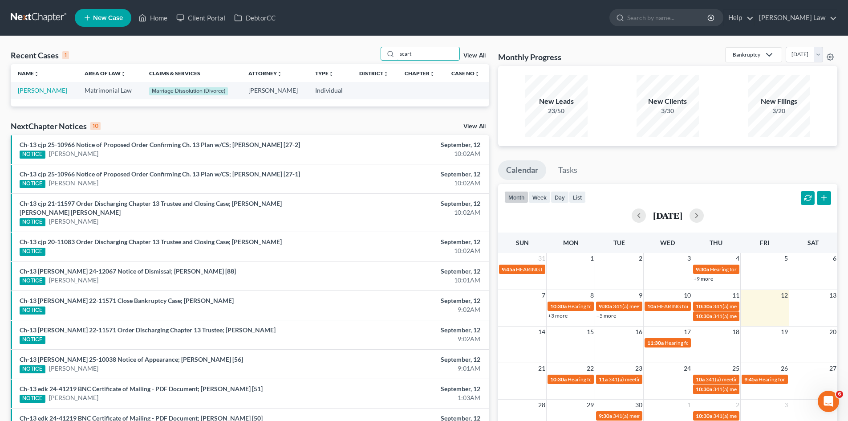
type input "scart"
click at [57, 85] on td "[PERSON_NAME]" at bounding box center [44, 90] width 67 height 17
click at [50, 89] on link "[PERSON_NAME]" at bounding box center [42, 90] width 49 height 8
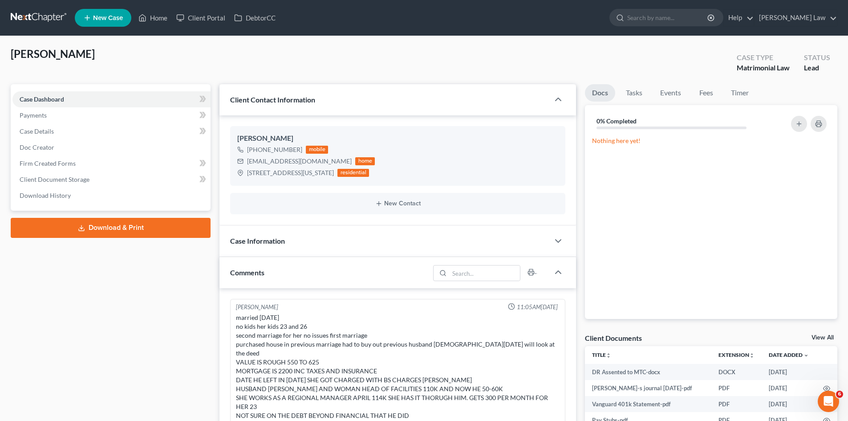
scroll to position [224, 0]
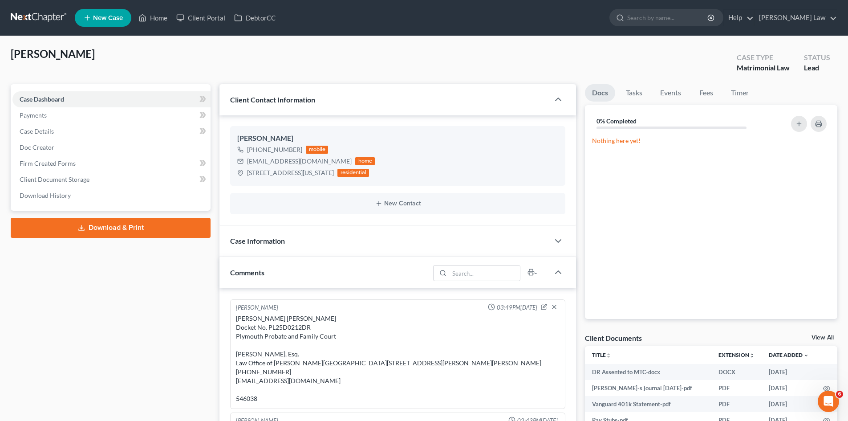
click at [819, 337] on link "View All" at bounding box center [822, 337] width 22 height 6
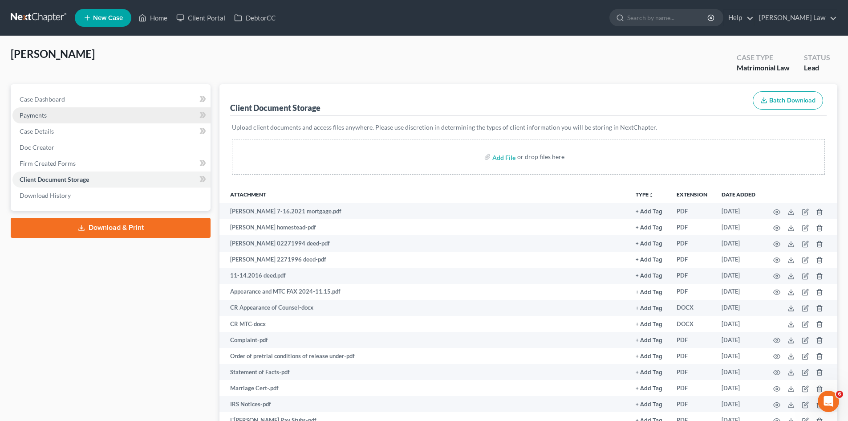
click at [61, 109] on link "Payments" at bounding box center [111, 115] width 198 height 16
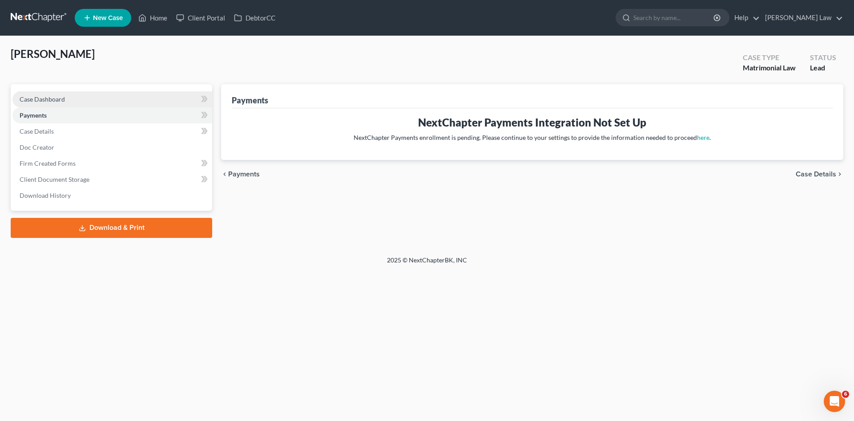
click at [56, 99] on span "Case Dashboard" at bounding box center [42, 99] width 45 height 8
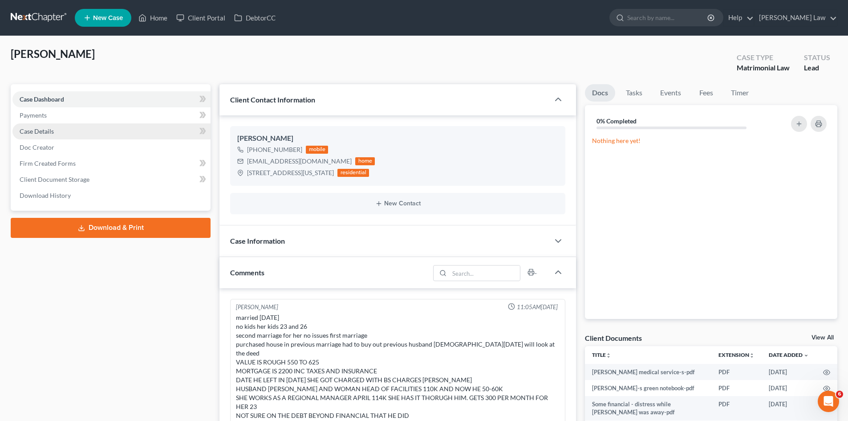
scroll to position [224, 0]
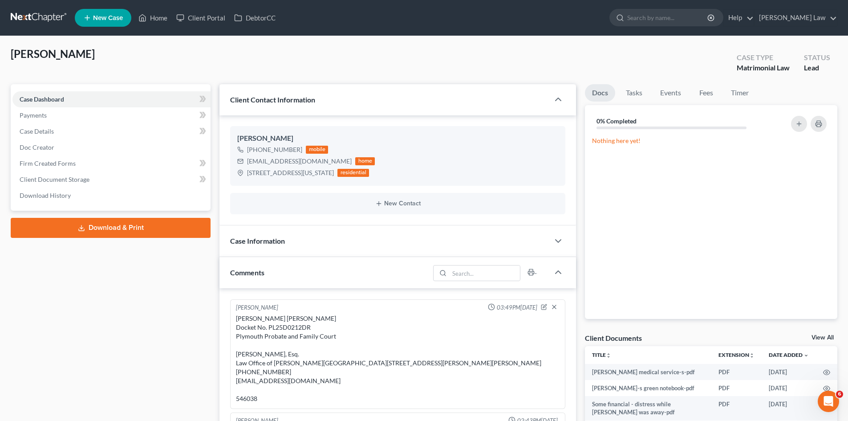
click at [15, 59] on span "[PERSON_NAME]" at bounding box center [53, 53] width 84 height 13
drag, startPoint x: 15, startPoint y: 59, endPoint x: 22, endPoint y: 59, distance: 7.1
click at [15, 59] on span "[PERSON_NAME]" at bounding box center [53, 53] width 84 height 13
copy span "Scartissi"
click at [816, 336] on link "View All" at bounding box center [822, 337] width 22 height 6
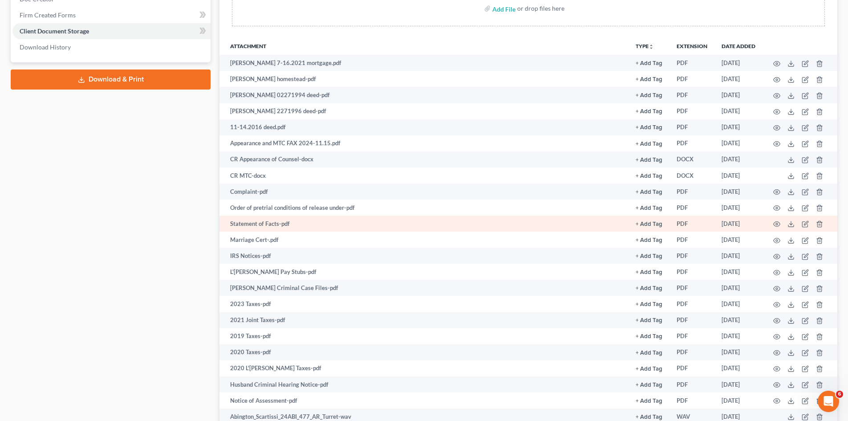
scroll to position [222, 0]
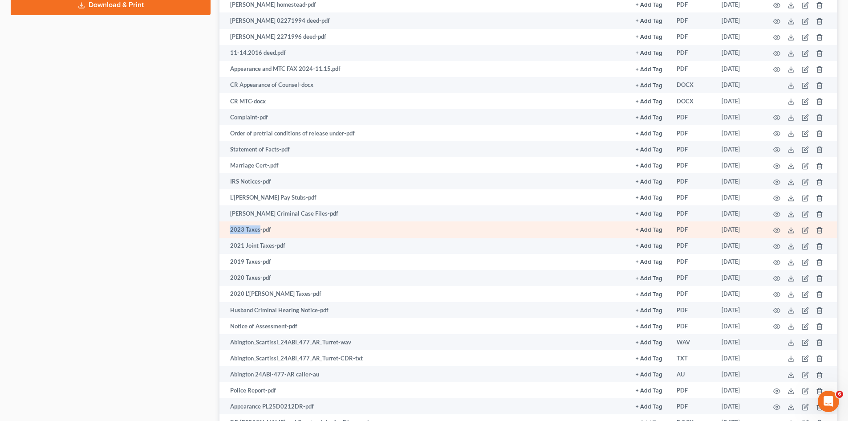
drag, startPoint x: 229, startPoint y: 232, endPoint x: 259, endPoint y: 236, distance: 30.9
click at [259, 236] on td "2023 Taxes-pdf" at bounding box center [423, 229] width 409 height 16
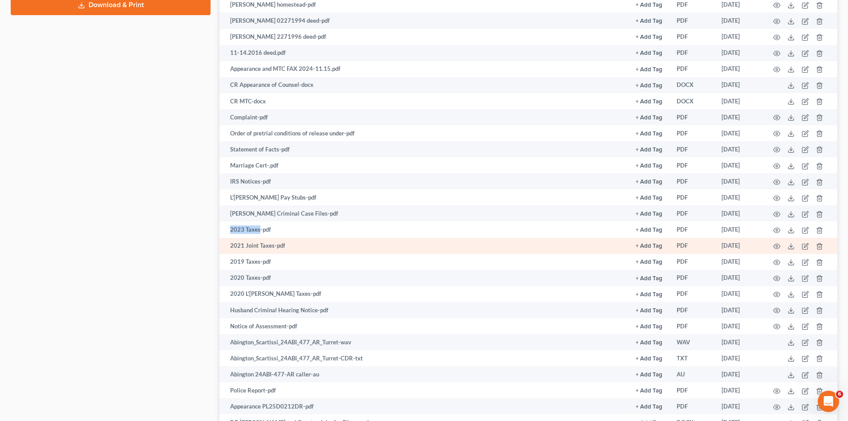
copy td "2023 Taxes"
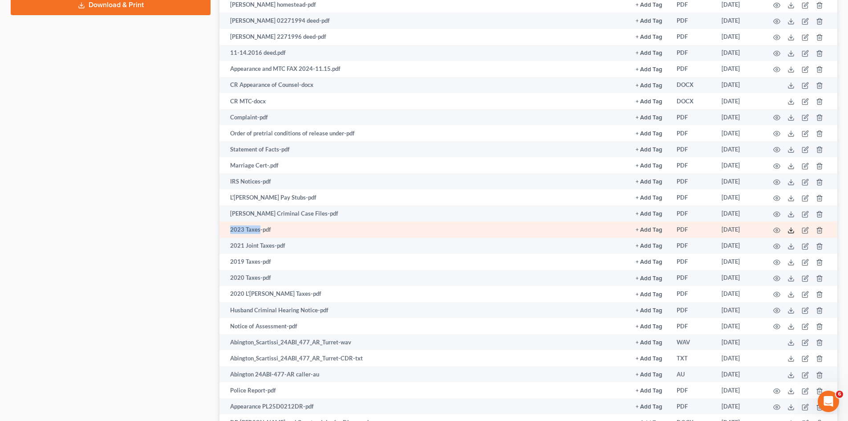
click at [788, 230] on icon at bounding box center [790, 230] width 7 height 7
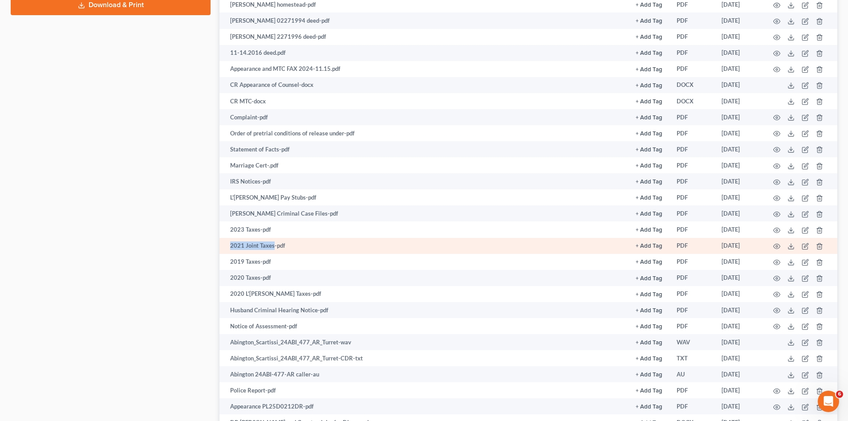
drag, startPoint x: 249, startPoint y: 245, endPoint x: 272, endPoint y: 246, distance: 23.6
click at [272, 246] on td "2021 Joint Taxes-pdf" at bounding box center [423, 246] width 409 height 16
copy td "2021 Joint Taxes"
click at [787, 245] on icon at bounding box center [790, 246] width 7 height 7
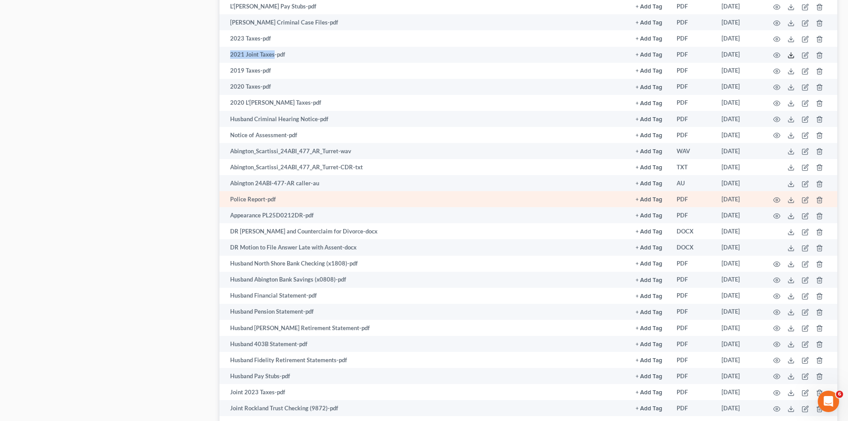
scroll to position [502, 0]
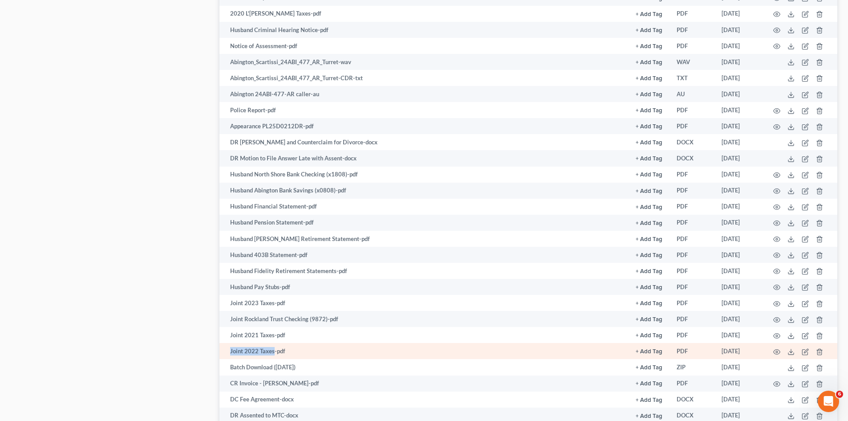
drag, startPoint x: 230, startPoint y: 352, endPoint x: 272, endPoint y: 352, distance: 42.7
click at [272, 352] on td "Joint 2022 Taxes-pdf" at bounding box center [423, 351] width 409 height 16
copy td "Joint 2022 Taxes"
click at [788, 354] on icon at bounding box center [790, 351] width 7 height 7
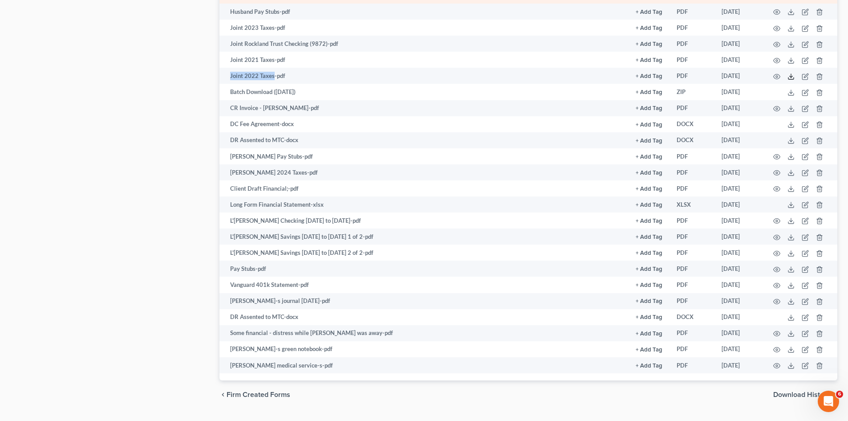
scroll to position [799, 0]
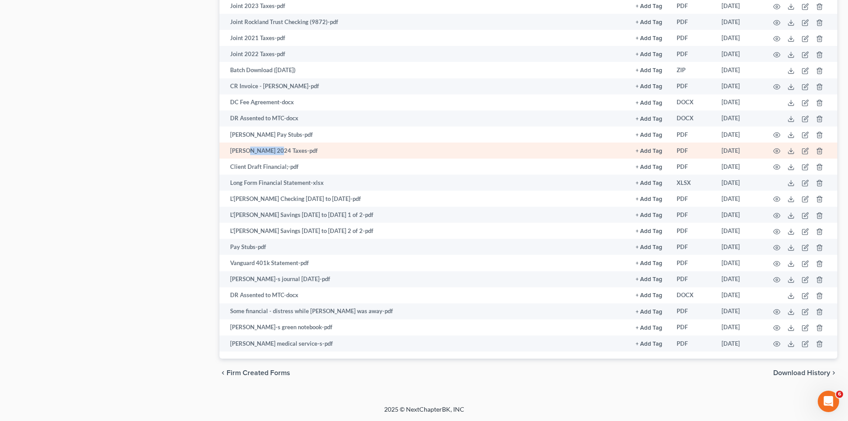
drag, startPoint x: 247, startPoint y: 152, endPoint x: 275, endPoint y: 154, distance: 28.1
click at [275, 154] on td "Loren 2024 Taxes-pdf" at bounding box center [423, 150] width 409 height 16
copy td "2024 Taxes"
click at [790, 150] on icon at bounding box center [790, 150] width 7 height 7
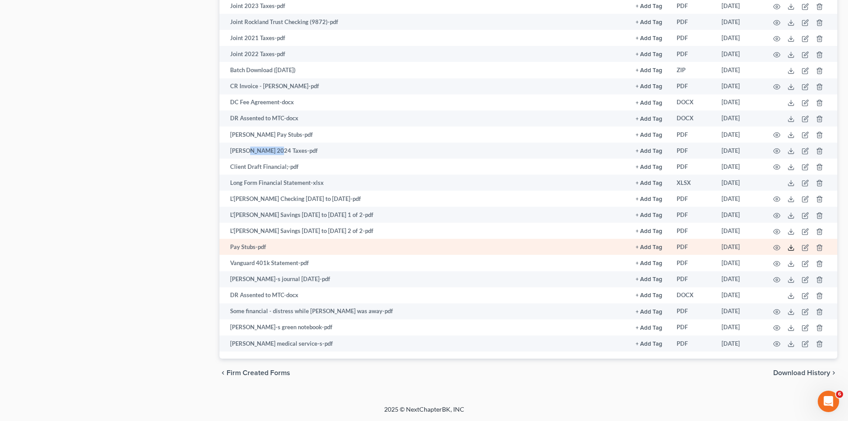
click at [794, 248] on icon at bounding box center [790, 247] width 7 height 7
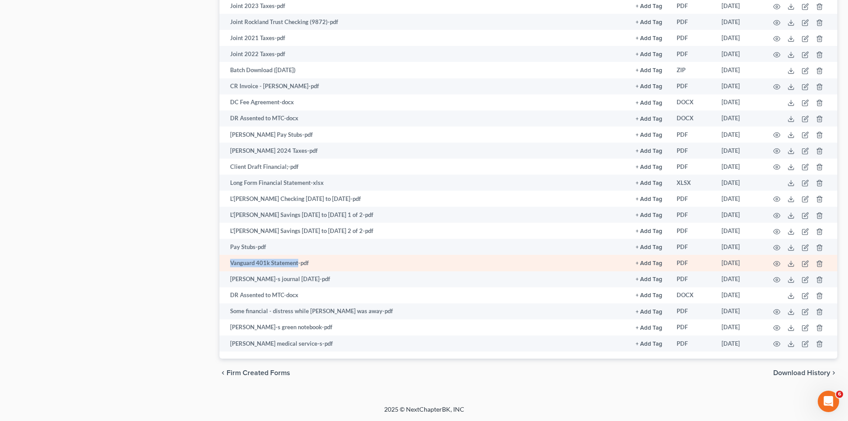
drag, startPoint x: 227, startPoint y: 263, endPoint x: 298, endPoint y: 268, distance: 71.4
click at [298, 268] on td "Vanguard 401k Statement-pdf" at bounding box center [423, 263] width 409 height 16
copy td "Vanguard 401k Statement"
click at [791, 263] on polyline at bounding box center [790, 263] width 3 height 1
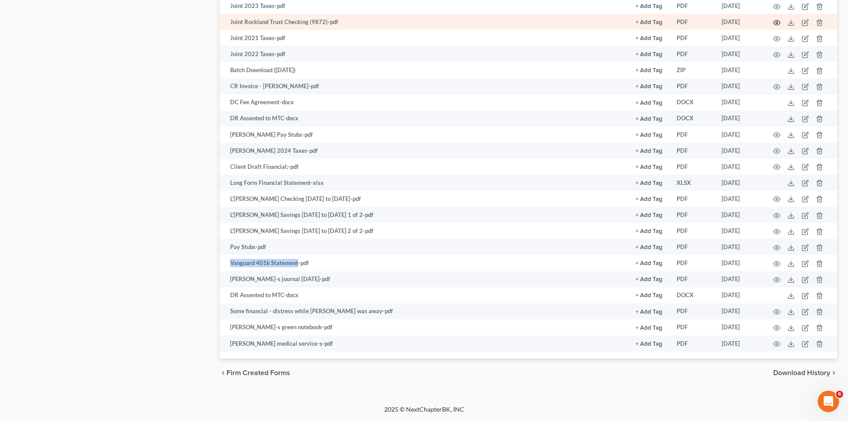
click at [777, 21] on icon "button" at bounding box center [776, 22] width 7 height 7
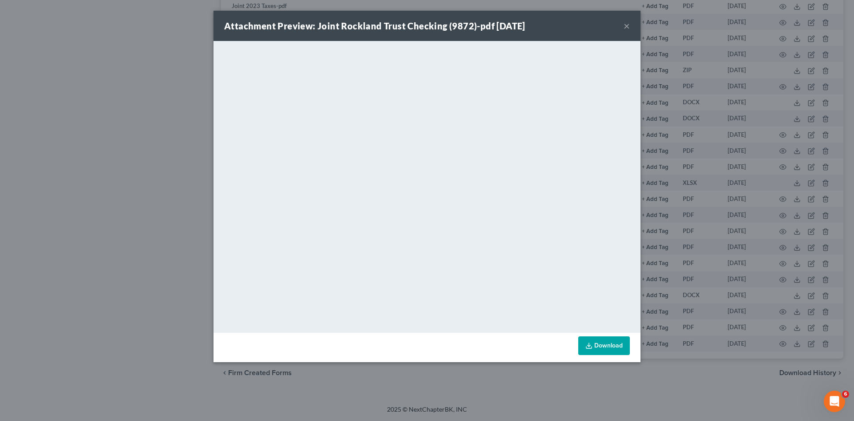
click at [762, 257] on div "Attachment Preview: Joint Rockland Trust Checking (9872)-pdf 07/16/2025 × <obje…" at bounding box center [427, 210] width 854 height 421
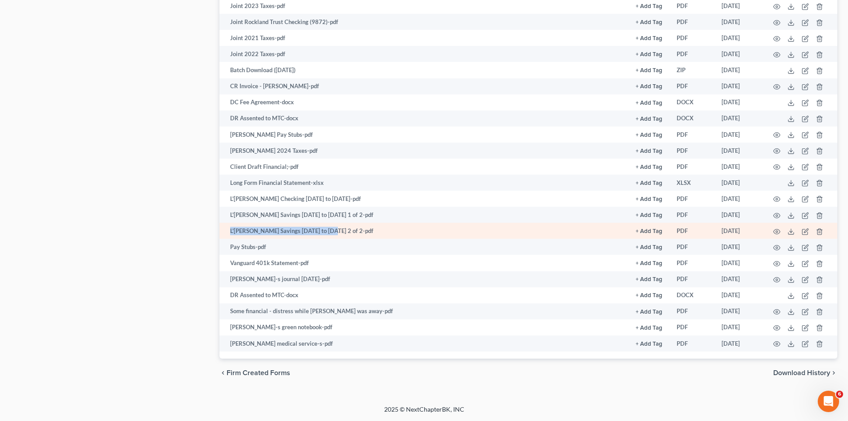
drag, startPoint x: 228, startPoint y: 229, endPoint x: 325, endPoint y: 231, distance: 97.5
click at [325, 231] on td "L'Orens Savings 1-2-22 to 7-31-25 2 of 2-pdf" at bounding box center [423, 230] width 409 height 16
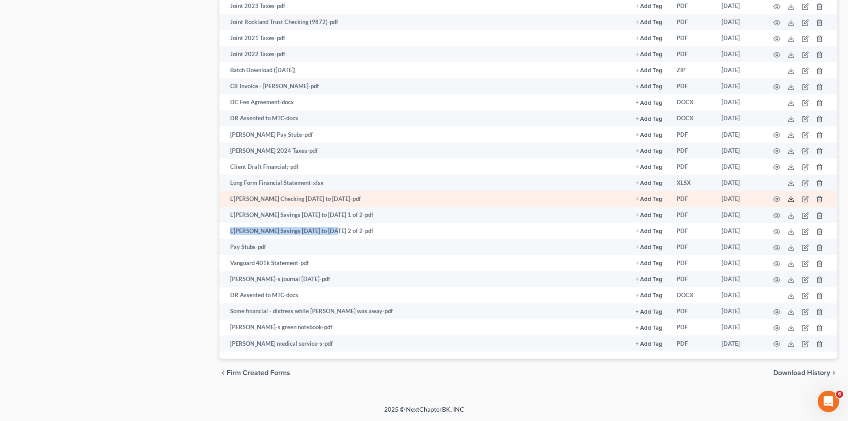
click at [789, 201] on icon at bounding box center [790, 198] width 7 height 7
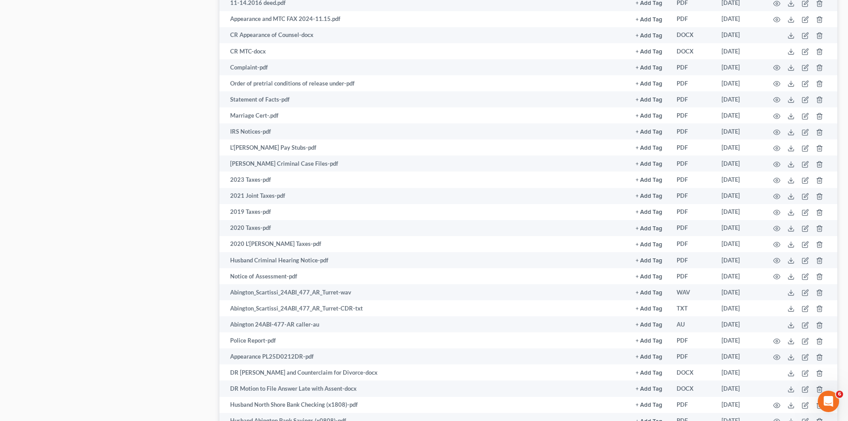
scroll to position [0, 0]
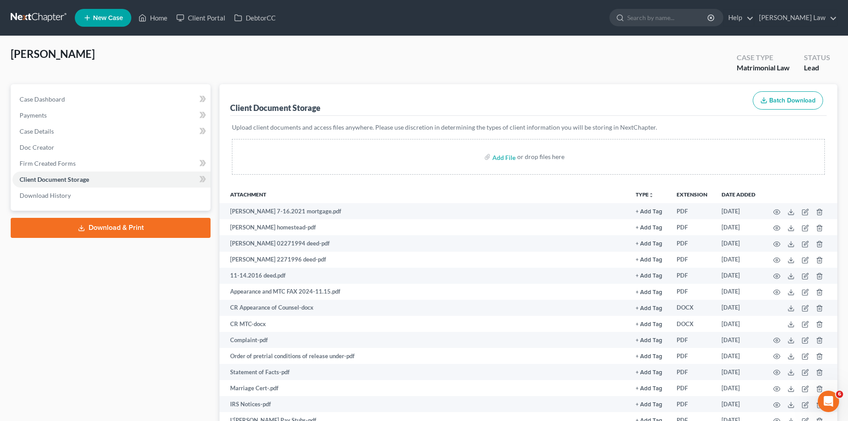
click at [25, 20] on link at bounding box center [39, 18] width 57 height 16
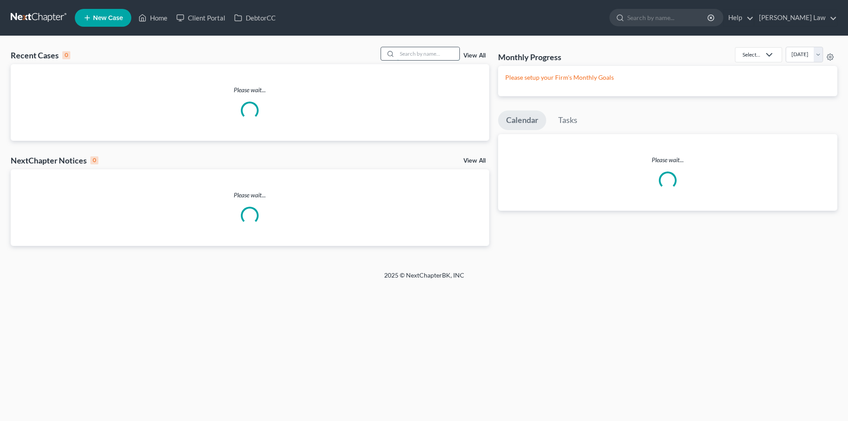
click at [431, 54] on input "search" at bounding box center [428, 53] width 62 height 13
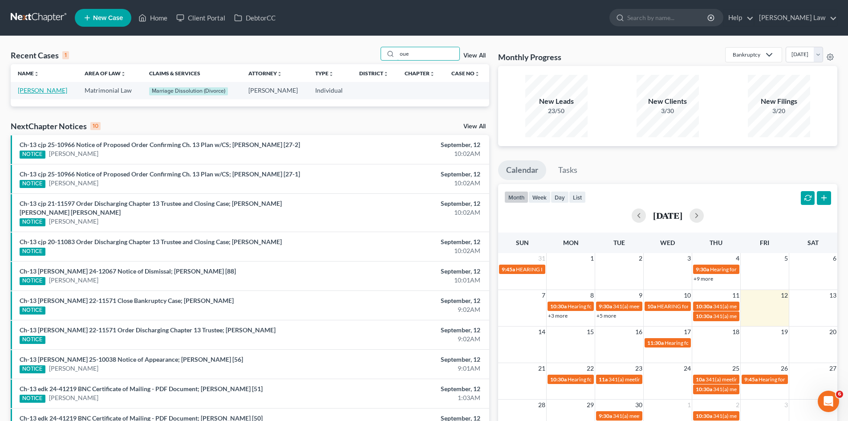
type input "oue"
click at [56, 93] on link "[PERSON_NAME]" at bounding box center [42, 90] width 49 height 8
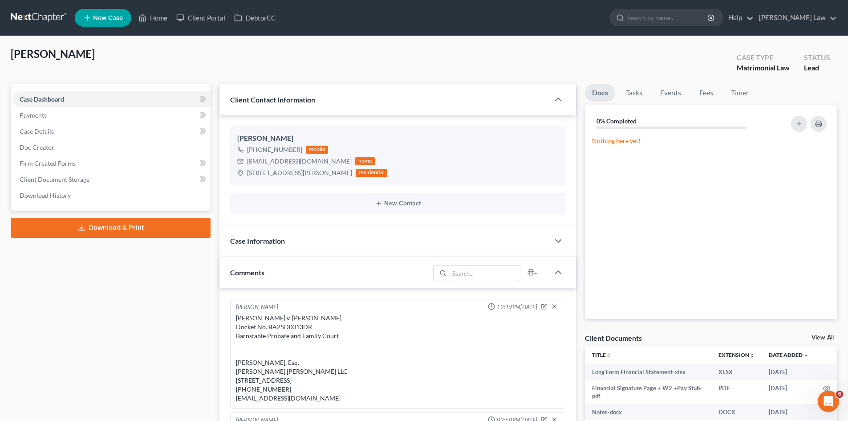
scroll to position [223, 0]
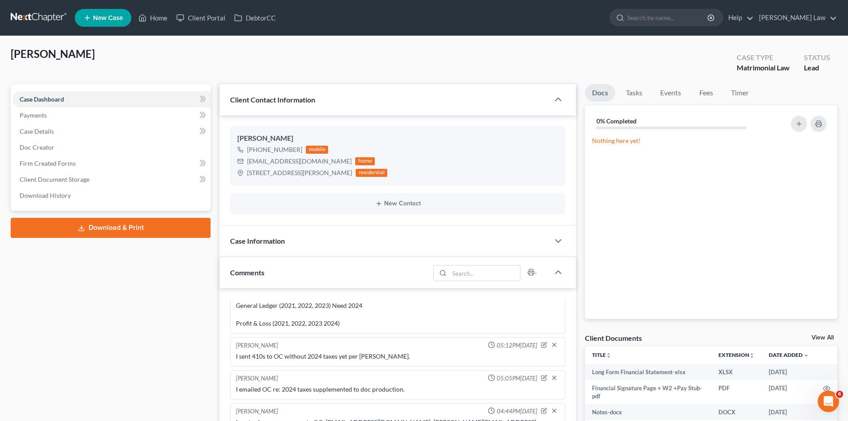
click at [818, 342] on div "View All" at bounding box center [824, 338] width 26 height 8
click at [819, 336] on link "View All" at bounding box center [822, 337] width 22 height 6
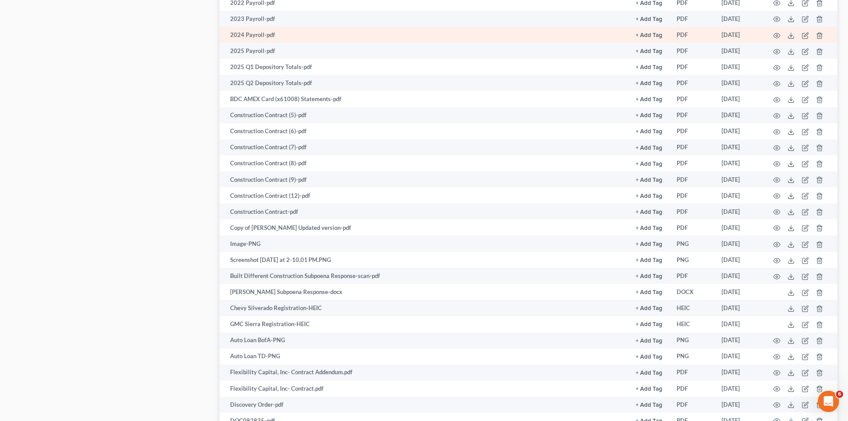
scroll to position [1283, 0]
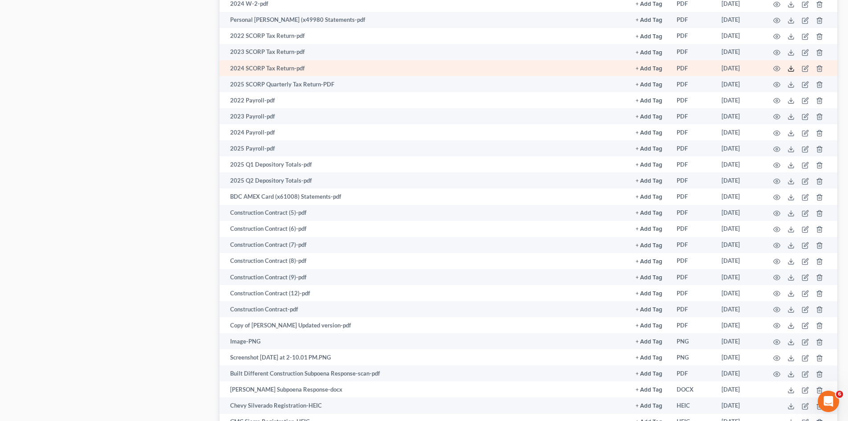
click at [789, 69] on icon at bounding box center [790, 68] width 7 height 7
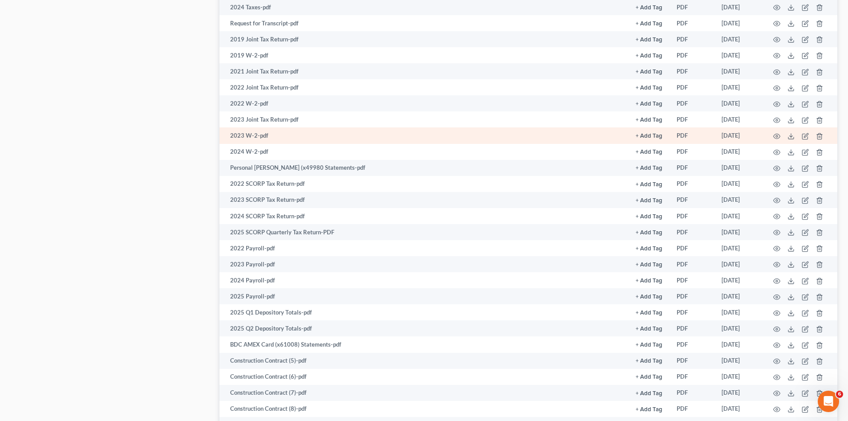
scroll to position [1209, 0]
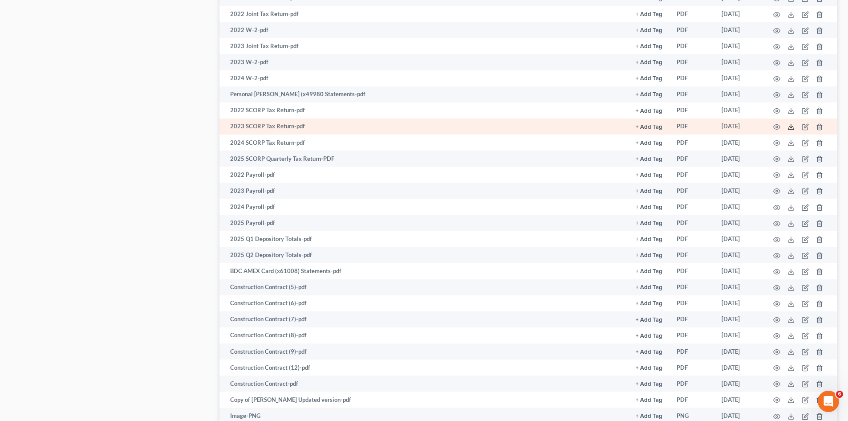
click at [789, 129] on icon at bounding box center [790, 129] width 5 height 2
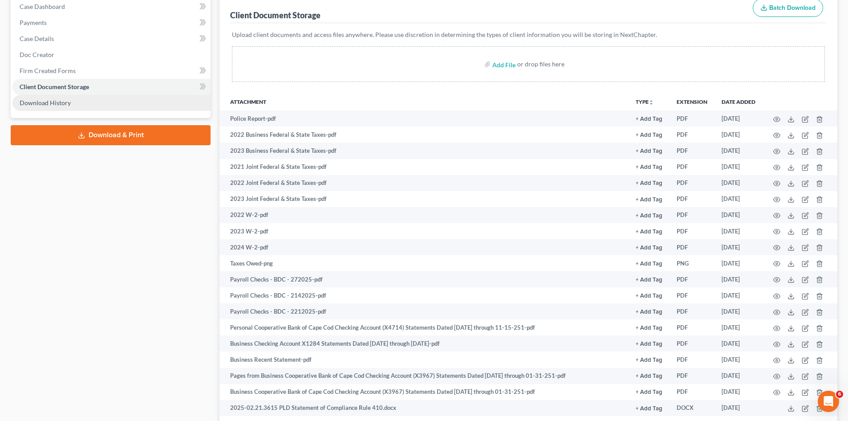
scroll to position [0, 0]
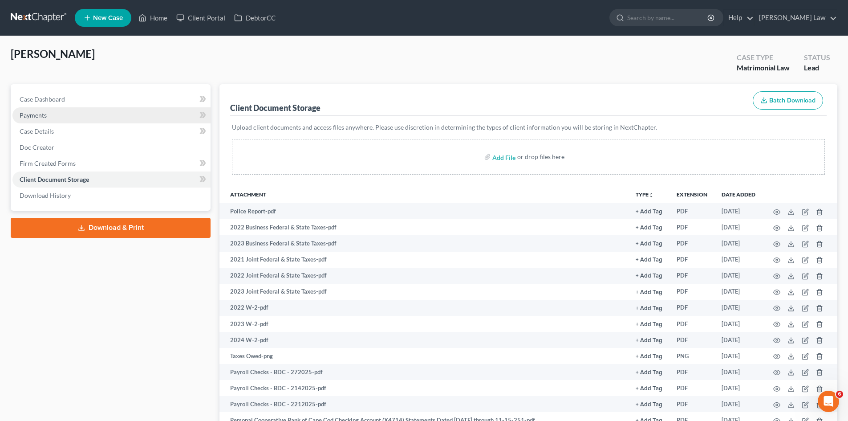
click at [64, 109] on link "Payments" at bounding box center [111, 115] width 198 height 16
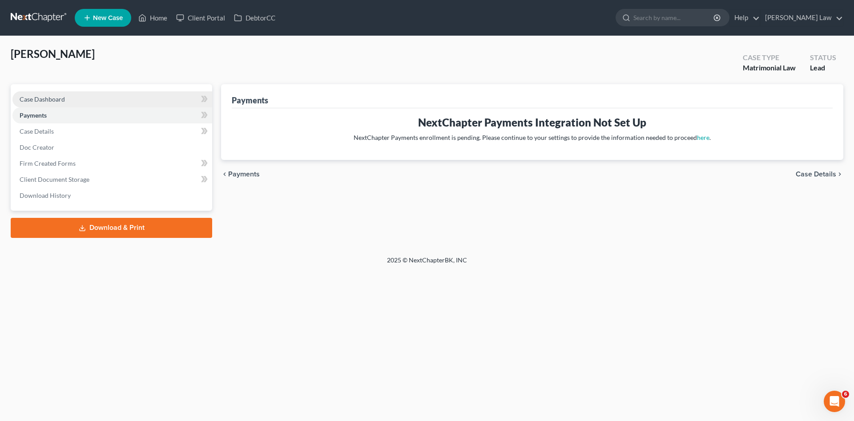
click at [61, 101] on span "Case Dashboard" at bounding box center [42, 99] width 45 height 8
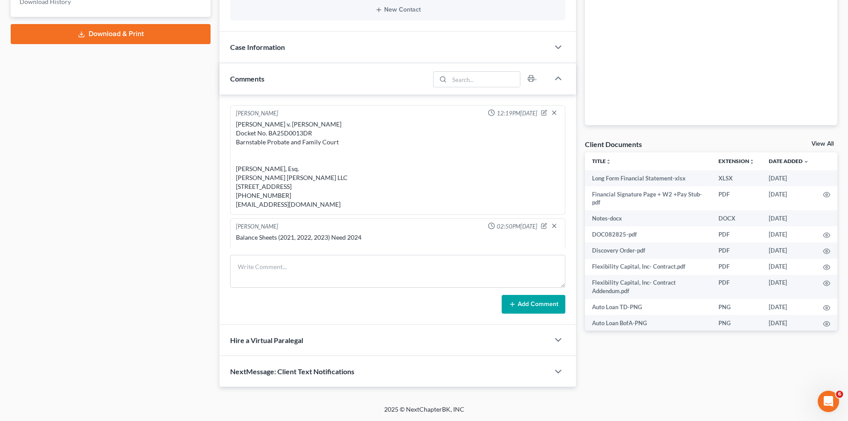
click at [286, 134] on div "[PERSON_NAME] v. [PERSON_NAME] Docket No. BA25D0013DR Barnstable Probate and Fa…" at bounding box center [398, 164] width 324 height 89
click at [286, 134] on div "Christina Ouellette v. Dylon Ouellette Docket No. BA25D0013DR Barnstable Probat…" at bounding box center [398, 164] width 324 height 89
copy div "BA25D0013DR"
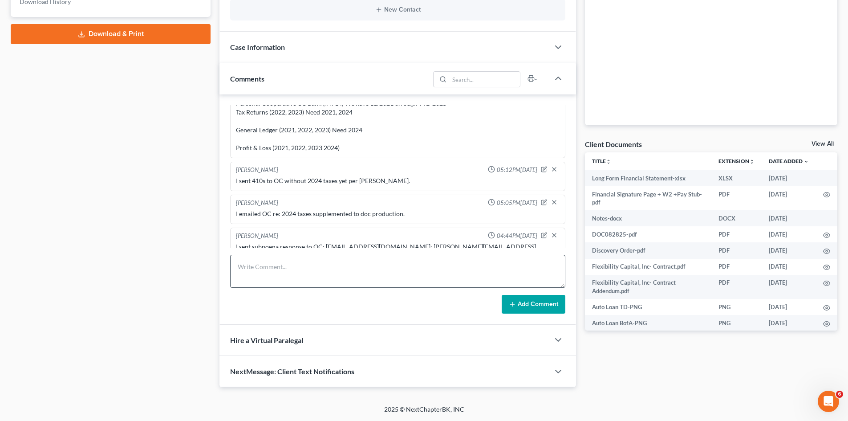
scroll to position [223, 0]
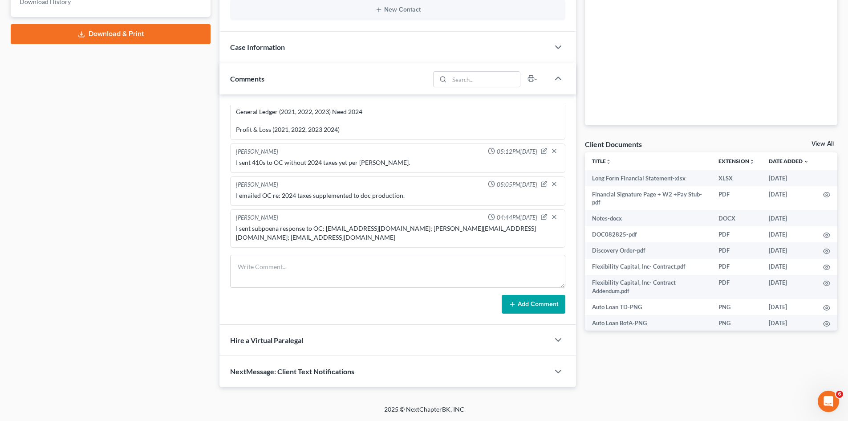
click at [827, 145] on link "View All" at bounding box center [822, 144] width 22 height 6
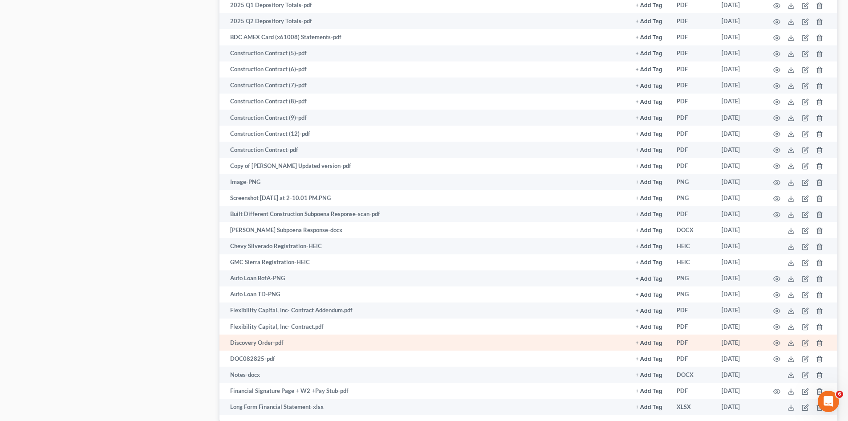
scroll to position [1505, 0]
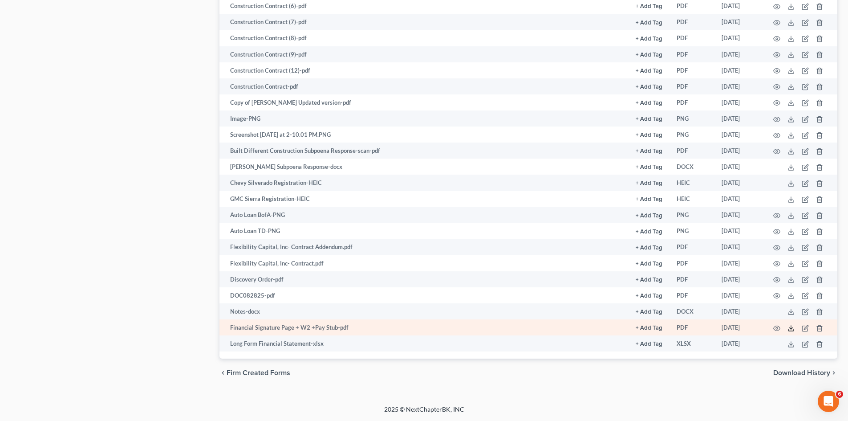
click at [791, 328] on line at bounding box center [791, 327] width 0 height 4
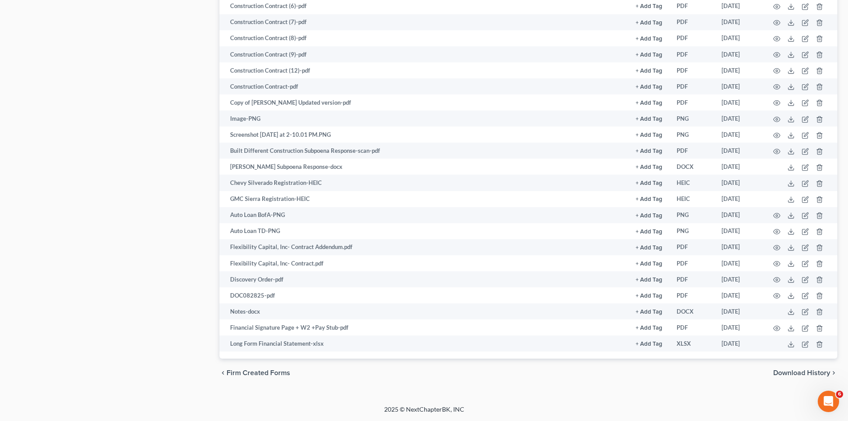
drag, startPoint x: 183, startPoint y: 338, endPoint x: 180, endPoint y: 326, distance: 12.0
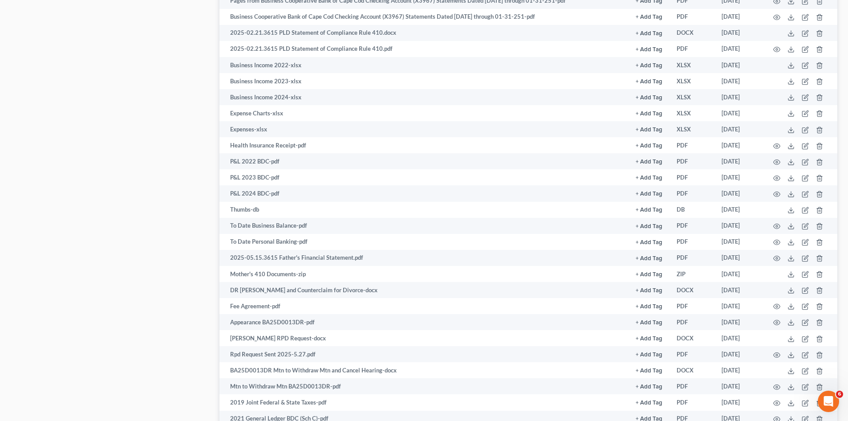
scroll to position [0, 0]
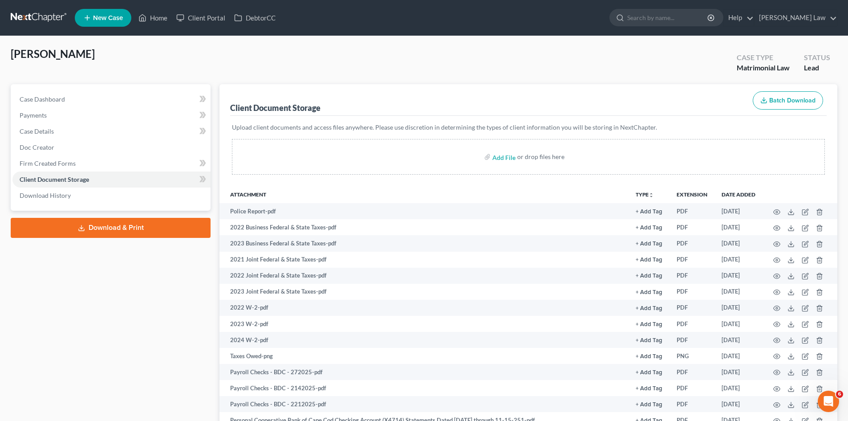
click at [43, 12] on link at bounding box center [39, 18] width 57 height 16
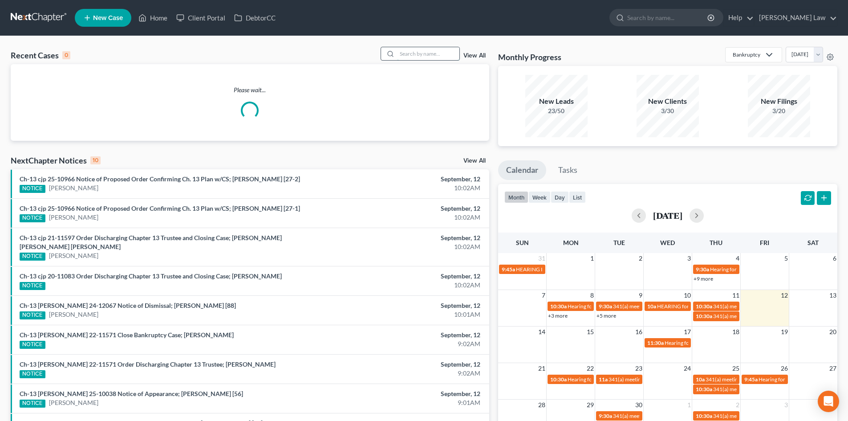
click at [408, 54] on input "search" at bounding box center [428, 53] width 62 height 13
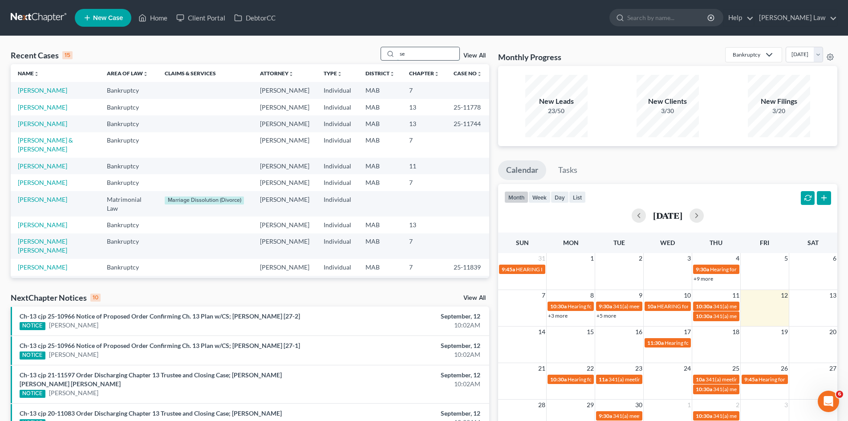
type input "s"
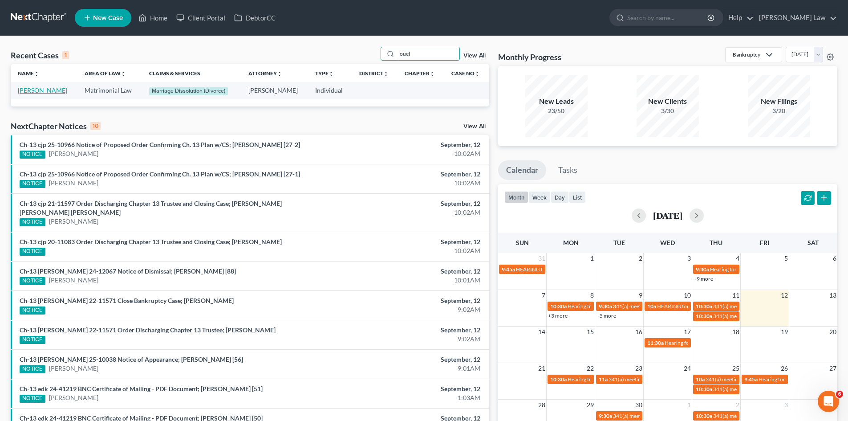
type input "ouel"
click at [40, 93] on link "[PERSON_NAME]" at bounding box center [42, 90] width 49 height 8
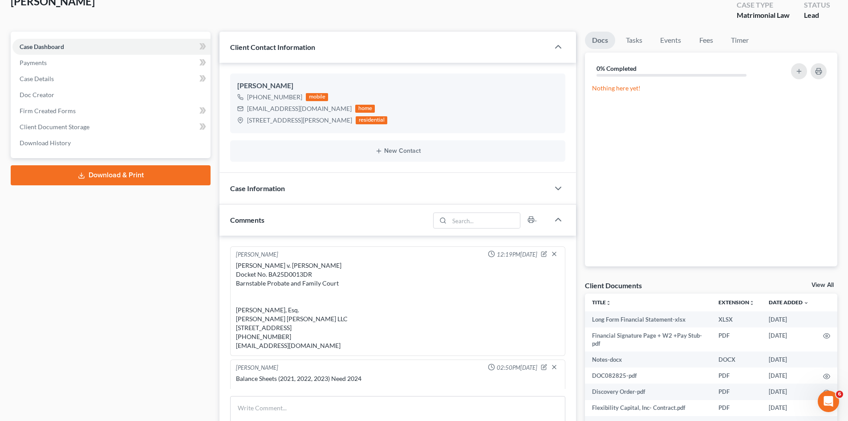
scroll to position [223, 0]
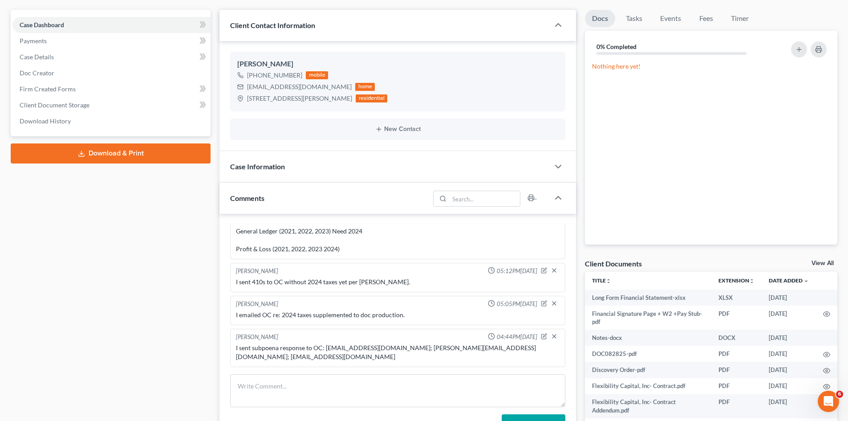
click at [810, 263] on div "Client Documents View All" at bounding box center [711, 265] width 252 height 13
click at [814, 263] on link "View All" at bounding box center [822, 263] width 22 height 6
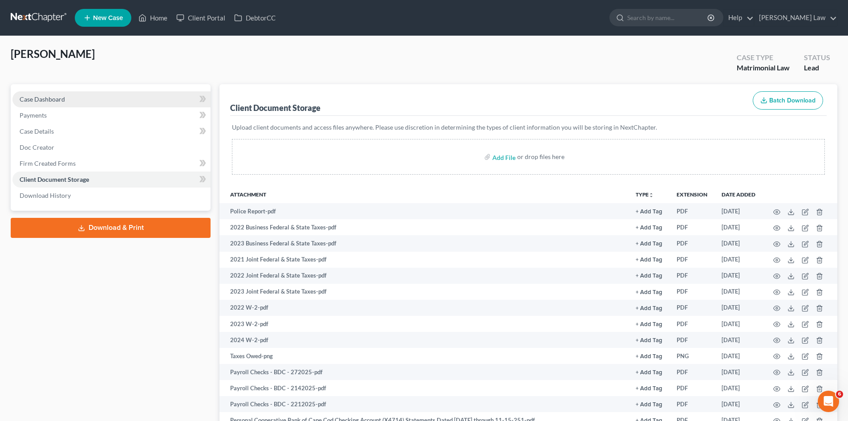
click at [96, 98] on link "Case Dashboard" at bounding box center [111, 99] width 198 height 16
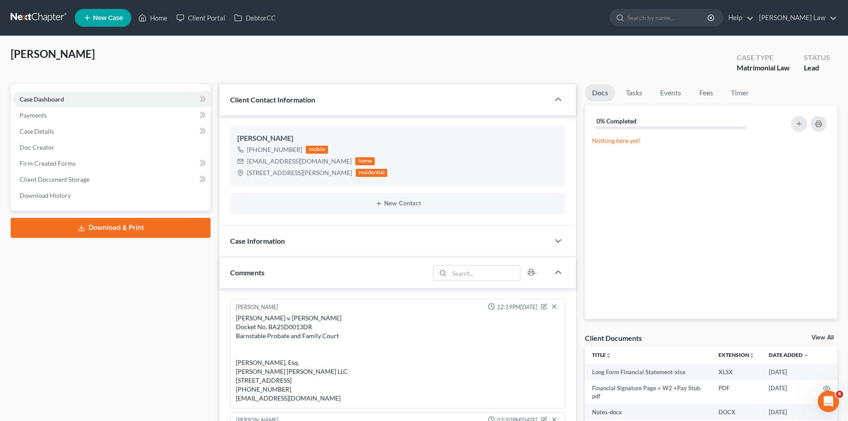
click at [298, 324] on div "[PERSON_NAME] v. [PERSON_NAME] Docket No. BA25D0013DR Barnstable Probate and Fa…" at bounding box center [398, 357] width 324 height 89
copy div "BA25D0013DR"
click at [244, 338] on div "[PERSON_NAME] v. [PERSON_NAME] Docket No. BA25D0013DR Barnstable Probate and Fa…" at bounding box center [398, 357] width 324 height 89
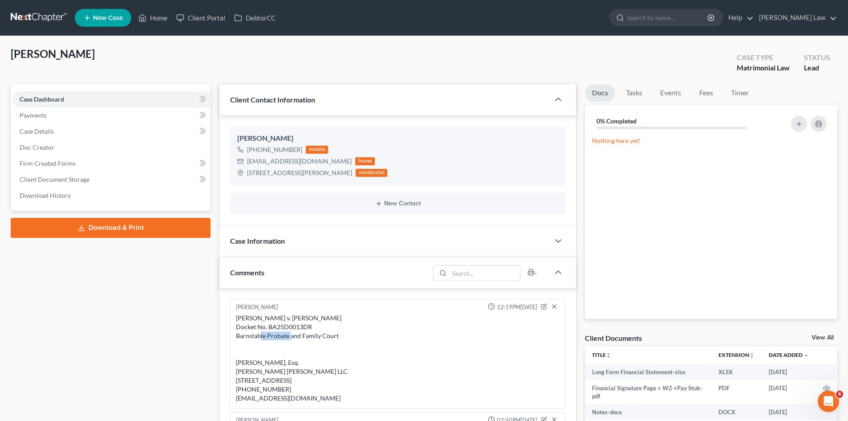
copy div "Barnstable"
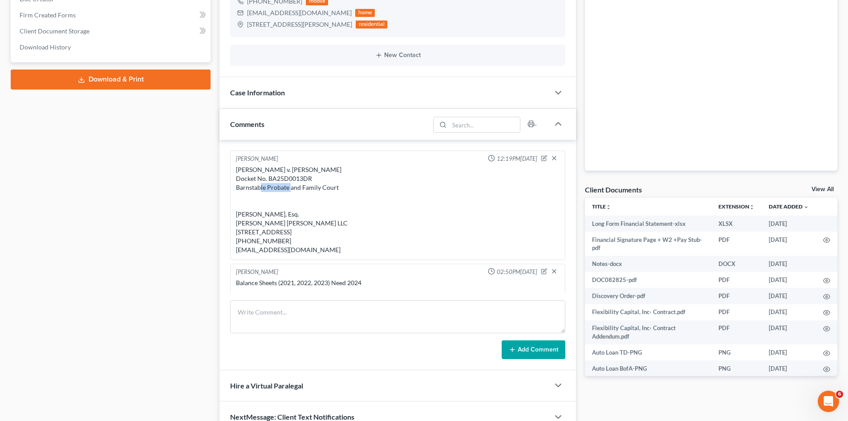
drag, startPoint x: 241, startPoint y: 213, endPoint x: 506, endPoint y: 255, distance: 269.0
click at [327, 254] on div "[PERSON_NAME] v. [PERSON_NAME] Docket No. BA25D0013DR Barnstable Probate and Fa…" at bounding box center [398, 209] width 324 height 89
click at [243, 217] on div "[PERSON_NAME] v. [PERSON_NAME] Docket No. BA25D0013DR Barnstable Probate and Fa…" at bounding box center [398, 209] width 324 height 89
drag, startPoint x: 232, startPoint y: 211, endPoint x: 324, endPoint y: 255, distance: 102.1
click at [324, 255] on div "[PERSON_NAME] 12:19PM[DATE] [PERSON_NAME] v. [PERSON_NAME] Docket No. BA25D0013…" at bounding box center [397, 204] width 335 height 109
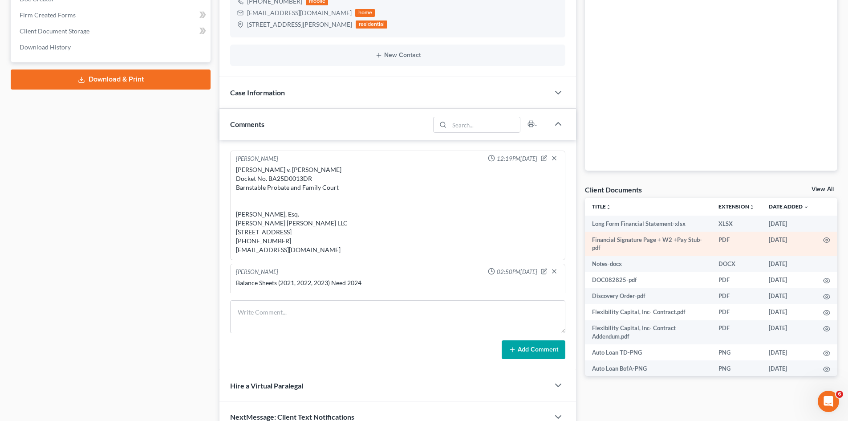
copy div "[PERSON_NAME], Esq. [PERSON_NAME] [PERSON_NAME] LLC [STREET_ADDRESS] [PHONE_NUM…"
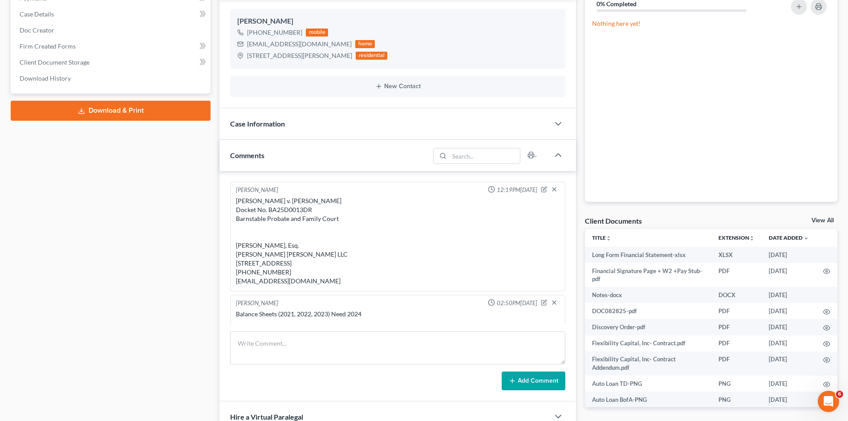
scroll to position [74, 0]
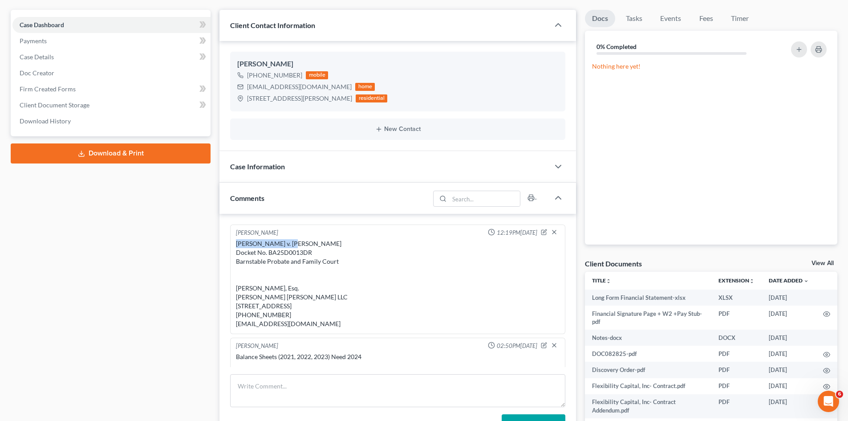
drag, startPoint x: 289, startPoint y: 244, endPoint x: 235, endPoint y: 244, distance: 53.4
click at [235, 244] on div "[PERSON_NAME] v. [PERSON_NAME] Docket No. BA25D0013DR Barnstable Probate and Fa…" at bounding box center [397, 283] width 327 height 93
copy div "[PERSON_NAME]"
drag, startPoint x: 344, startPoint y: 243, endPoint x: 297, endPoint y: 243, distance: 46.7
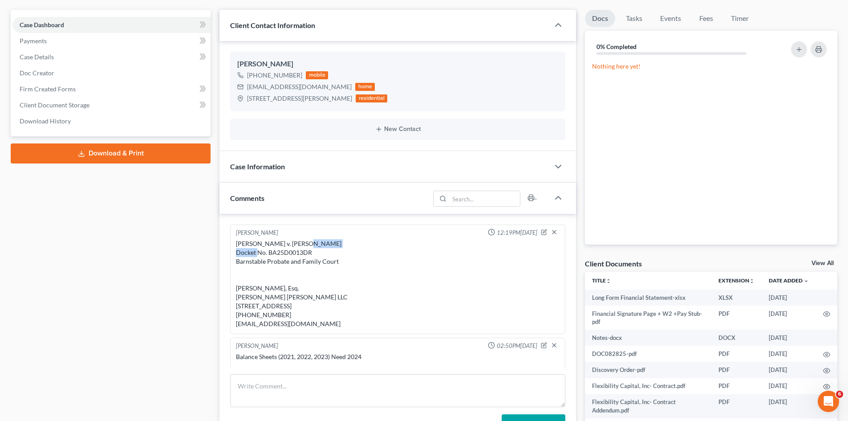
click at [297, 243] on div "[PERSON_NAME] v. [PERSON_NAME] Docket No. BA25D0013DR Barnstable Probate and Fa…" at bounding box center [398, 283] width 324 height 89
copy div "[PERSON_NAME], Esq. [PERSON_NAME] [PERSON_NAME] LLC [STREET_ADDRESS] [PHONE_NUM…"
drag, startPoint x: 279, startPoint y: 303, endPoint x: 335, endPoint y: 336, distance: 64.6
click at [333, 334] on div "[PERSON_NAME] 12:19PM[DATE] [PERSON_NAME] v. [PERSON_NAME] Docket No. BA25D0013…" at bounding box center [397, 278] width 335 height 109
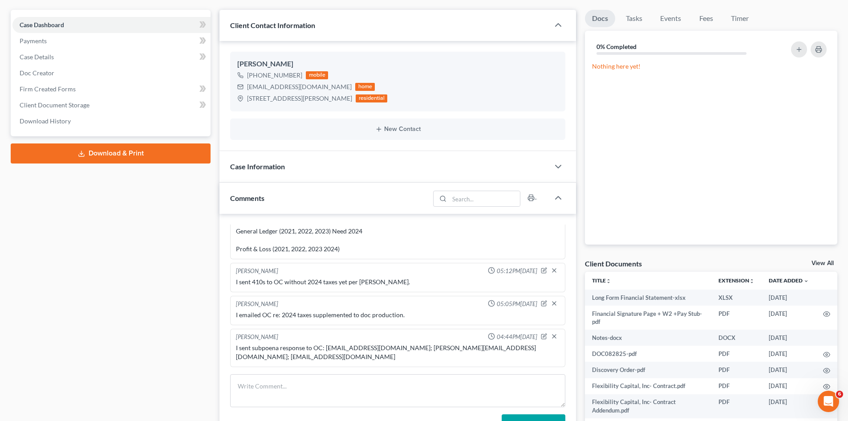
scroll to position [223, 0]
click at [817, 264] on link "View All" at bounding box center [822, 263] width 22 height 6
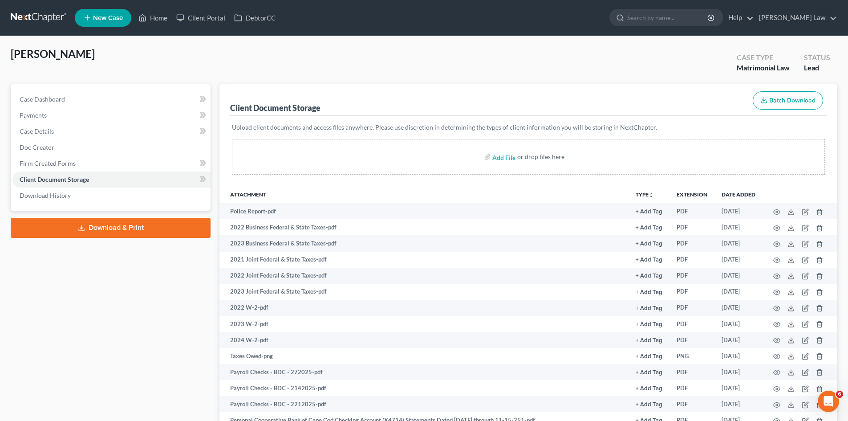
scroll to position [916, 0]
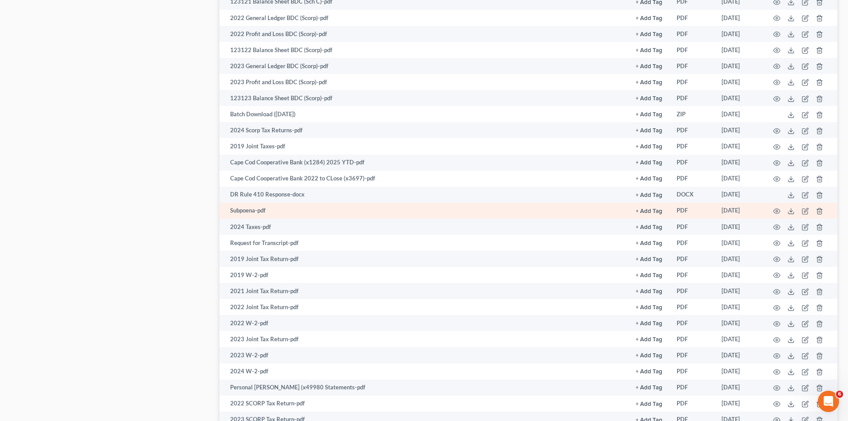
click at [787, 210] on td at bounding box center [799, 210] width 75 height 16
click at [790, 210] on icon at bounding box center [790, 210] width 7 height 7
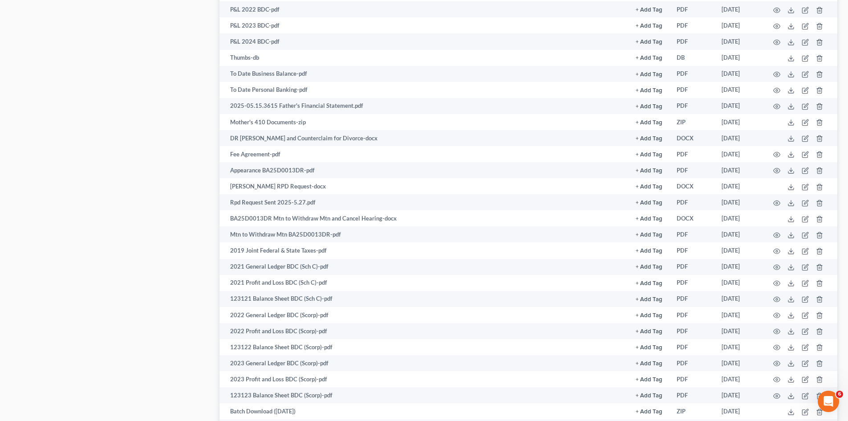
scroll to position [0, 0]
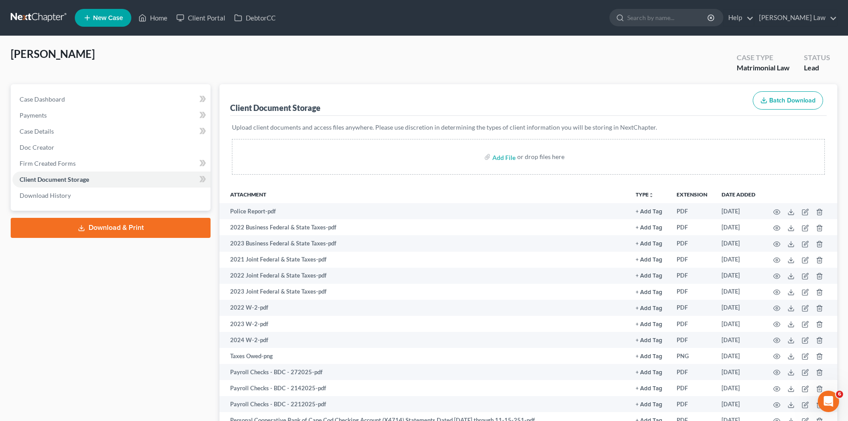
drag, startPoint x: 513, startPoint y: 58, endPoint x: 513, endPoint y: 76, distance: 17.8
click at [513, 58] on div "[PERSON_NAME] Upgraded Case Type Matrimonial Law Status Lead" at bounding box center [424, 65] width 826 height 37
click at [60, 19] on link at bounding box center [39, 18] width 57 height 16
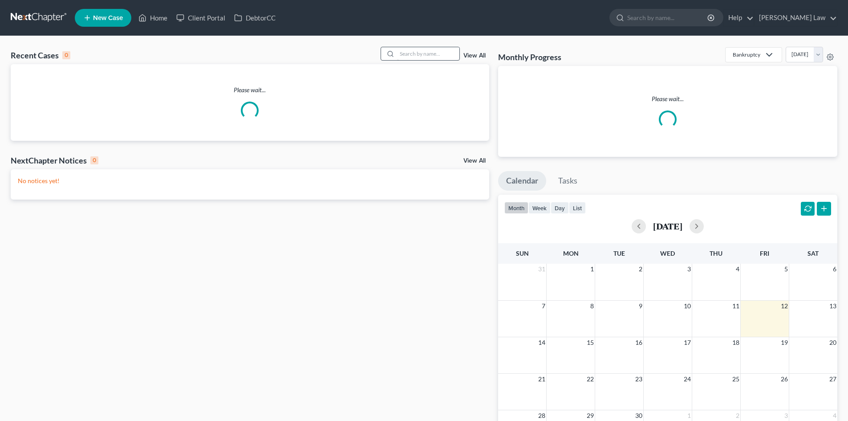
click at [418, 53] on input "search" at bounding box center [428, 53] width 62 height 13
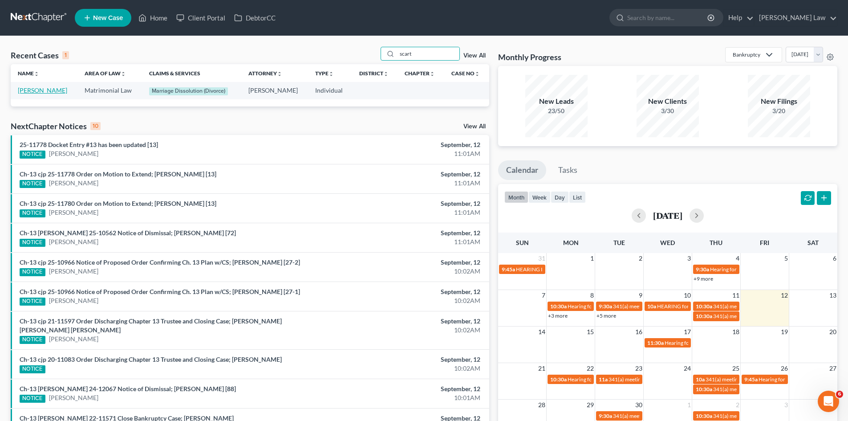
type input "scart"
click at [42, 92] on link "[PERSON_NAME]" at bounding box center [42, 90] width 49 height 8
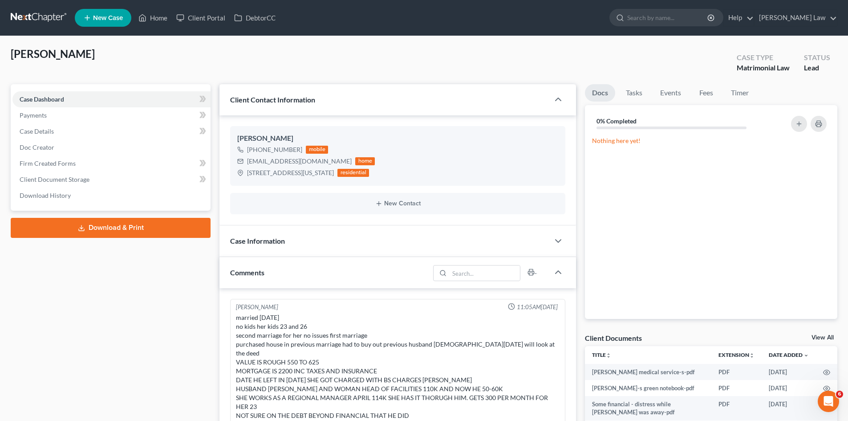
scroll to position [224, 0]
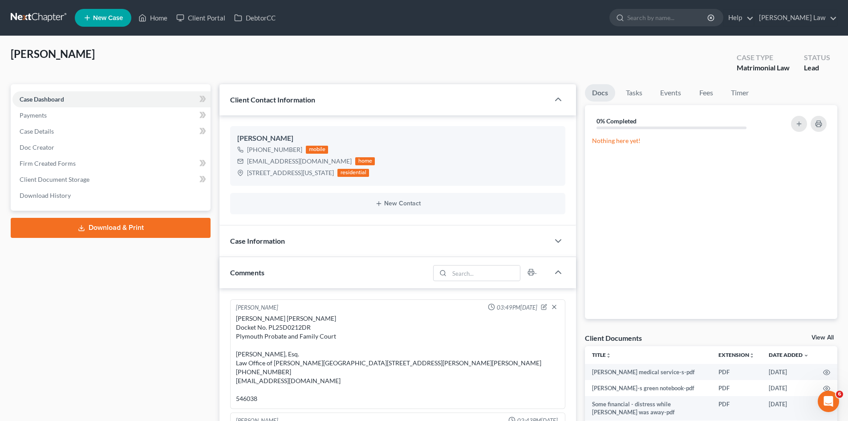
click at [818, 337] on link "View All" at bounding box center [822, 337] width 22 height 6
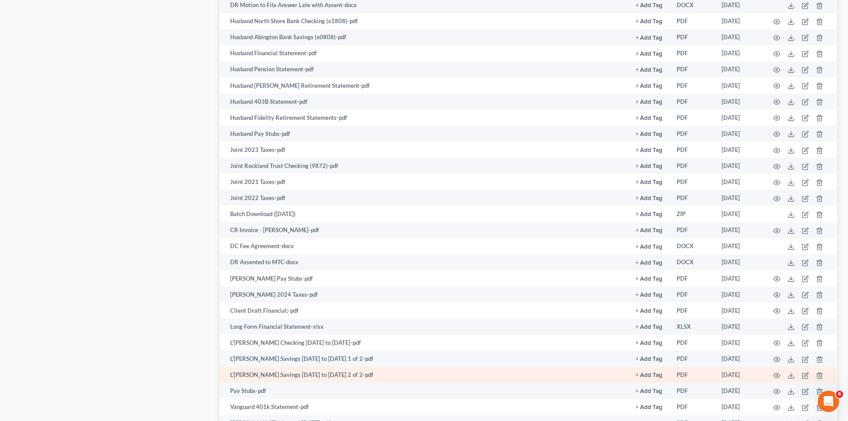
scroll to position [799, 0]
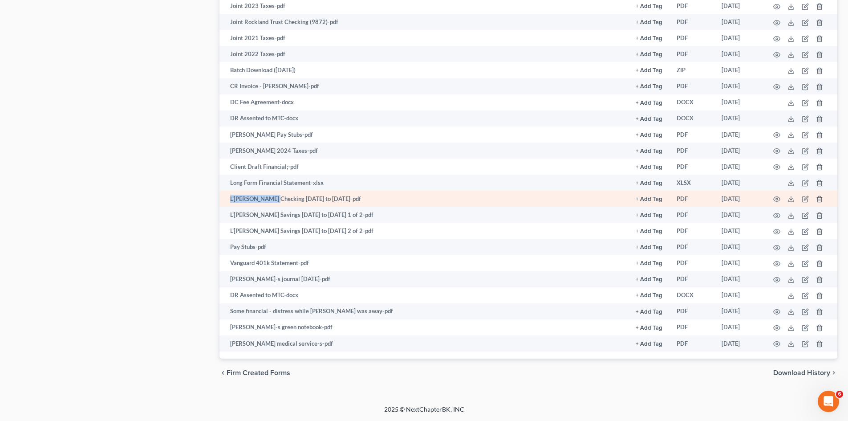
drag, startPoint x: 227, startPoint y: 198, endPoint x: 274, endPoint y: 199, distance: 47.6
click at [274, 199] on td "L'[PERSON_NAME] Checking [DATE] to [DATE]-pdf" at bounding box center [423, 198] width 409 height 16
copy td "L'[PERSON_NAME] Checking"
click at [792, 198] on icon at bounding box center [790, 198] width 7 height 7
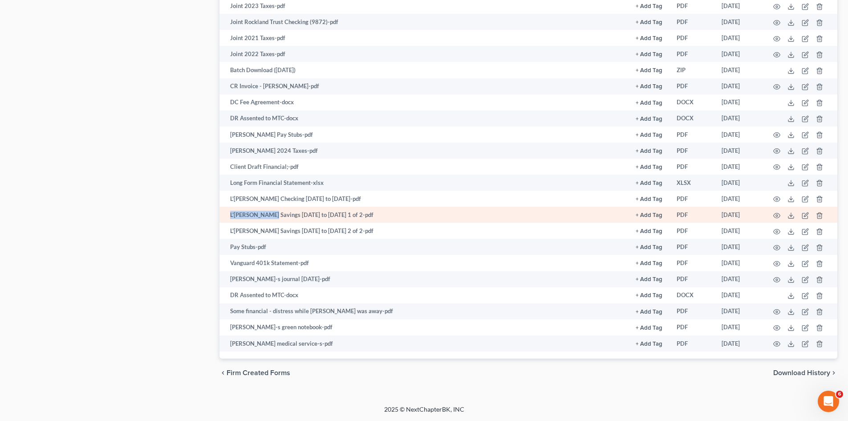
drag, startPoint x: 229, startPoint y: 215, endPoint x: 269, endPoint y: 216, distance: 40.5
click at [269, 216] on td "L'[PERSON_NAME] Savings [DATE] to [DATE] 1 of 2-pdf" at bounding box center [423, 214] width 409 height 16
click at [789, 216] on icon at bounding box center [790, 215] width 7 height 7
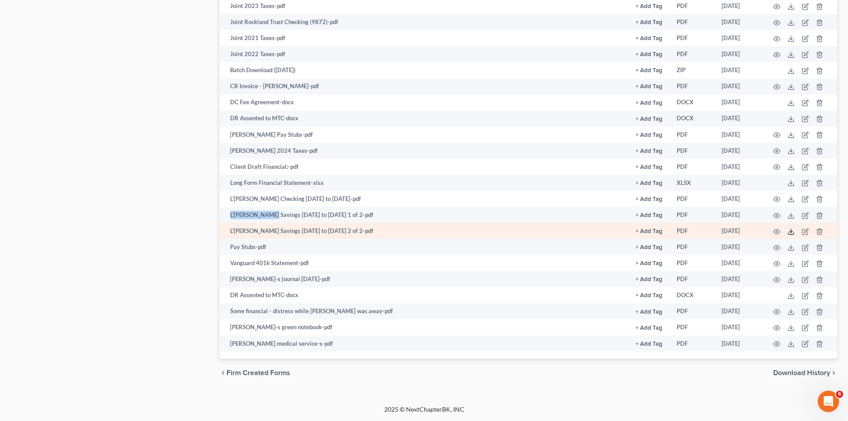
click at [794, 229] on icon at bounding box center [790, 231] width 7 height 7
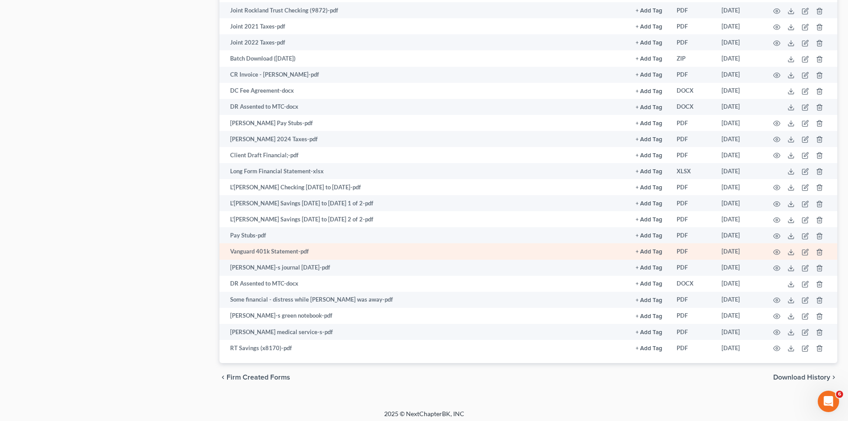
scroll to position [815, 0]
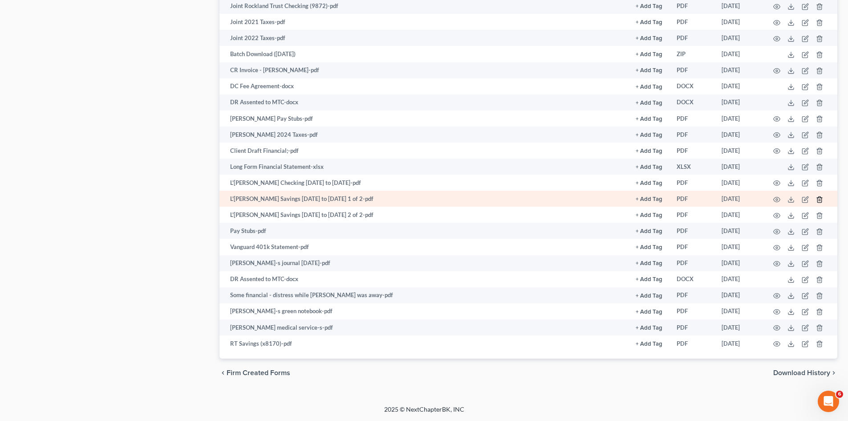
click at [821, 199] on icon "button" at bounding box center [819, 199] width 4 height 6
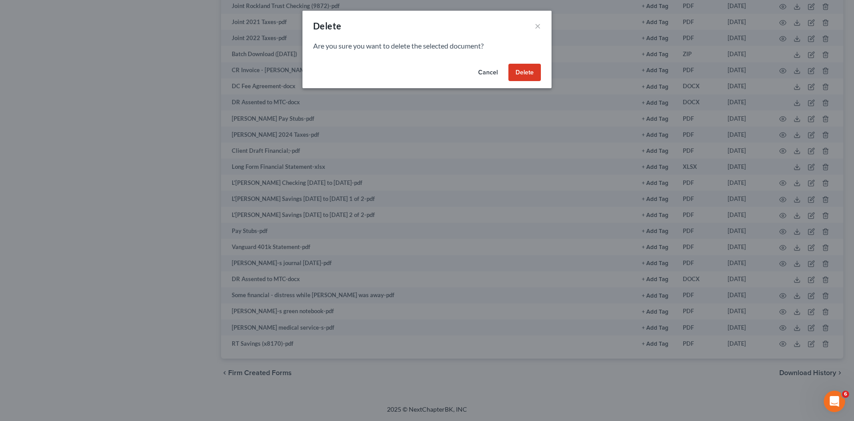
click at [516, 78] on button "Delete" at bounding box center [525, 73] width 32 height 18
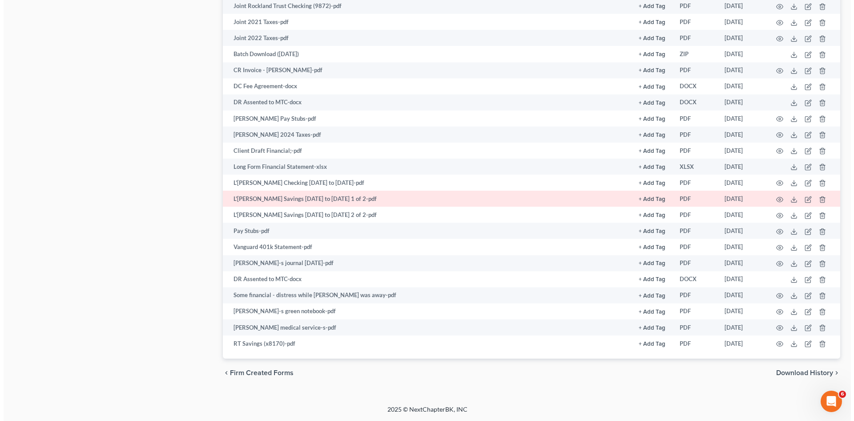
scroll to position [799, 0]
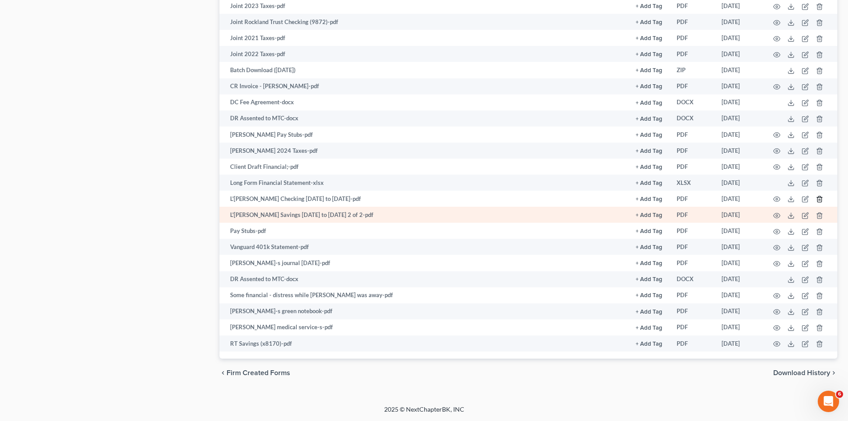
drag, startPoint x: 817, startPoint y: 199, endPoint x: 825, endPoint y: 209, distance: 12.6
click at [818, 215] on icon "button" at bounding box center [819, 215] width 7 height 7
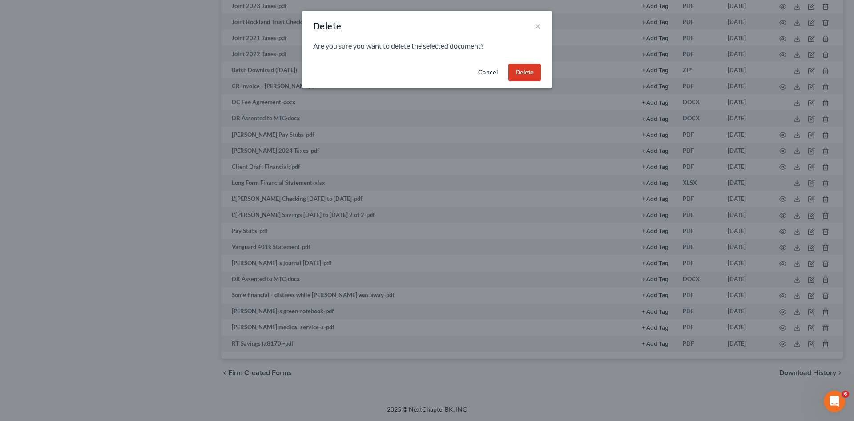
click at [528, 77] on button "Delete" at bounding box center [525, 73] width 32 height 18
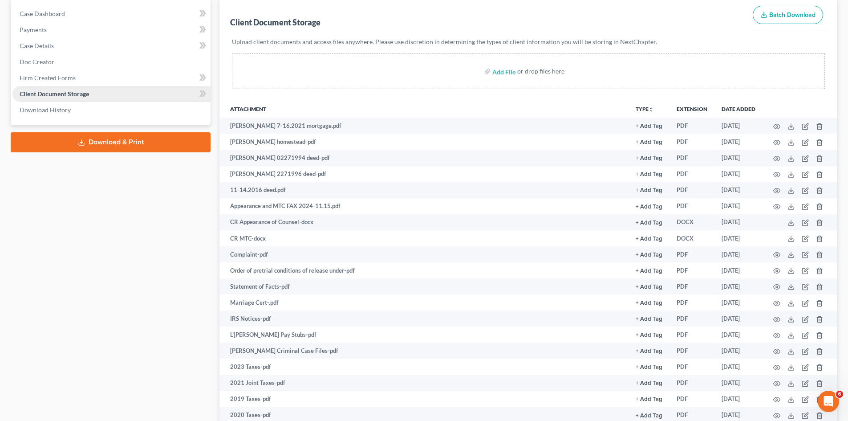
scroll to position [0, 0]
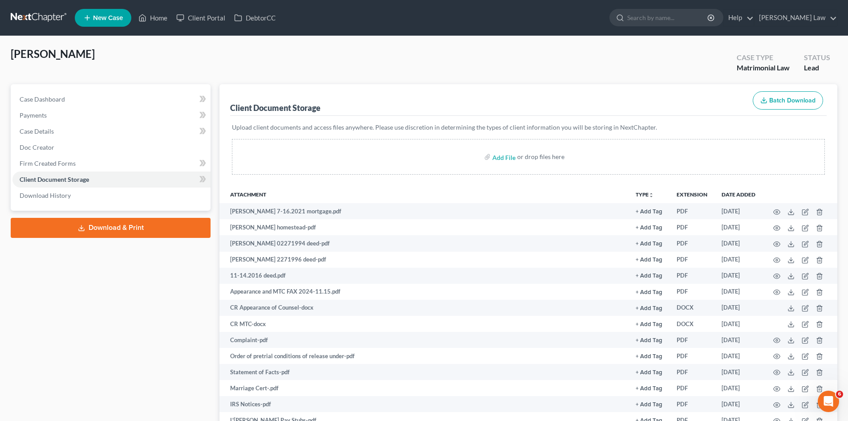
click at [51, 88] on div "Case Dashboard Payments Invoices Payments Payments Case Details Doc Creator" at bounding box center [111, 147] width 200 height 126
click at [57, 97] on span "Case Dashboard" at bounding box center [42, 99] width 45 height 8
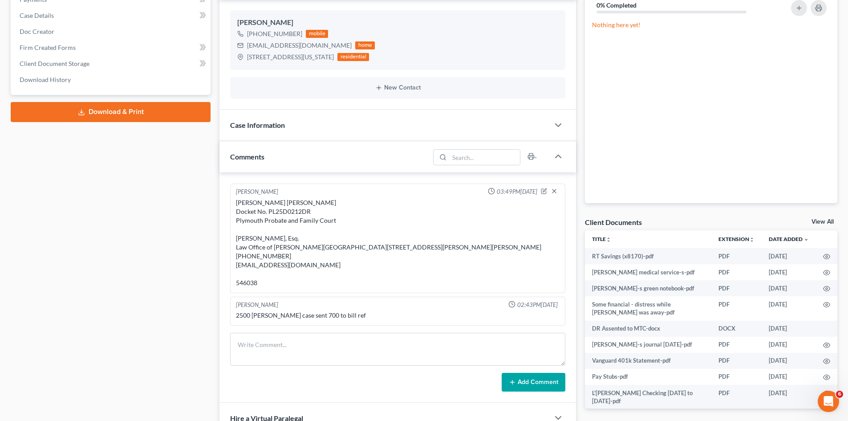
scroll to position [194, 0]
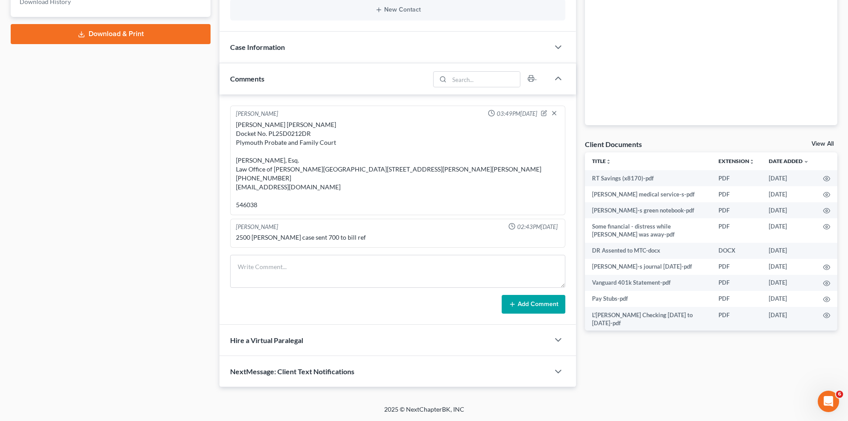
click at [279, 186] on div "[PERSON_NAME] [PERSON_NAME] Docket No. PL25D0212DR Plymouth Probate and Family …" at bounding box center [398, 164] width 324 height 89
copy div "[EMAIL_ADDRESS][DOMAIN_NAME]"
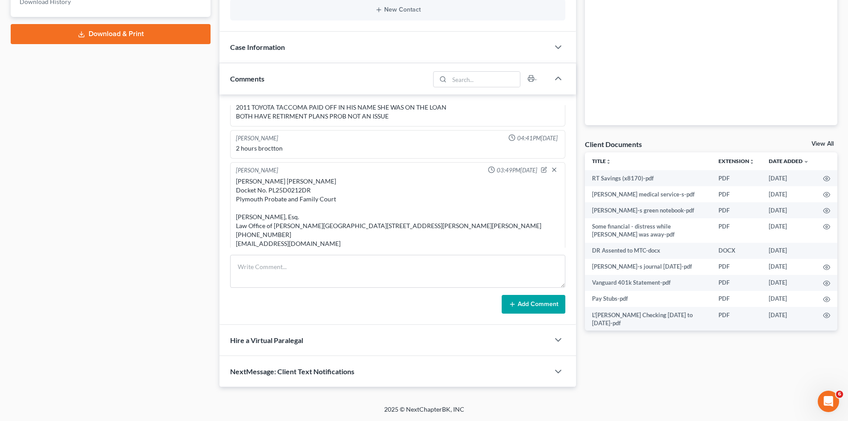
click at [286, 177] on div "[PERSON_NAME] [PERSON_NAME] Docket No. PL25D0212DR Plymouth Probate and Family …" at bounding box center [398, 221] width 324 height 89
copy div "[PERSON_NAME] [PERSON_NAME]"
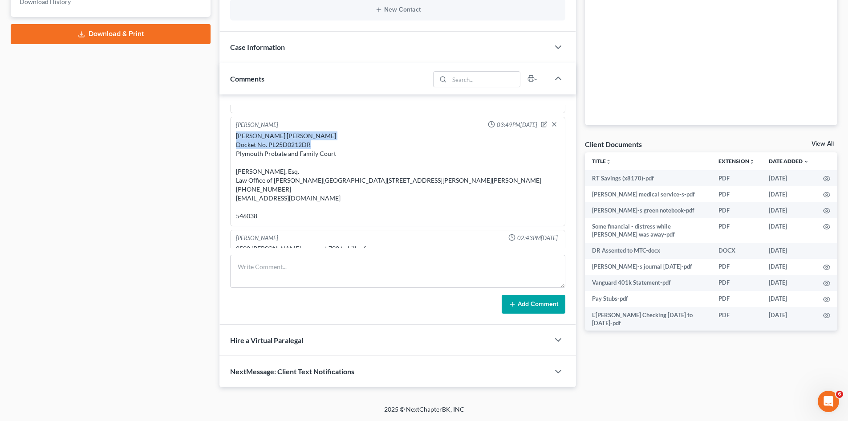
scroll to position [224, 0]
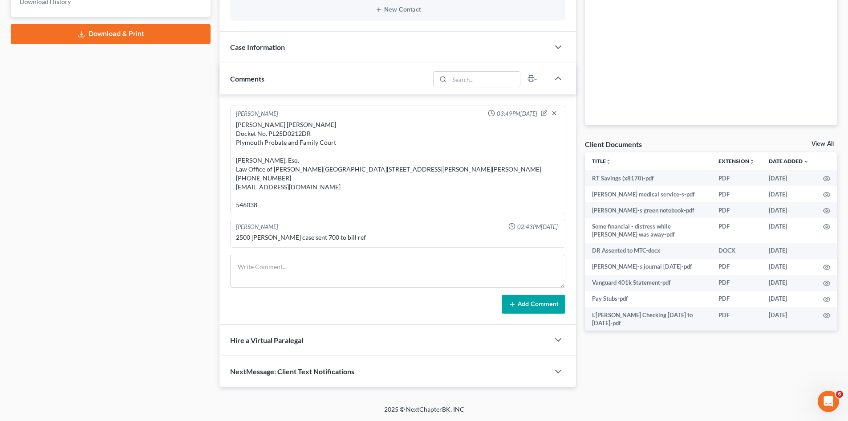
click at [267, 186] on div "[PERSON_NAME] [PERSON_NAME] Docket No. PL25D0212DR Plymouth Probate and Family …" at bounding box center [398, 164] width 324 height 89
copy div "[EMAIL_ADDRESS][DOMAIN_NAME]"
click at [265, 131] on div "[PERSON_NAME] [PERSON_NAME] Docket No. PL25D0212DR Plymouth Probate and Family …" at bounding box center [398, 164] width 324 height 89
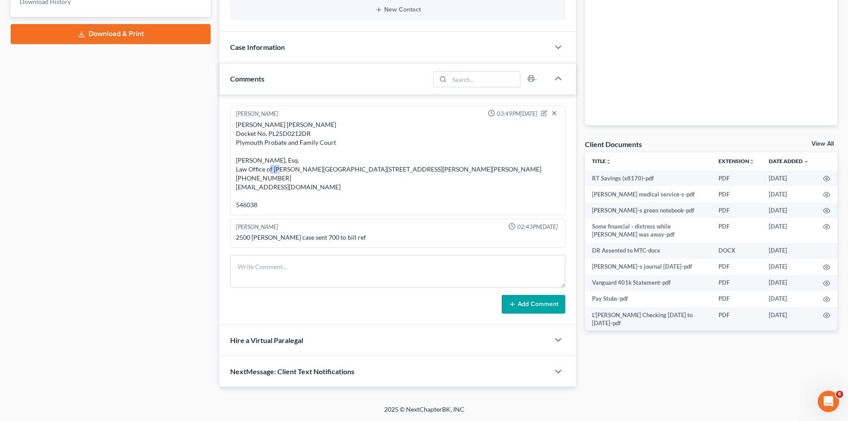
click at [265, 131] on div "[PERSON_NAME] [PERSON_NAME] Docket No. PL25D0212DR Plymouth Probate and Family …" at bounding box center [398, 164] width 324 height 89
copy div "[GEOGRAPHIC_DATA]"
click at [313, 263] on textarea at bounding box center [397, 271] width 335 height 33
type textarea "Sent 410 docs to OC."
click at [534, 303] on button "Add Comment" at bounding box center [534, 304] width 64 height 19
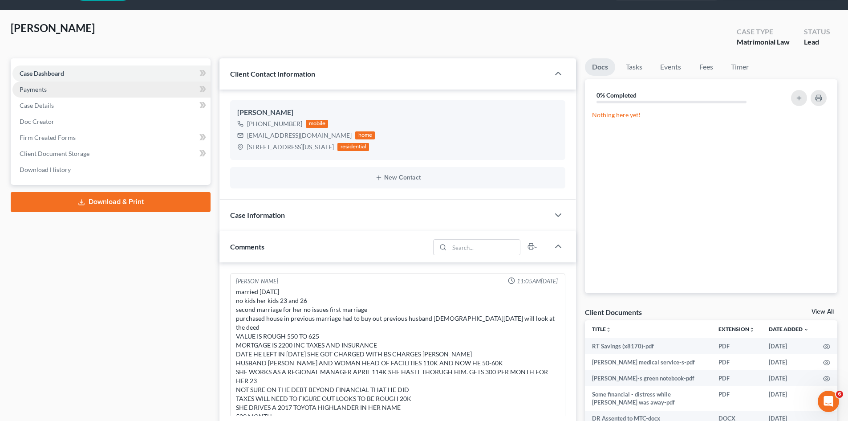
scroll to position [0, 0]
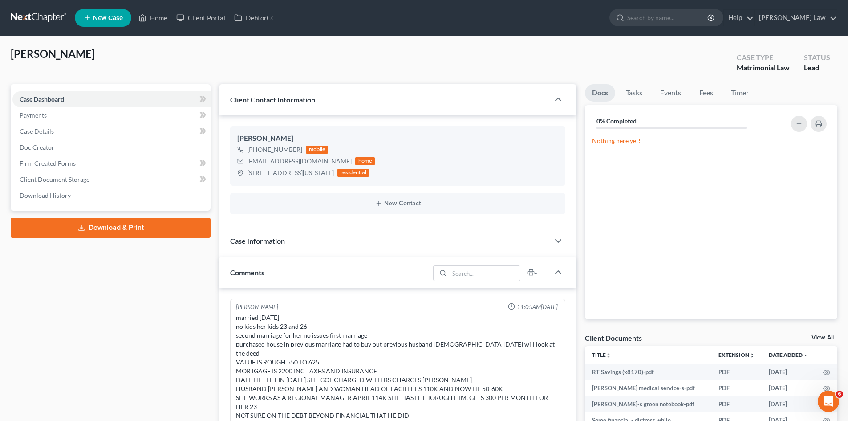
click at [41, 12] on link at bounding box center [39, 18] width 57 height 16
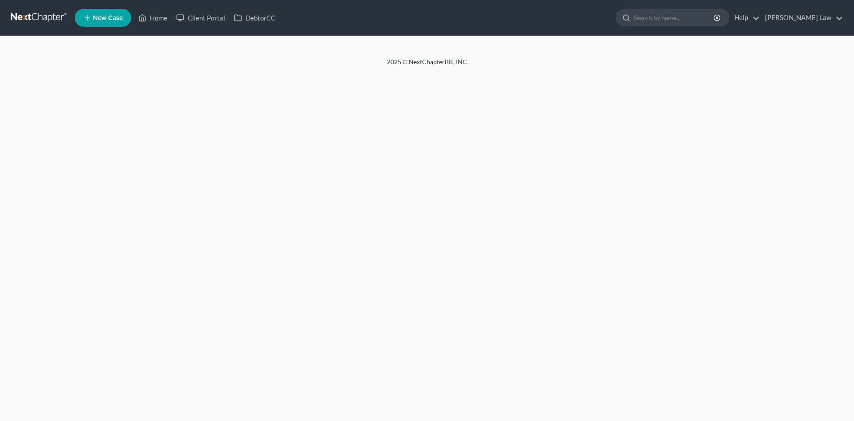
click at [417, 51] on div at bounding box center [427, 46] width 854 height 21
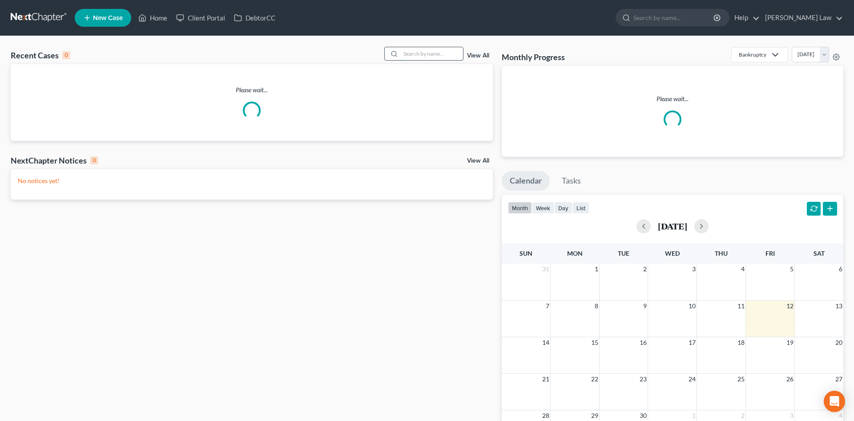
click at [406, 56] on input "search" at bounding box center [432, 53] width 62 height 13
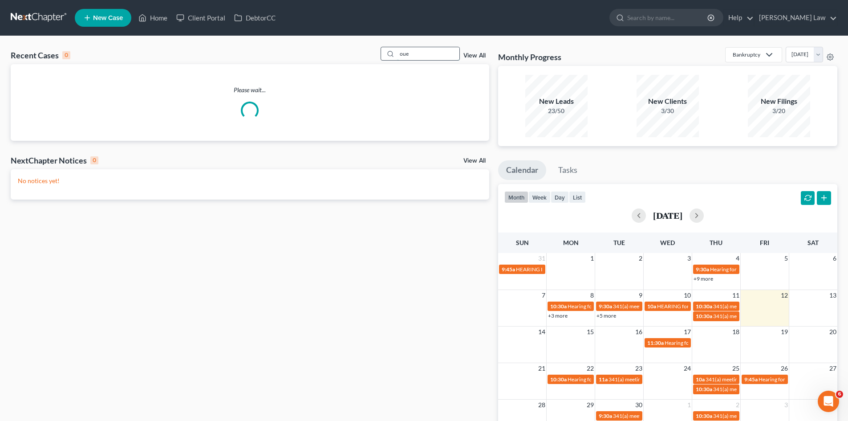
type input "oue"
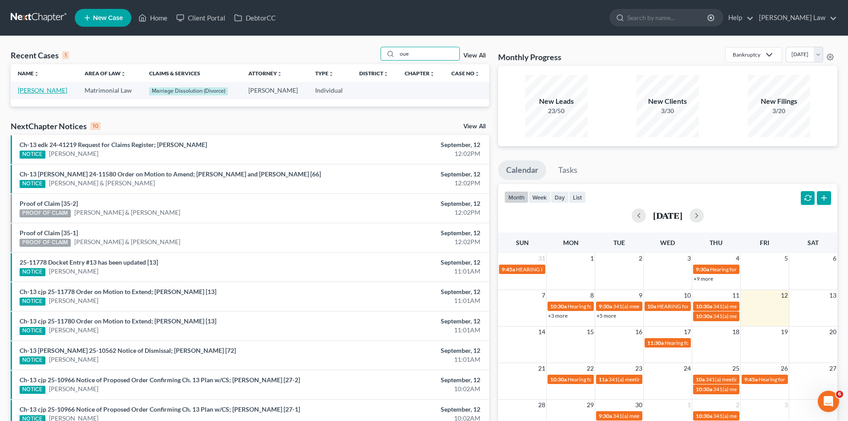
click at [41, 91] on link "[PERSON_NAME]" at bounding box center [42, 90] width 49 height 8
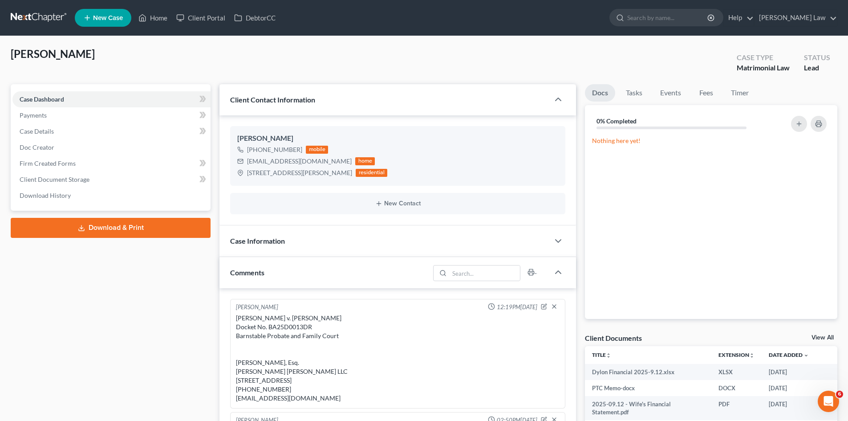
click at [827, 339] on link "View All" at bounding box center [822, 337] width 22 height 6
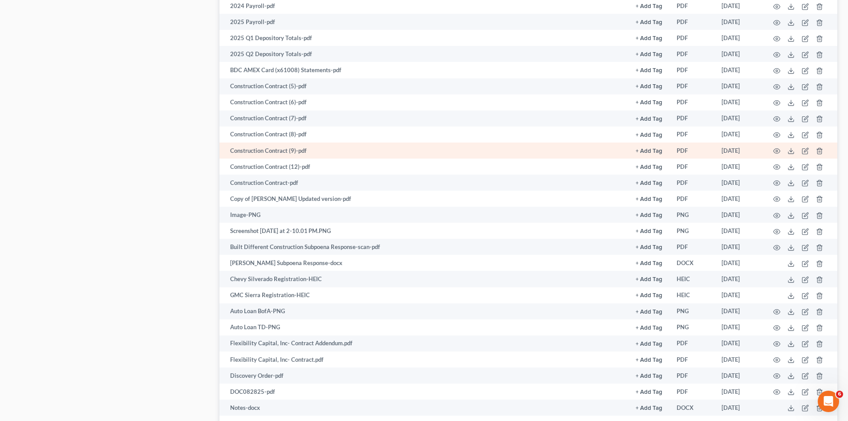
scroll to position [1335, 0]
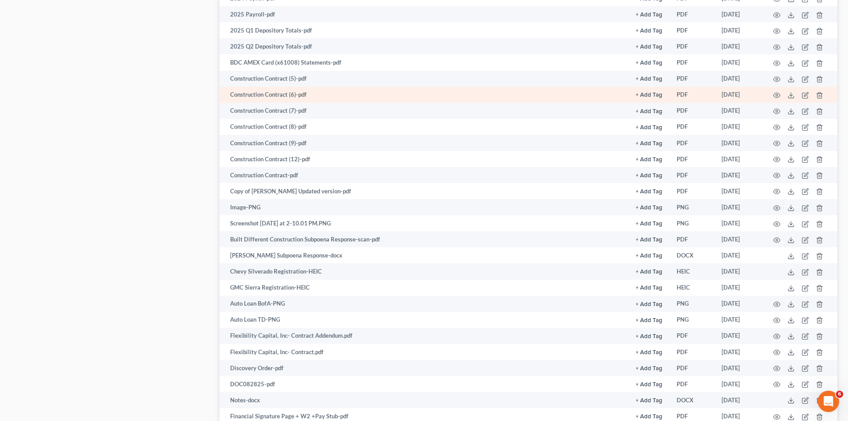
scroll to position [1483, 0]
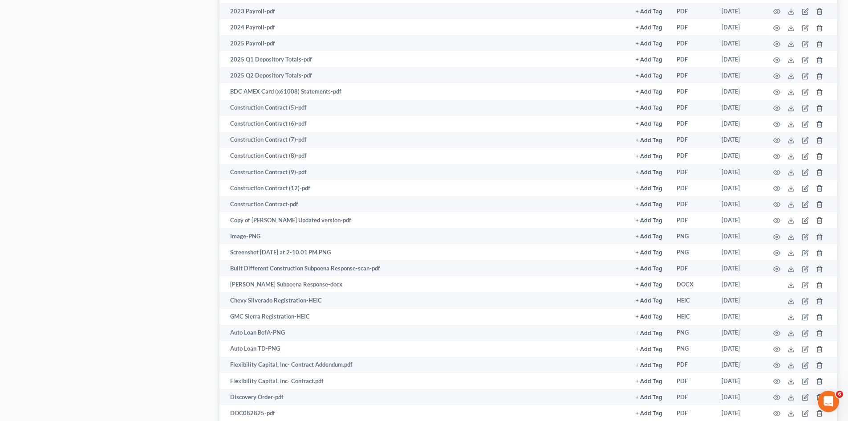
scroll to position [1215, 0]
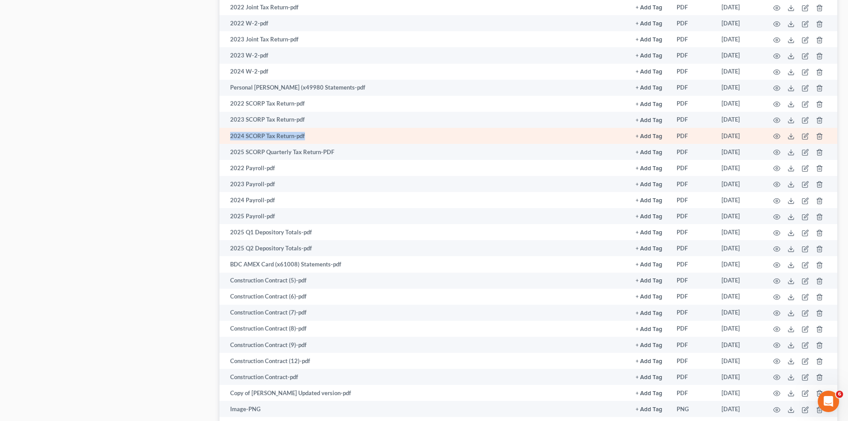
drag, startPoint x: 227, startPoint y: 132, endPoint x: 309, endPoint y: 138, distance: 82.1
click at [309, 138] on td "2024 SCORP Tax Return-pdf" at bounding box center [423, 136] width 409 height 16
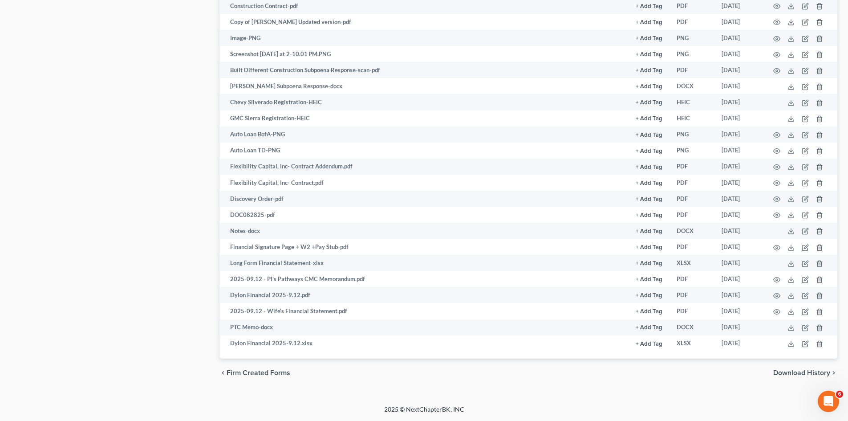
scroll to position [418, 0]
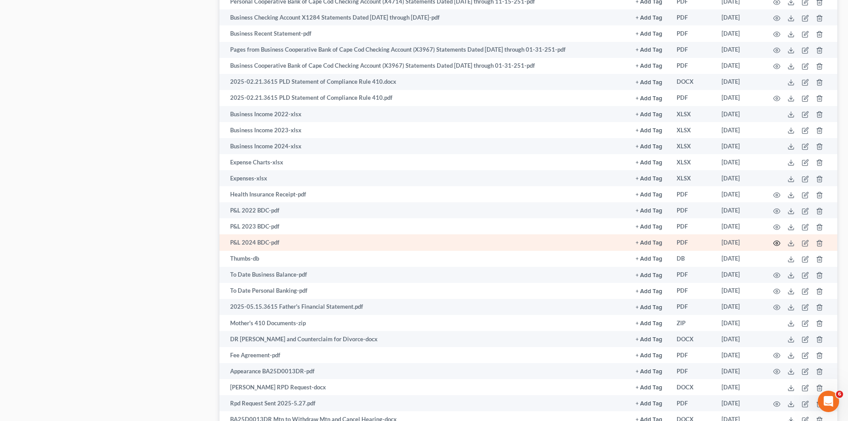
click at [777, 242] on icon "button" at bounding box center [776, 242] width 7 height 7
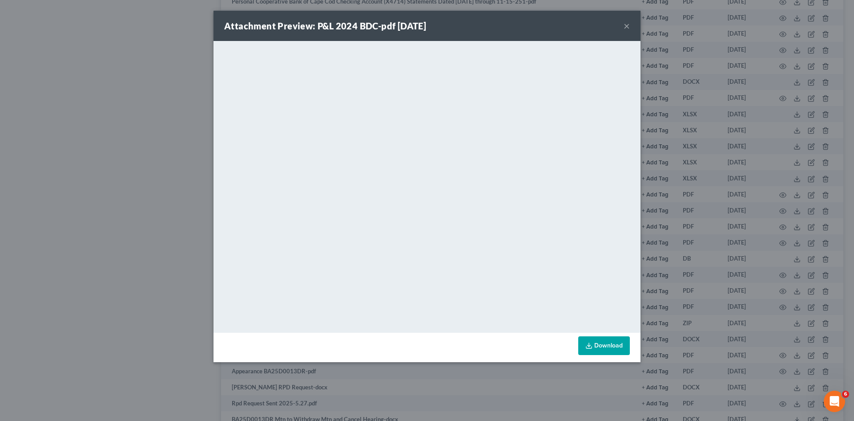
click at [726, 186] on div "Attachment Preview: P&L 2024 BDC-pdf [DATE] × <object ng-attr-data='[URL][DOMAI…" at bounding box center [427, 210] width 854 height 421
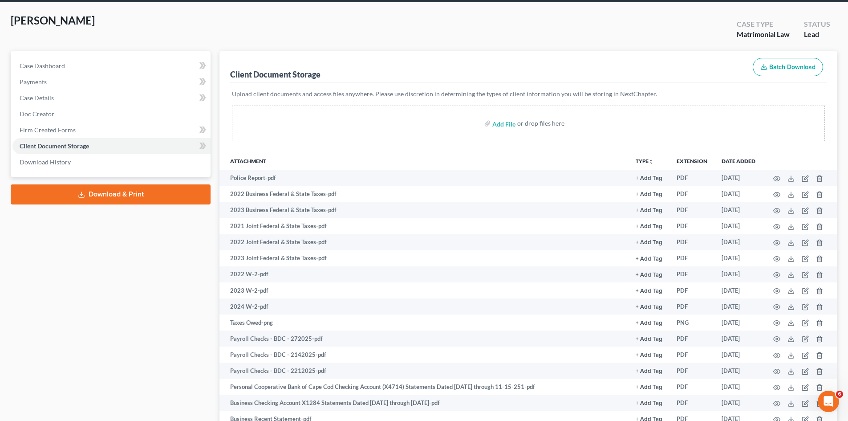
scroll to position [0, 0]
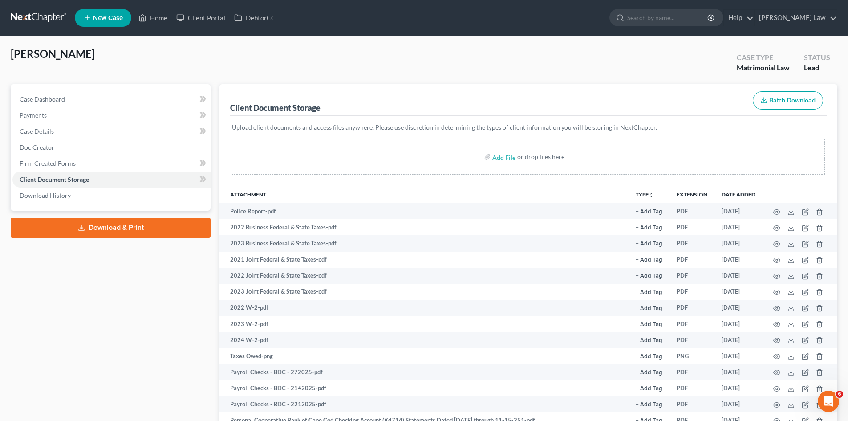
click at [57, 12] on link at bounding box center [39, 18] width 57 height 16
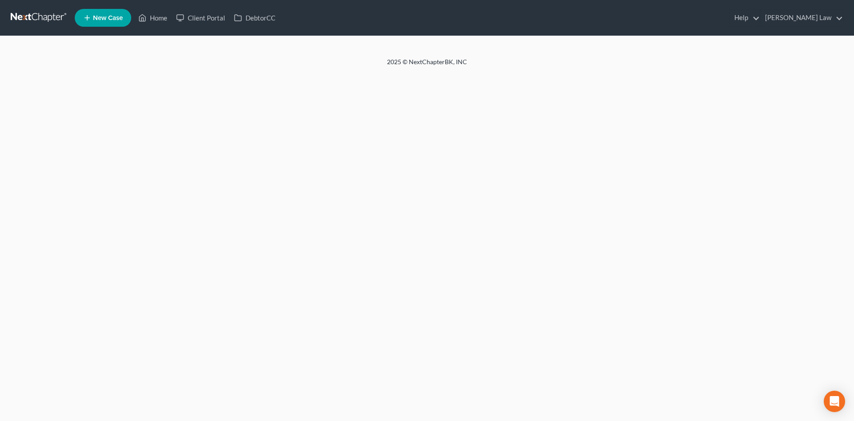
click at [431, 53] on div at bounding box center [427, 46] width 854 height 21
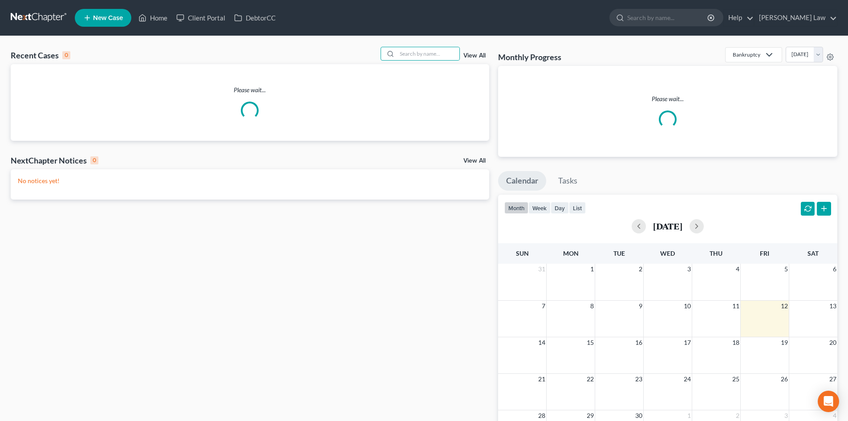
click at [416, 57] on input "search" at bounding box center [428, 53] width 62 height 13
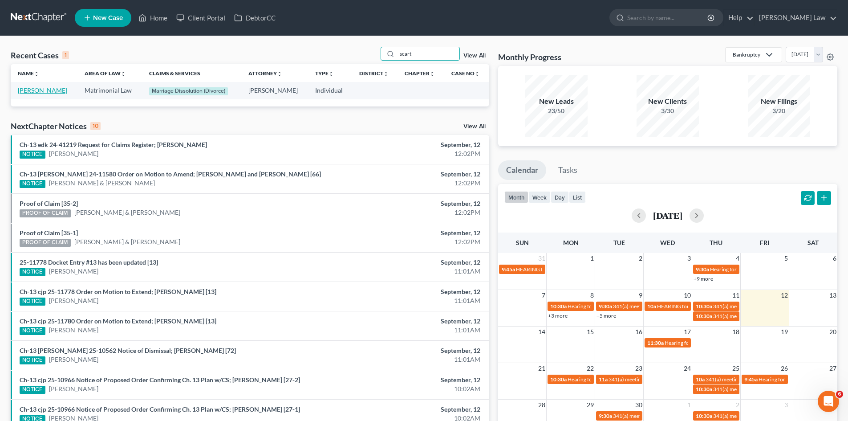
type input "scart"
click at [36, 92] on link "[PERSON_NAME]" at bounding box center [42, 90] width 49 height 8
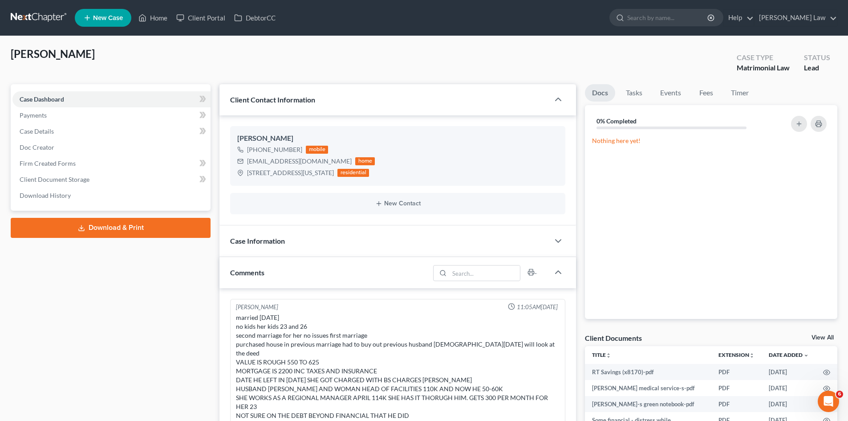
scroll to position [257, 0]
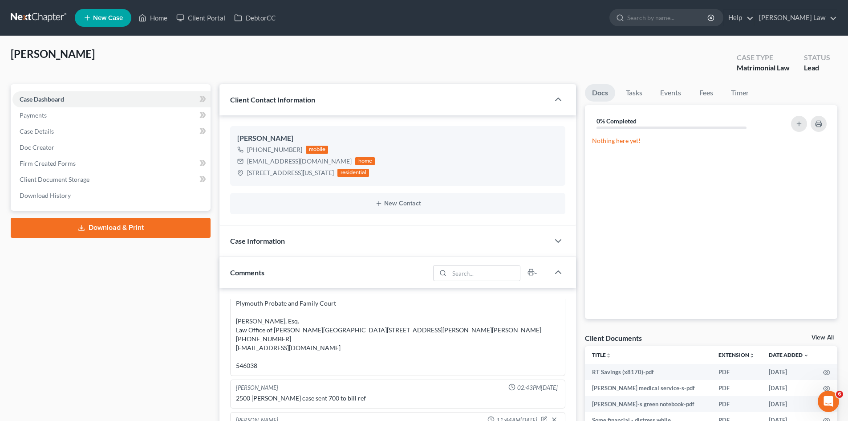
click at [815, 339] on link "View All" at bounding box center [822, 337] width 22 height 6
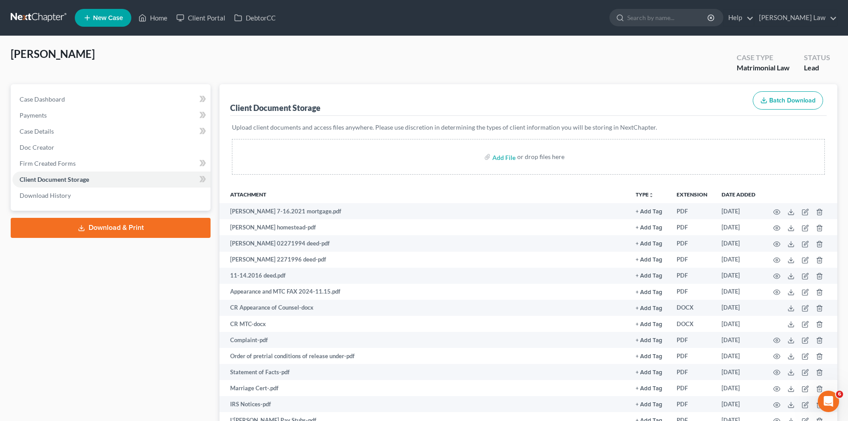
click at [463, 97] on div "Client Document Storage Batch Download" at bounding box center [528, 100] width 596 height 32
click at [64, 18] on link at bounding box center [39, 18] width 57 height 16
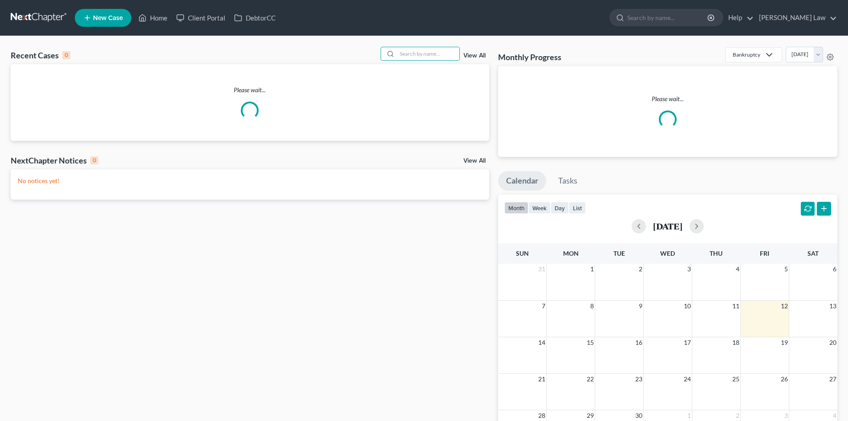
click at [406, 55] on input "search" at bounding box center [428, 53] width 62 height 13
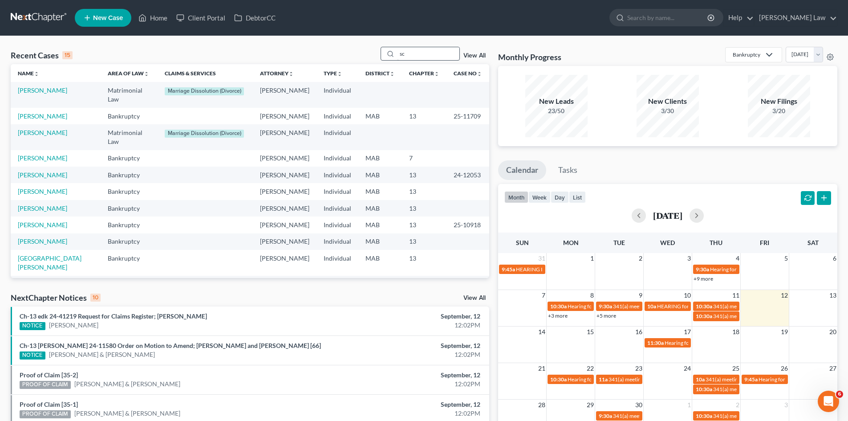
type input "s"
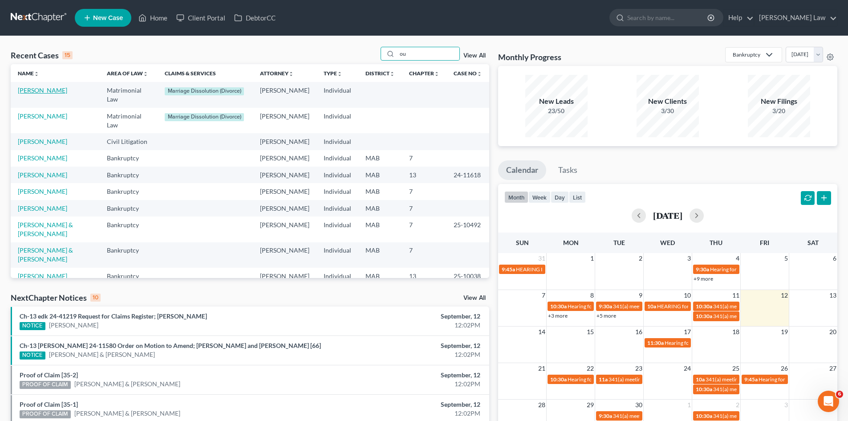
type input "ou"
click at [19, 88] on link "[PERSON_NAME]" at bounding box center [42, 90] width 49 height 8
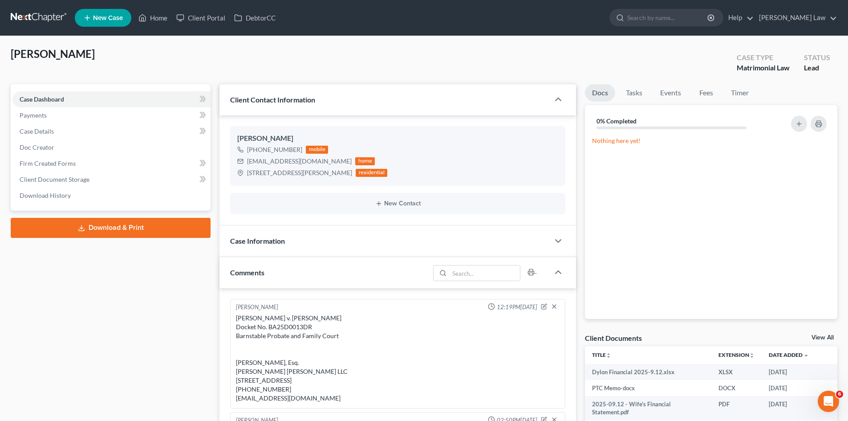
scroll to position [223, 0]
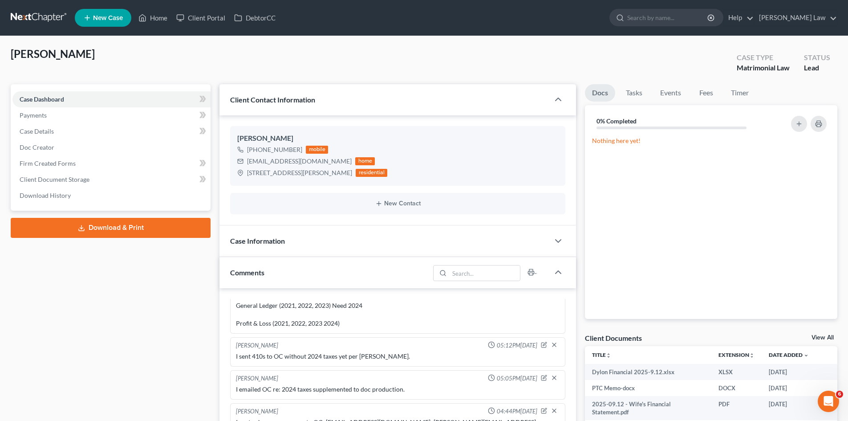
click at [822, 337] on link "View All" at bounding box center [822, 337] width 22 height 6
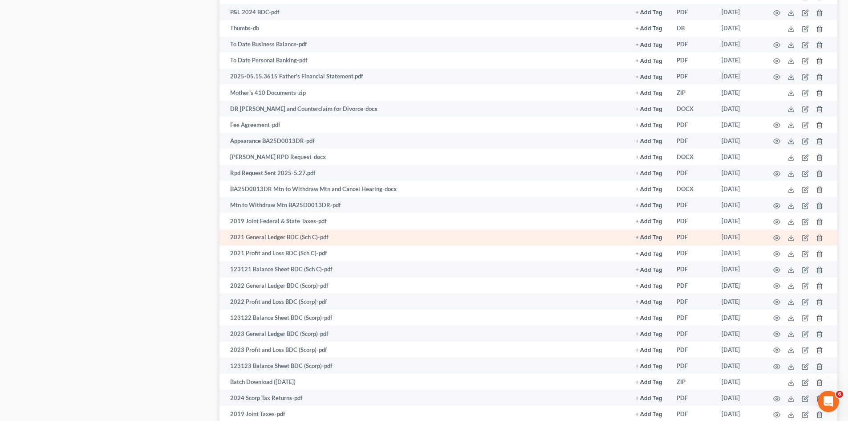
scroll to position [797, 0]
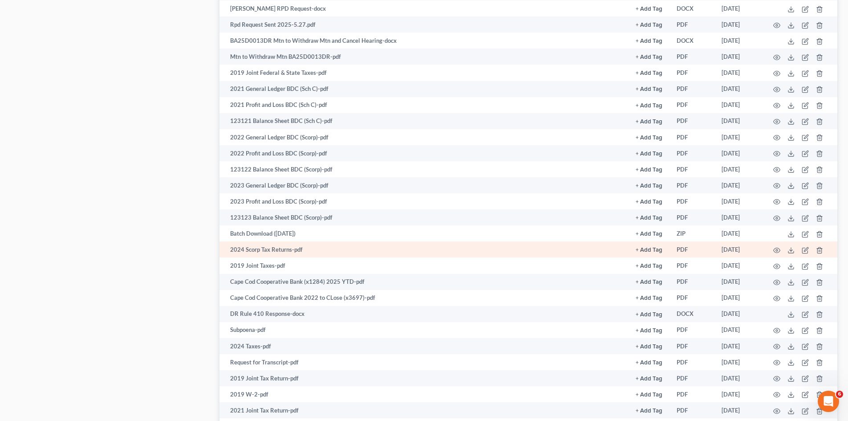
click at [789, 254] on td at bounding box center [799, 249] width 75 height 16
click at [789, 252] on icon at bounding box center [790, 250] width 7 height 7
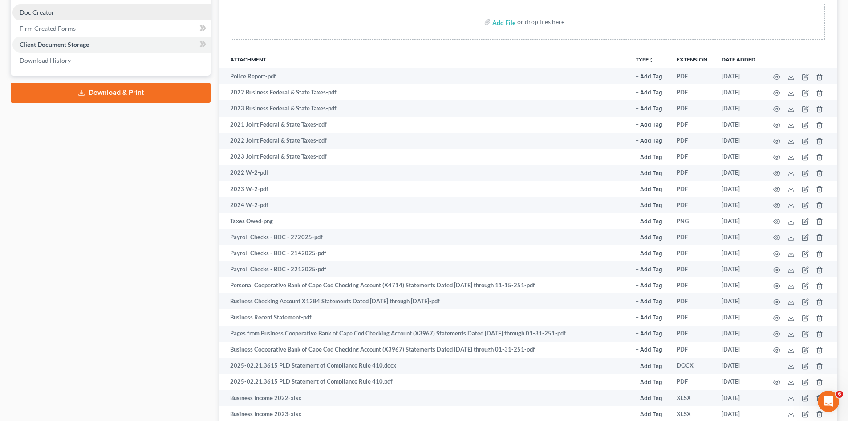
scroll to position [0, 0]
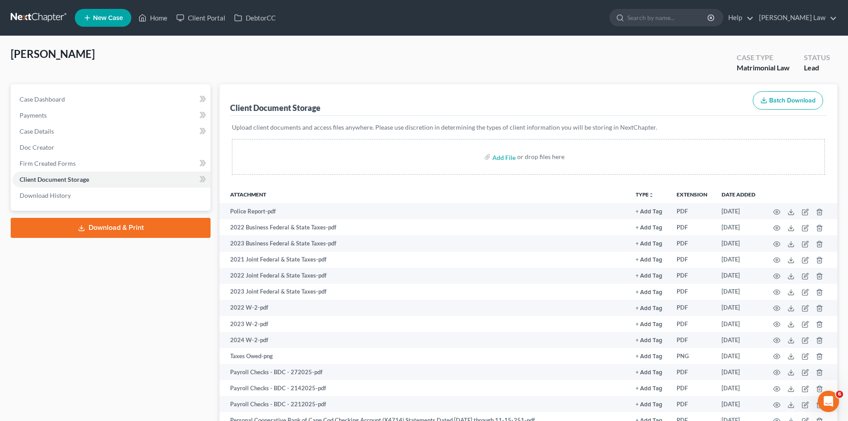
click at [36, 17] on link at bounding box center [39, 18] width 57 height 16
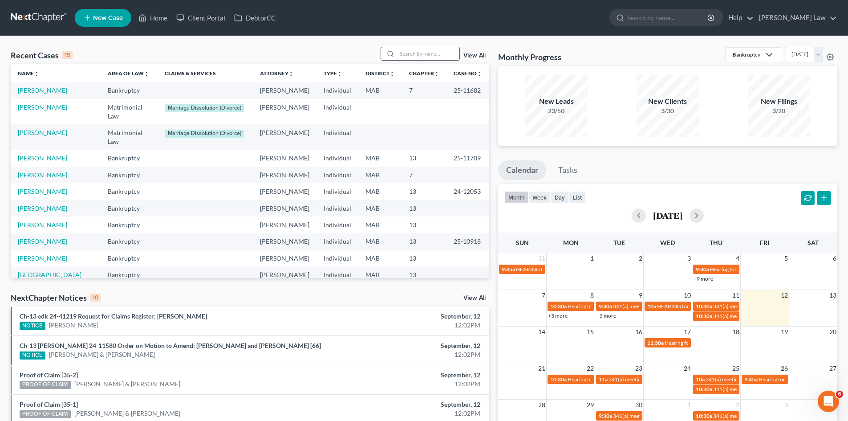
click at [422, 57] on input "search" at bounding box center [428, 53] width 62 height 13
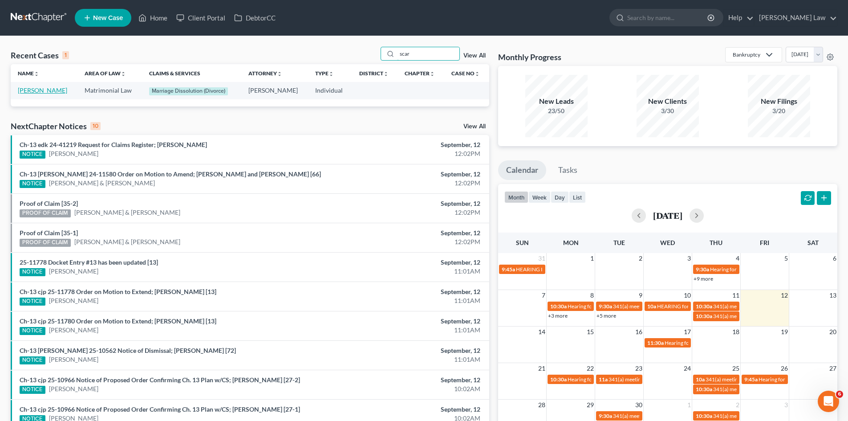
type input "scar"
click at [36, 88] on link "[PERSON_NAME]" at bounding box center [42, 90] width 49 height 8
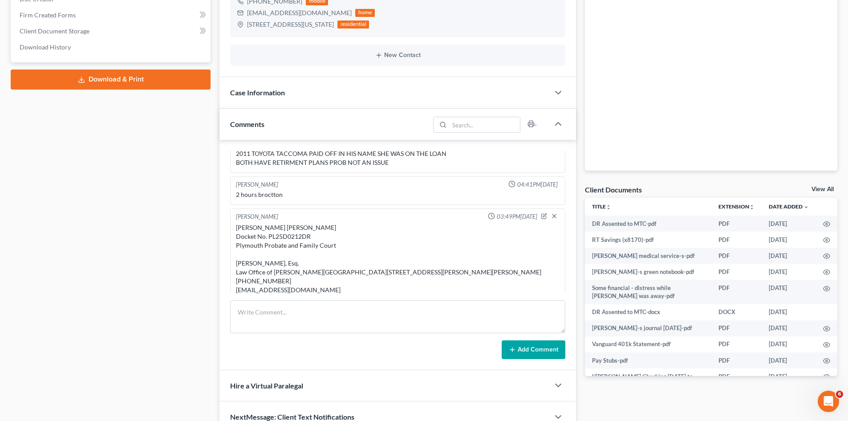
scroll to position [222, 0]
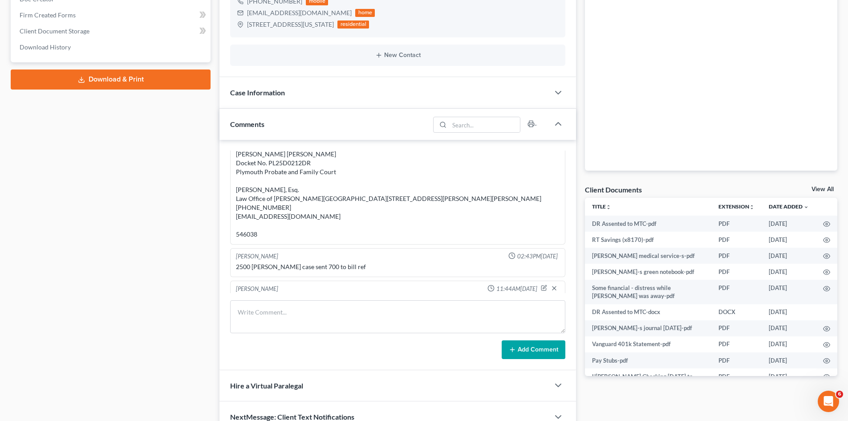
click at [286, 155] on div "Christopher James Scartissi v. Loren May Scartissi Docket No. PL25D0212DR Plymo…" at bounding box center [398, 194] width 324 height 89
copy div "PL25D0212DR"
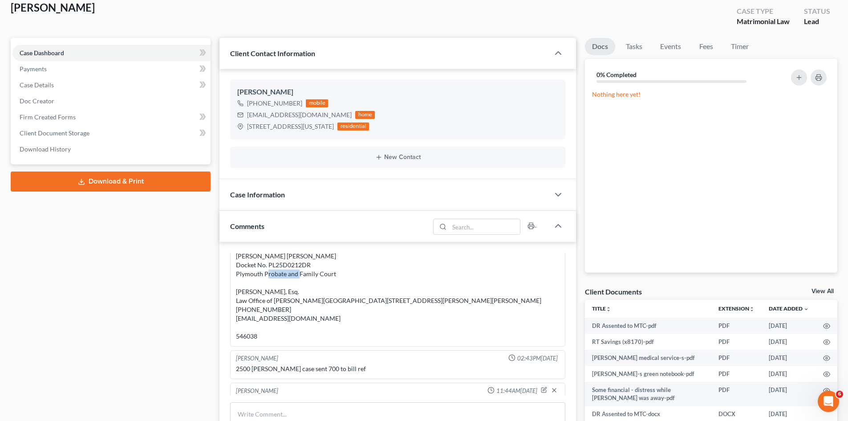
scroll to position [0, 0]
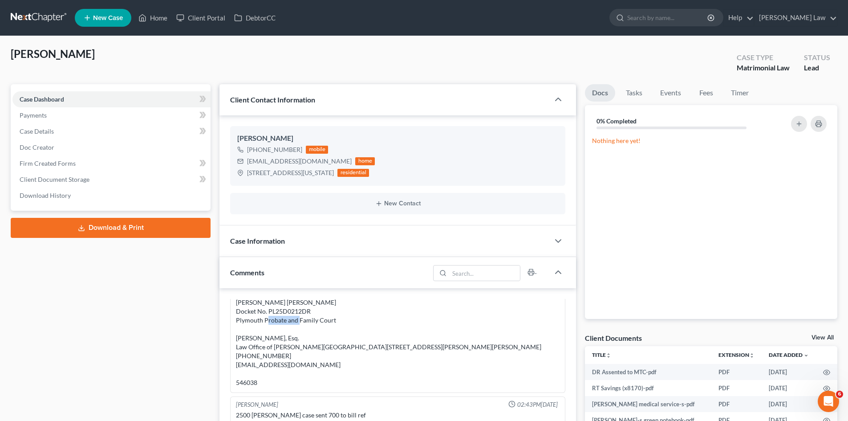
click at [46, 24] on link at bounding box center [39, 18] width 57 height 16
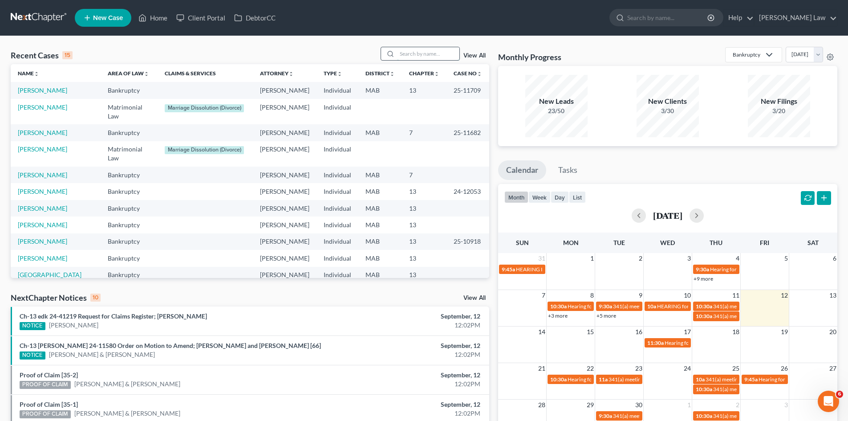
click at [421, 53] on input "search" at bounding box center [428, 53] width 62 height 13
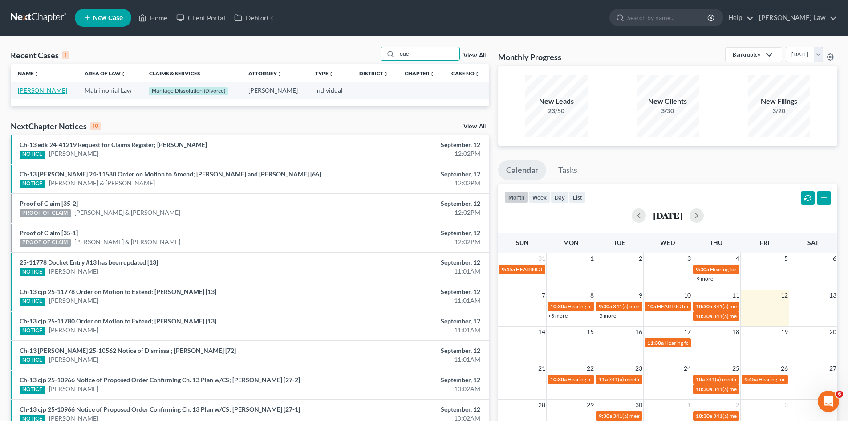
type input "oue"
click at [38, 92] on link "[PERSON_NAME]" at bounding box center [42, 90] width 49 height 8
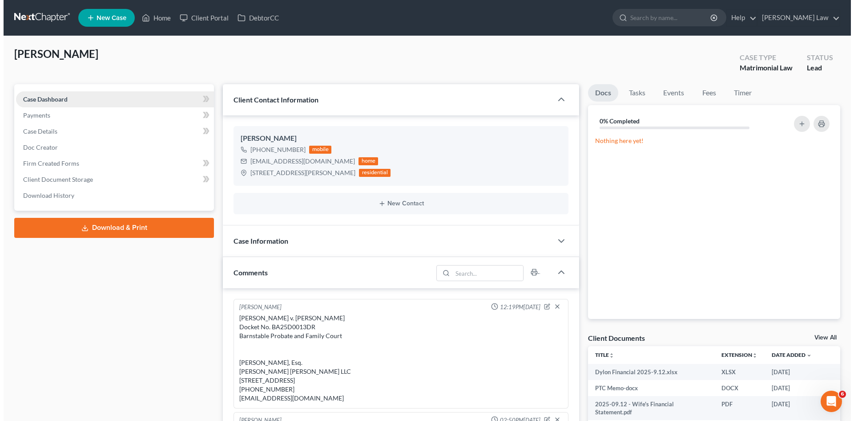
scroll to position [223, 0]
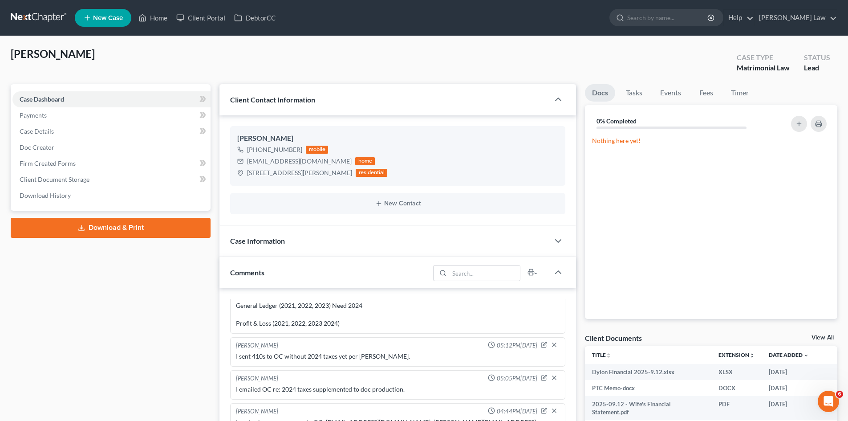
click at [823, 335] on link "View All" at bounding box center [822, 337] width 22 height 6
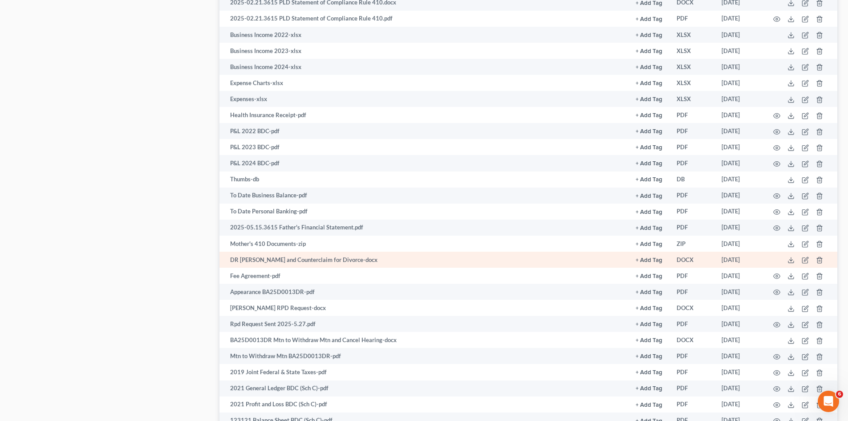
scroll to position [519, 0]
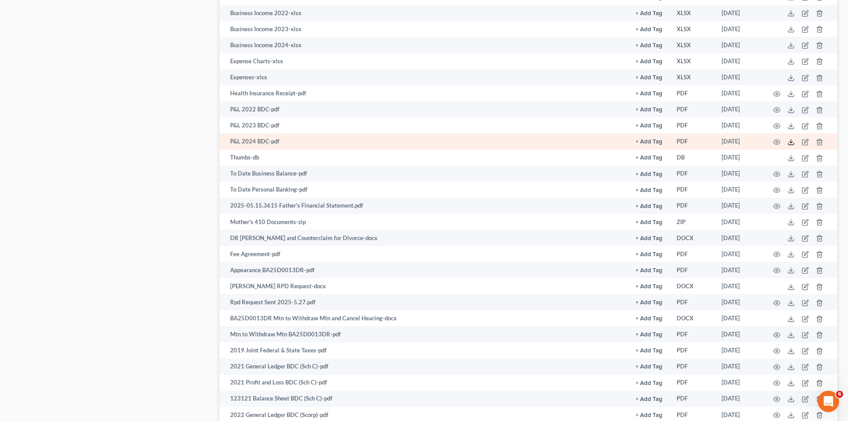
click at [788, 140] on icon at bounding box center [790, 141] width 7 height 7
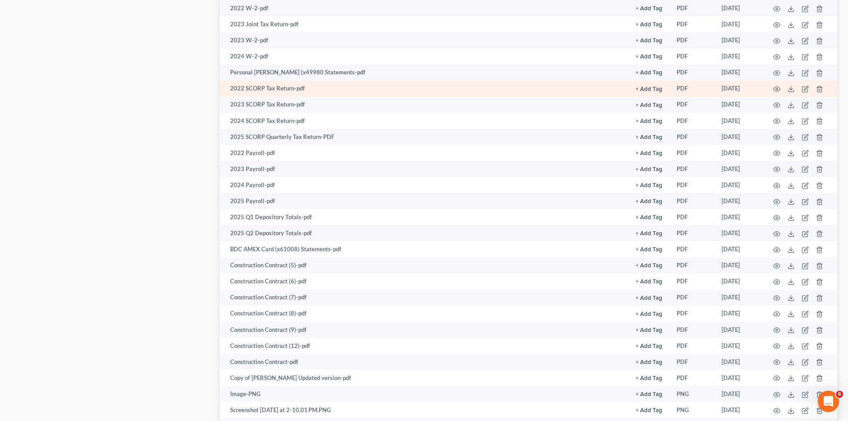
scroll to position [1141, 0]
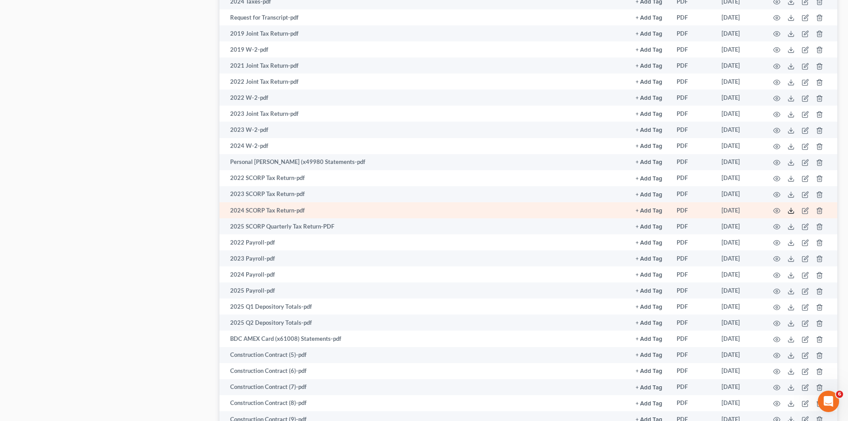
click at [789, 212] on icon at bounding box center [790, 210] width 7 height 7
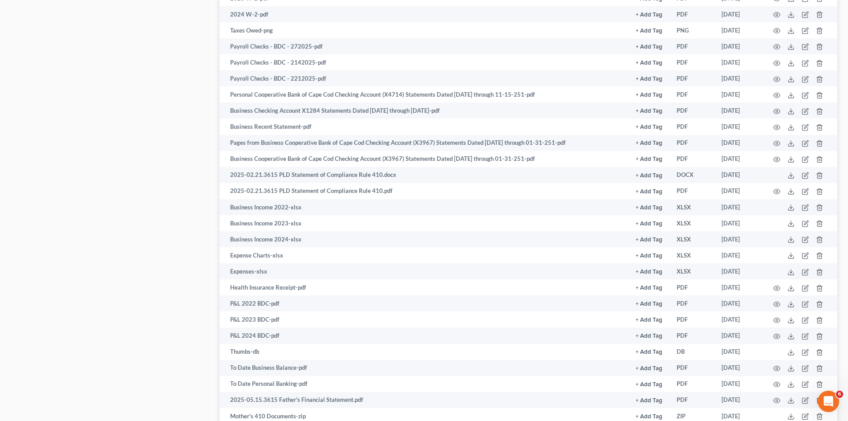
scroll to position [0, 0]
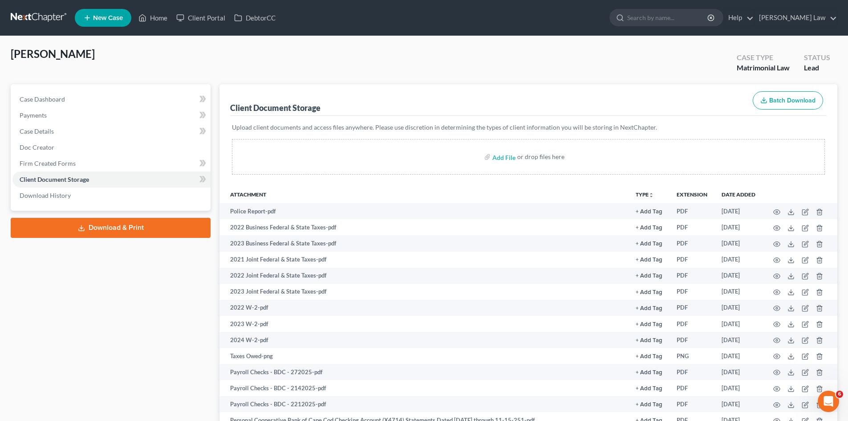
click at [27, 24] on link at bounding box center [39, 18] width 57 height 16
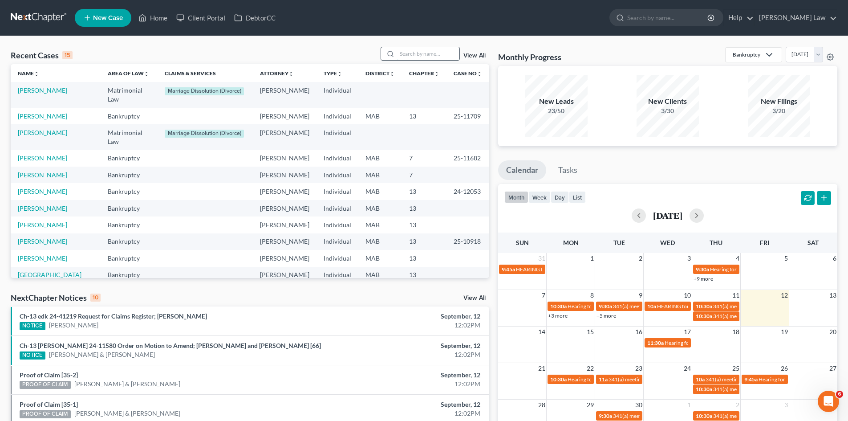
click at [413, 56] on input "search" at bounding box center [428, 53] width 62 height 13
type input "white"
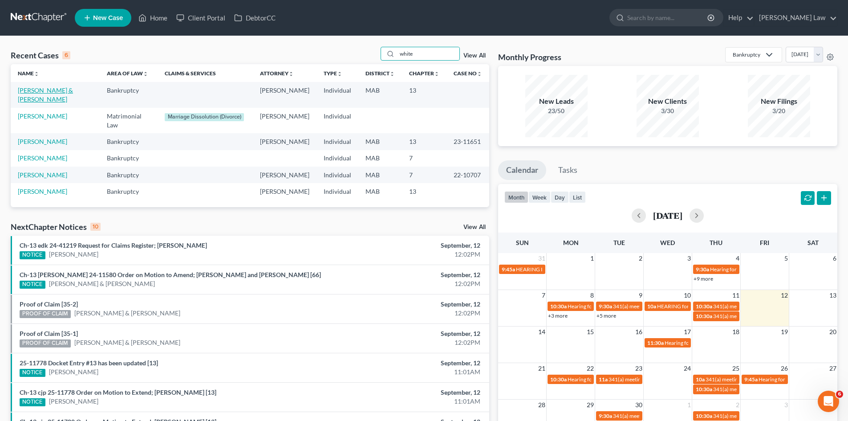
click at [49, 93] on link "[PERSON_NAME] & [PERSON_NAME]" at bounding box center [45, 94] width 55 height 16
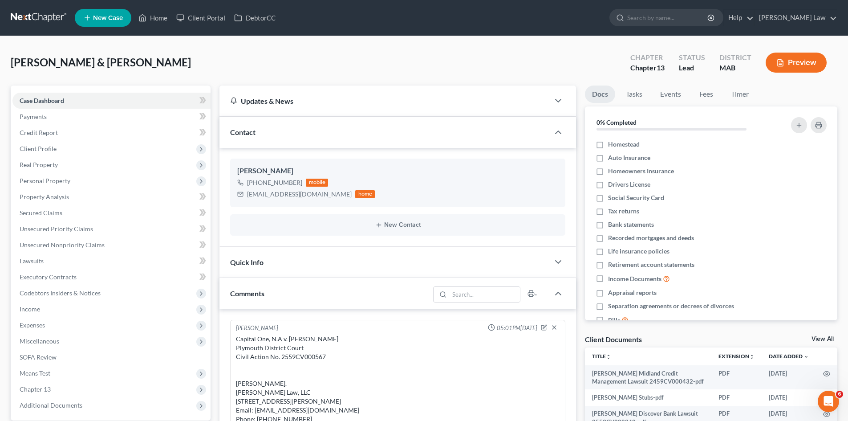
scroll to position [148, 0]
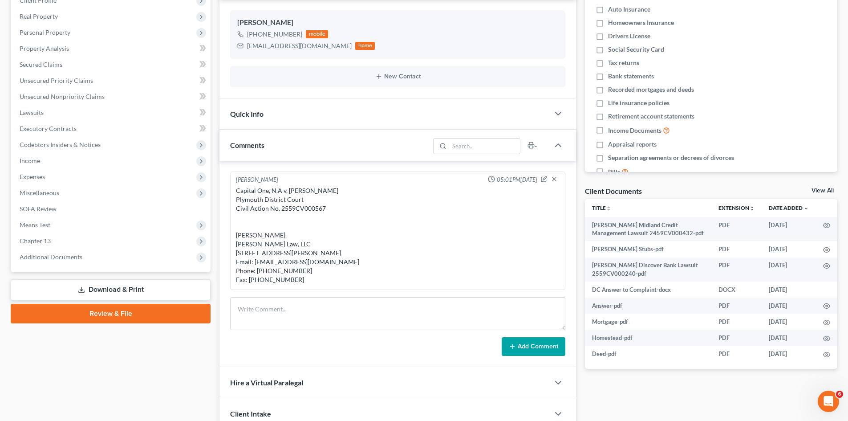
copy div "Capital One, N.A v. [PERSON_NAME] Plymouth District Court Civil Action No. 2559…"
drag, startPoint x: 233, startPoint y: 194, endPoint x: 321, endPoint y: 285, distance: 126.5
click at [321, 285] on div "Michael Manning 05:01PM, 08/13/2025 Capital One, N.A v. Kevin White Plymouth Di…" at bounding box center [397, 230] width 335 height 118
click at [406, 226] on div "Capital One, N.A v. Kevin White Plymouth District Court Civil Action No. 2559CV…" at bounding box center [398, 235] width 324 height 98
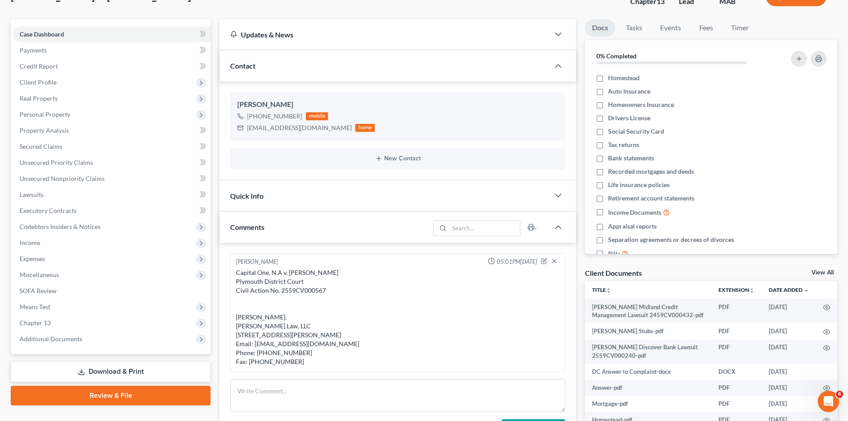
scroll to position [0, 0]
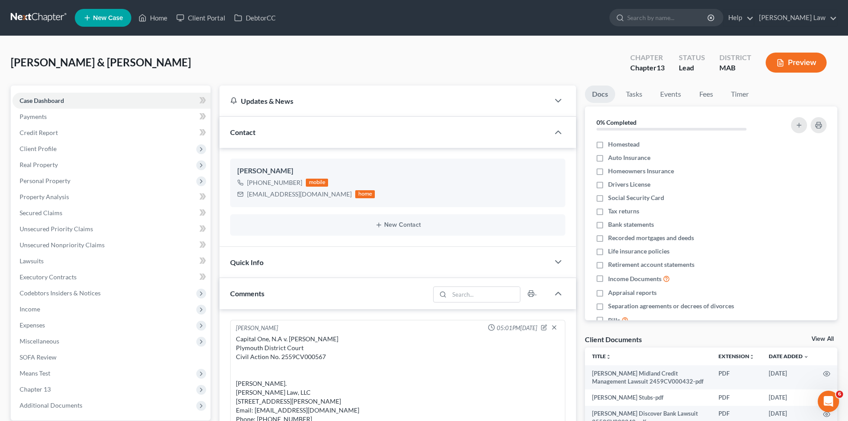
drag, startPoint x: 824, startPoint y: 337, endPoint x: 852, endPoint y: 335, distance: 28.2
click at [824, 337] on link "View All" at bounding box center [822, 339] width 22 height 6
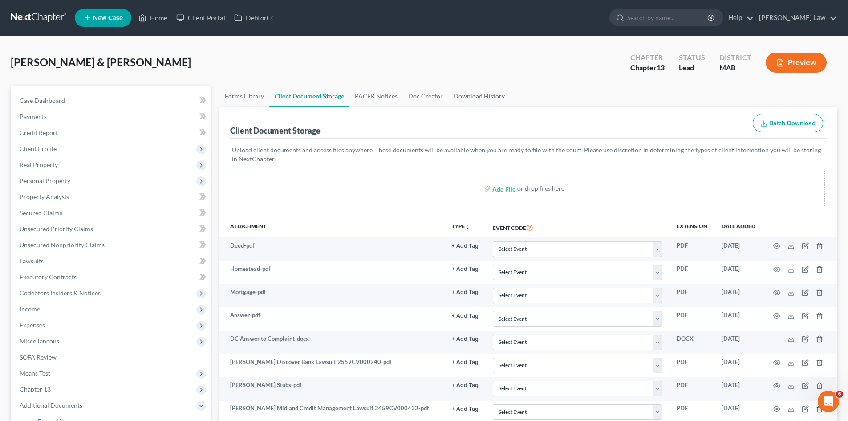
click at [43, 20] on link at bounding box center [39, 18] width 57 height 16
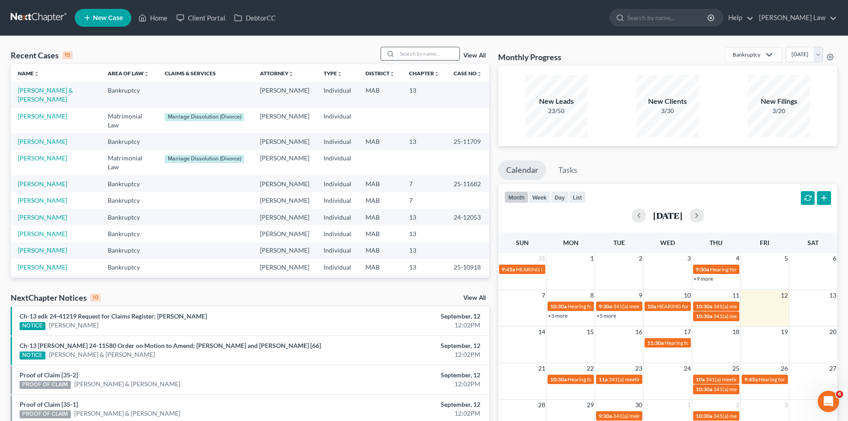
click at [414, 49] on input "search" at bounding box center [428, 53] width 62 height 13
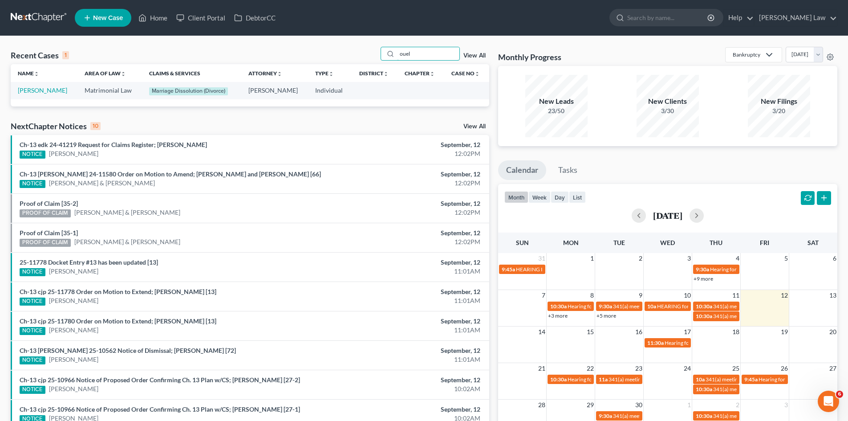
type input "ouel"
click at [57, 85] on td "[PERSON_NAME]" at bounding box center [44, 90] width 67 height 17
click at [55, 88] on link "[PERSON_NAME]" at bounding box center [42, 90] width 49 height 8
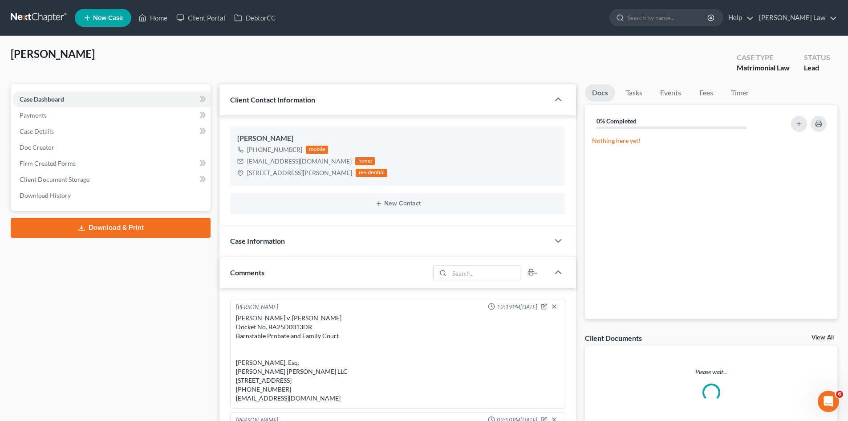
scroll to position [223, 0]
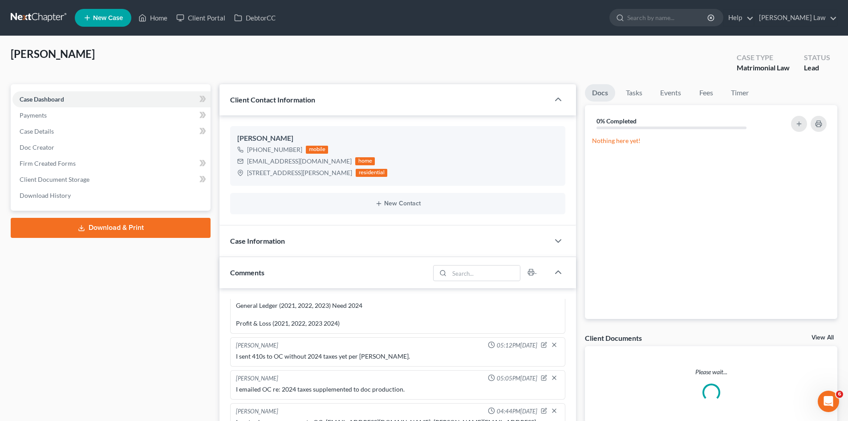
click at [813, 340] on link "View All" at bounding box center [822, 337] width 22 height 6
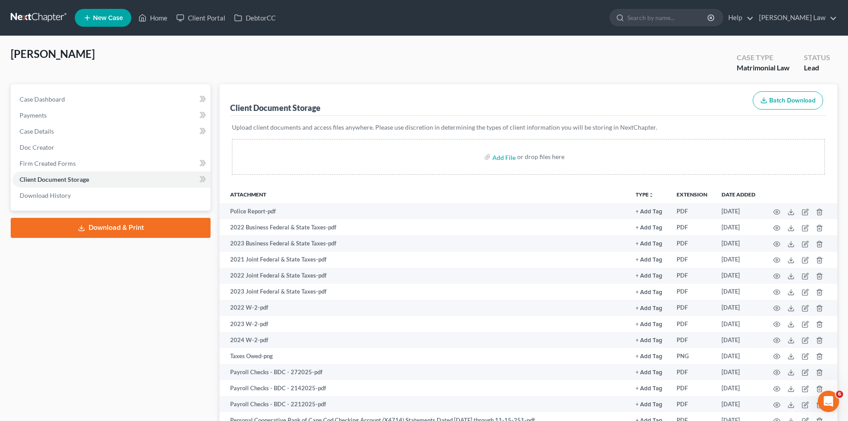
click at [48, 24] on link at bounding box center [39, 18] width 57 height 16
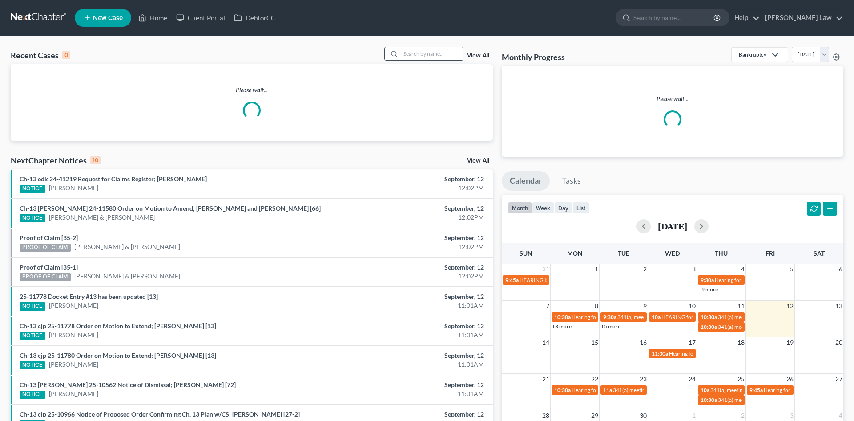
drag, startPoint x: 426, startPoint y: 67, endPoint x: 422, endPoint y: 57, distance: 10.2
click at [425, 65] on div "Please wait..." at bounding box center [252, 102] width 482 height 77
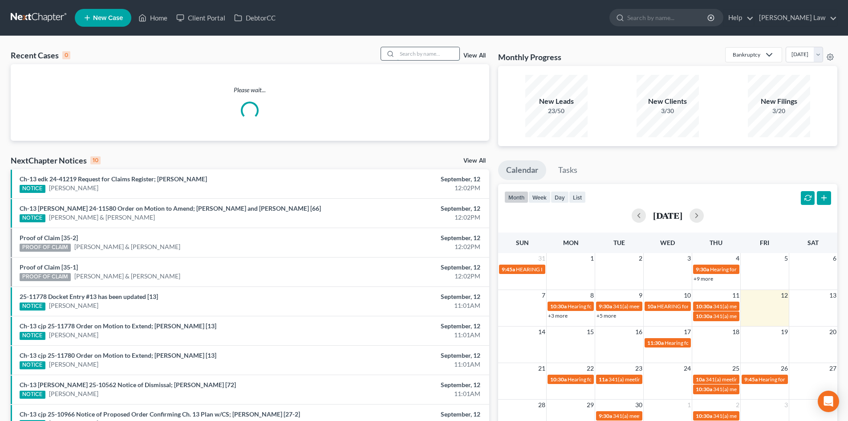
click at [422, 57] on input "search" at bounding box center [428, 53] width 62 height 13
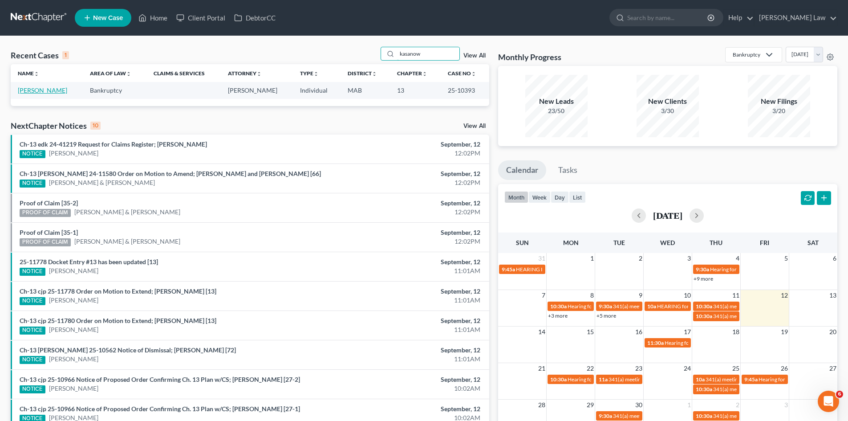
type input "kasanow"
click at [38, 86] on link "[PERSON_NAME]" at bounding box center [42, 90] width 49 height 8
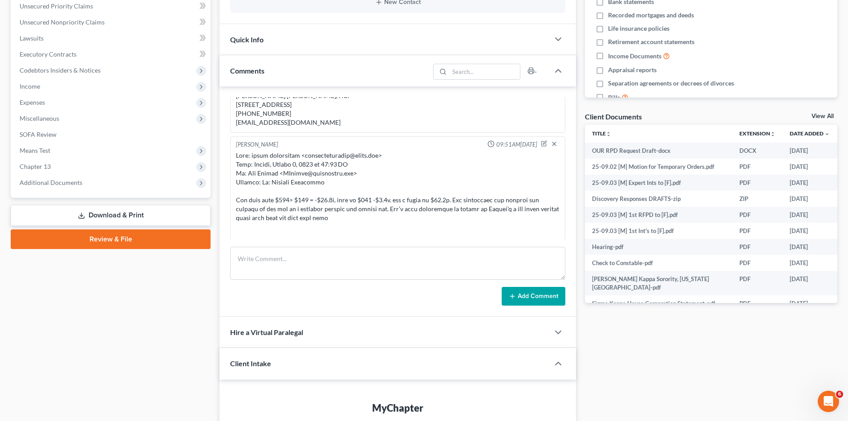
scroll to position [148, 0]
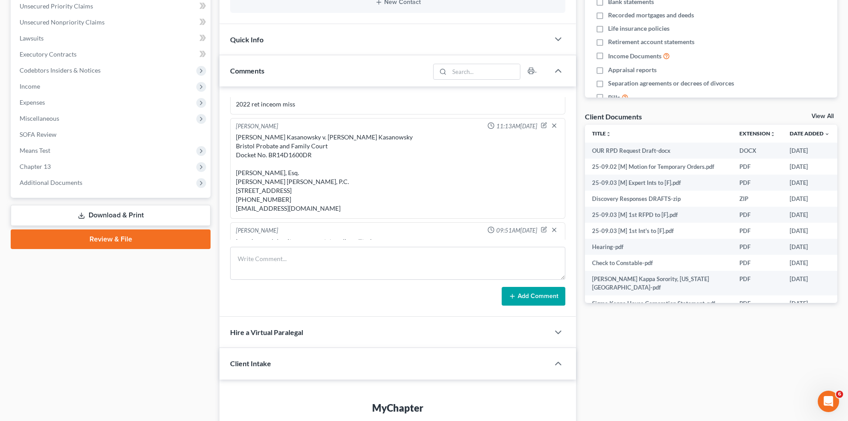
click at [290, 161] on div "[PERSON_NAME] Kasanowsky v. [PERSON_NAME] Kasanowsky Bristol Probate and Family…" at bounding box center [398, 173] width 324 height 80
click at [290, 158] on div "[PERSON_NAME] Kasanowsky v. [PERSON_NAME] Kasanowsky Bristol Probate and Family…" at bounding box center [398, 173] width 324 height 80
copy div "BR14D1600DR"
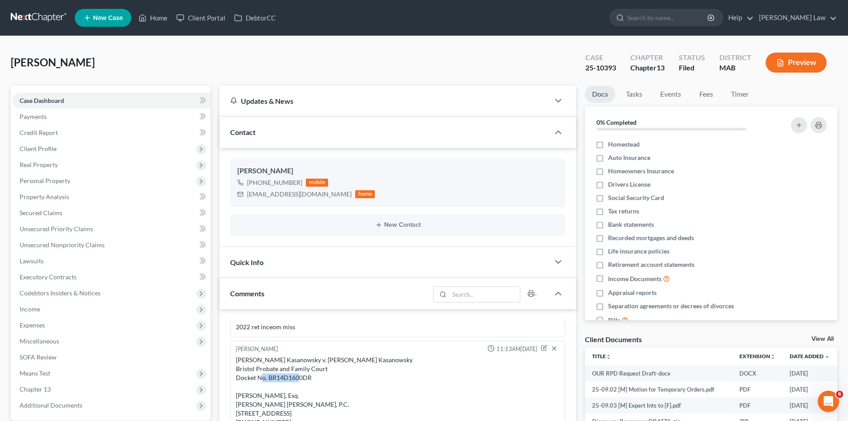
click at [34, 15] on link at bounding box center [39, 18] width 57 height 16
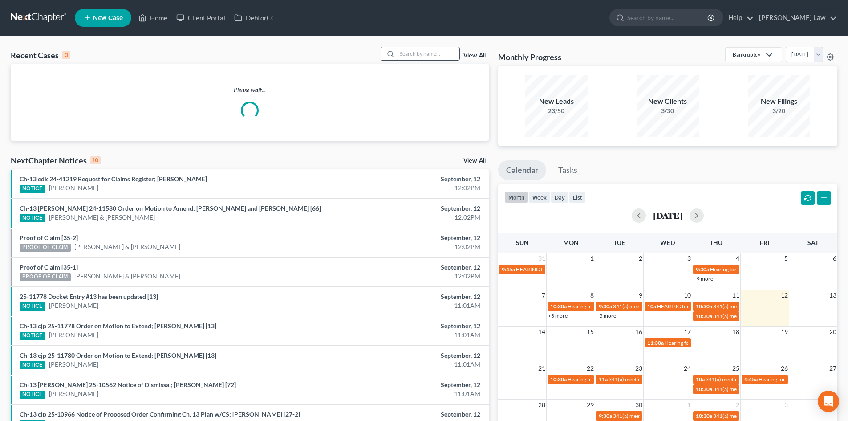
click at [437, 48] on input "search" at bounding box center [428, 53] width 62 height 13
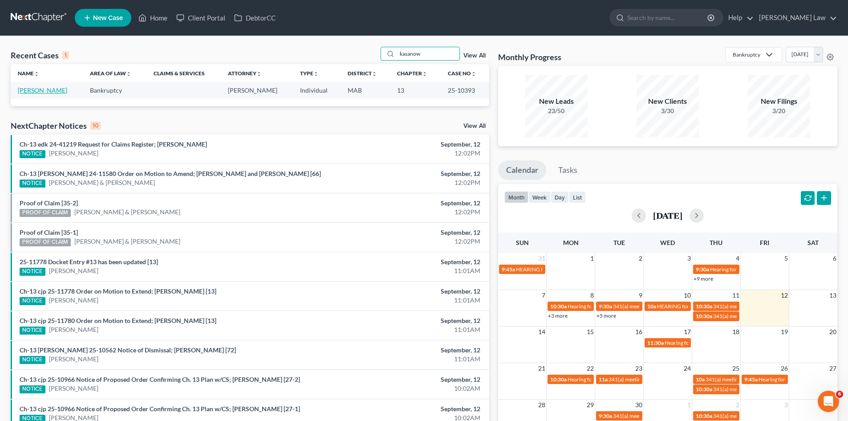
type input "kasanow"
click at [46, 93] on link "[PERSON_NAME]" at bounding box center [42, 90] width 49 height 8
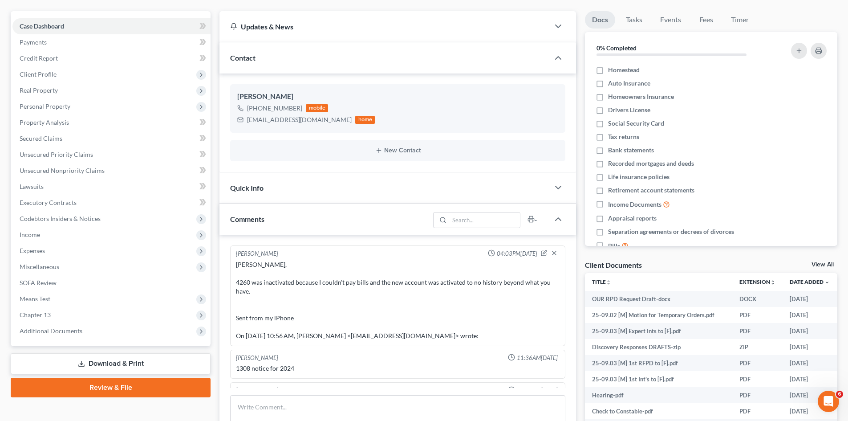
scroll to position [1608, 0]
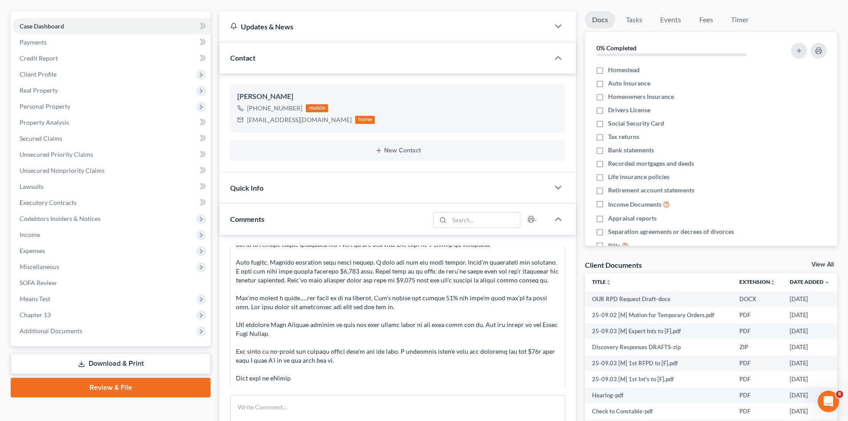
click at [826, 267] on link "View All" at bounding box center [822, 264] width 22 height 6
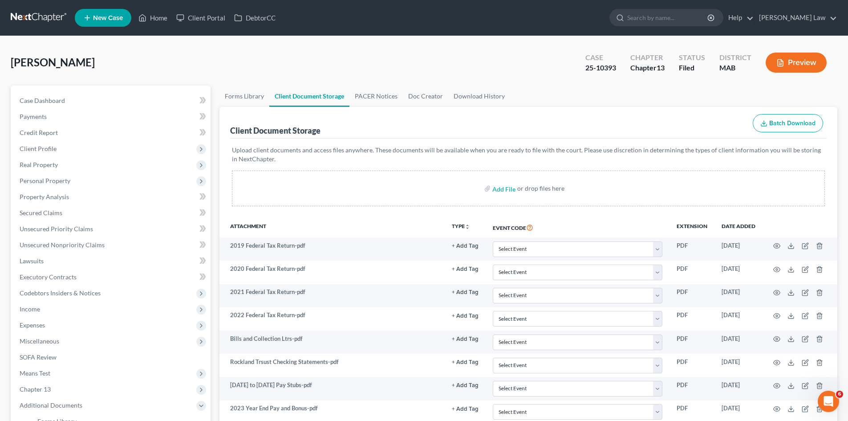
click at [31, 22] on link at bounding box center [39, 18] width 57 height 16
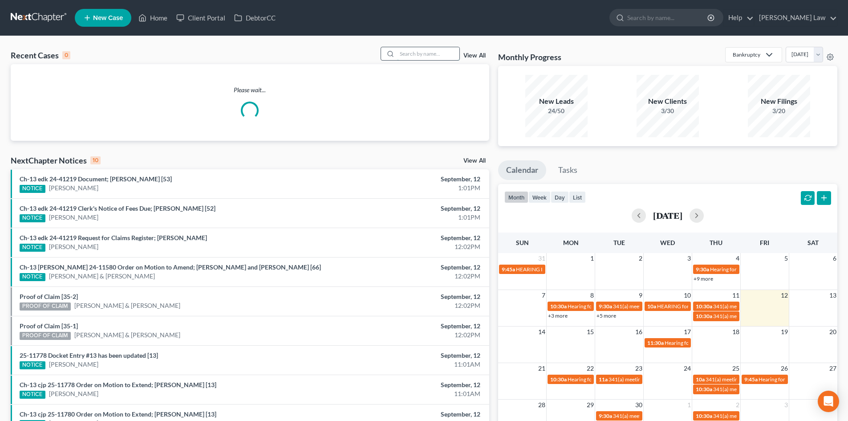
click at [430, 56] on input "search" at bounding box center [428, 53] width 62 height 13
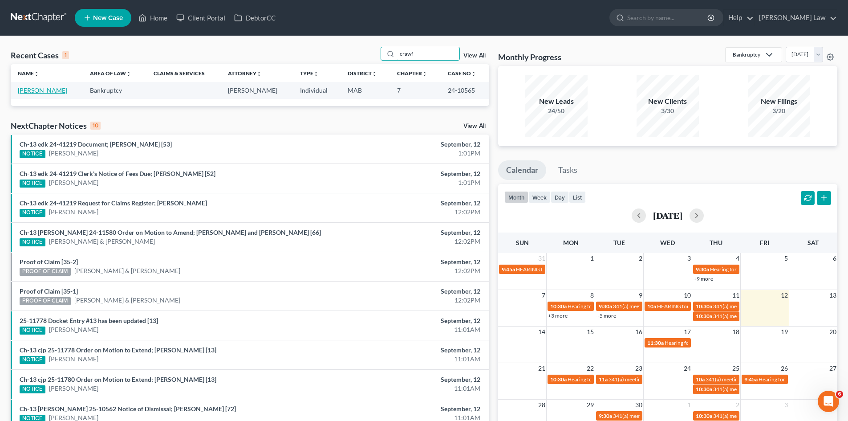
type input "crawf"
click at [34, 93] on link "[PERSON_NAME]" at bounding box center [42, 90] width 49 height 8
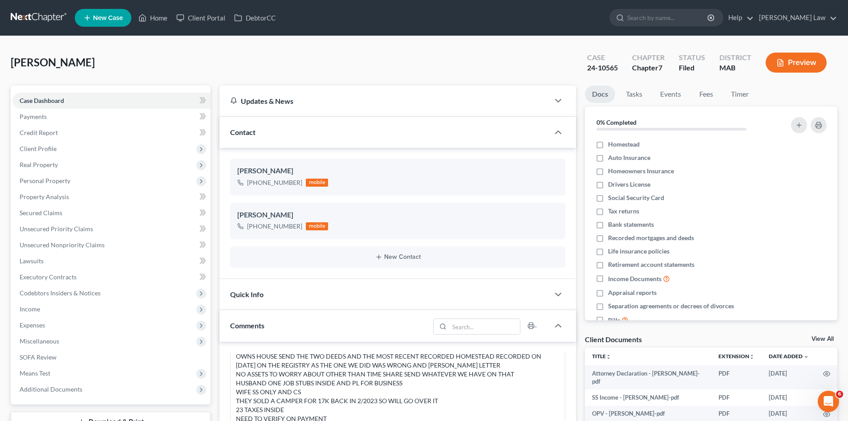
click at [28, 28] on nav "Home New Case Client Portal DebtorCC Benner Law mmanning@tbennerlaw.com My Acco…" at bounding box center [424, 18] width 848 height 36
click at [29, 18] on link at bounding box center [39, 18] width 57 height 16
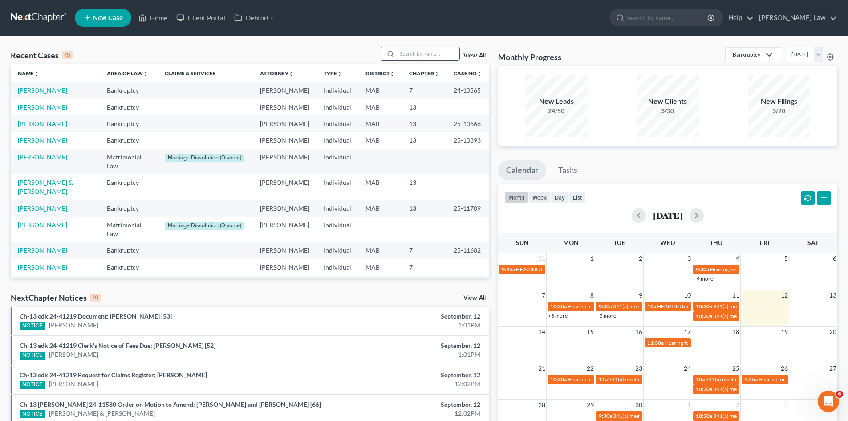
click at [425, 50] on input "search" at bounding box center [428, 53] width 62 height 13
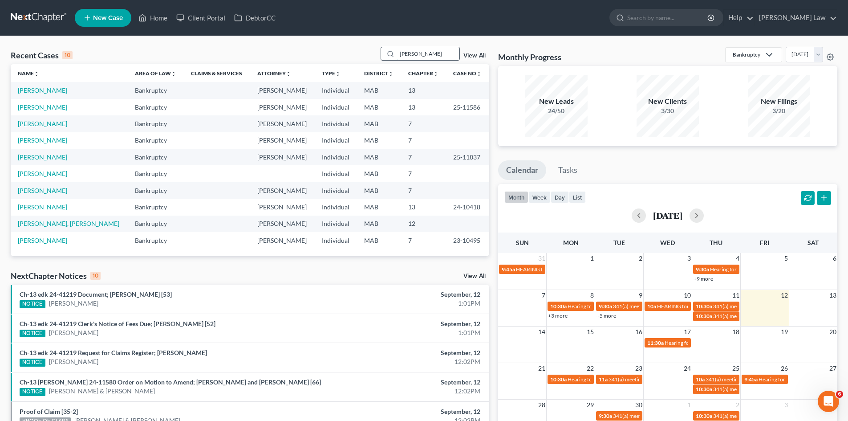
click at [425, 60] on input "[PERSON_NAME]" at bounding box center [428, 53] width 62 height 13
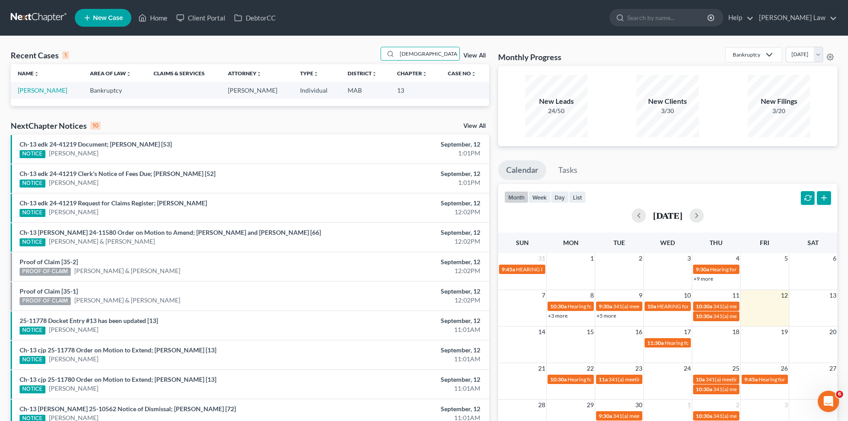
type input "[DEMOGRAPHIC_DATA]"
click at [44, 85] on td "[PERSON_NAME]" at bounding box center [47, 90] width 72 height 16
click at [44, 89] on link "[PERSON_NAME]" at bounding box center [42, 90] width 49 height 8
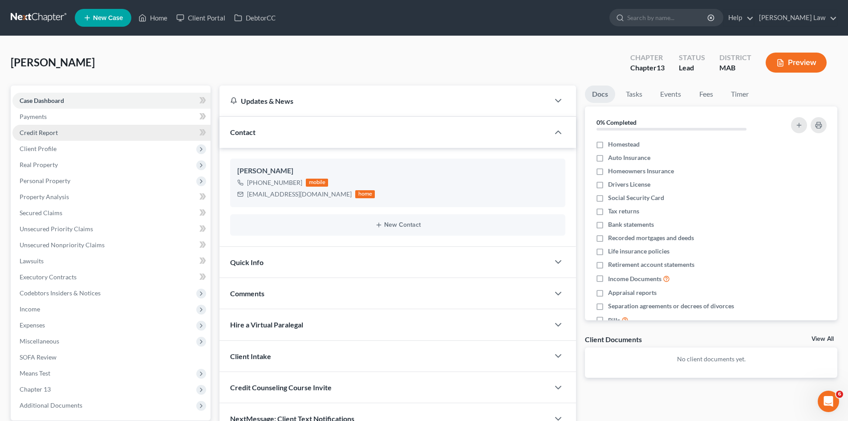
click at [100, 139] on link "Credit Report" at bounding box center [111, 133] width 198 height 16
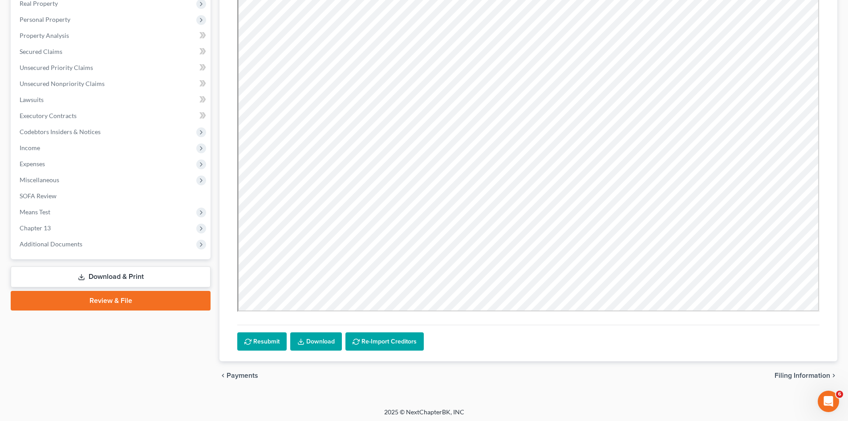
scroll to position [164, 0]
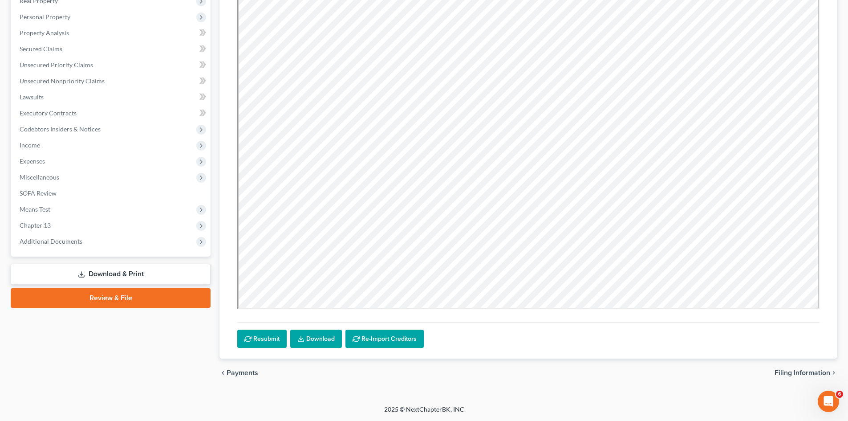
click at [308, 334] on link "Download" at bounding box center [316, 338] width 52 height 19
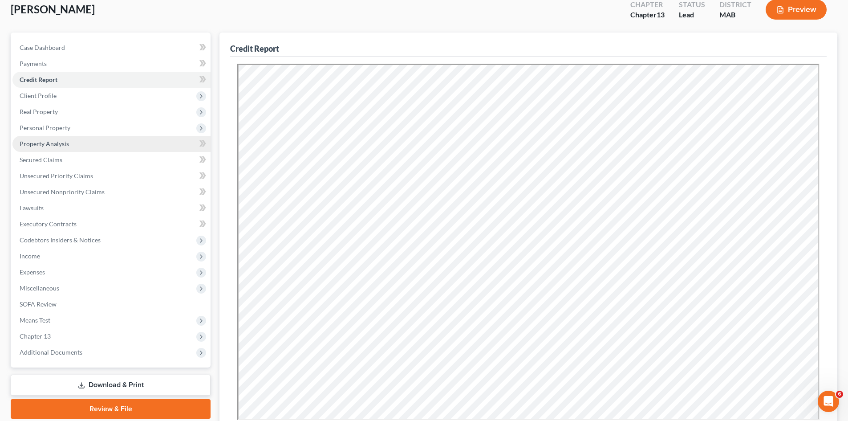
scroll to position [0, 0]
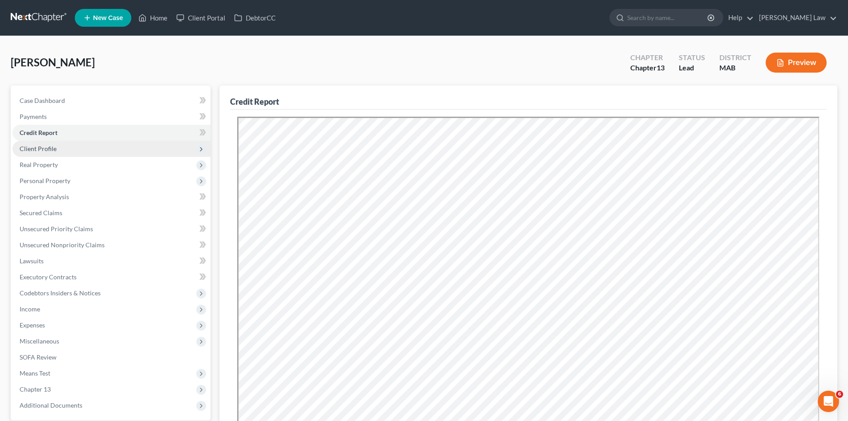
click at [41, 150] on span "Client Profile" at bounding box center [38, 149] width 37 height 8
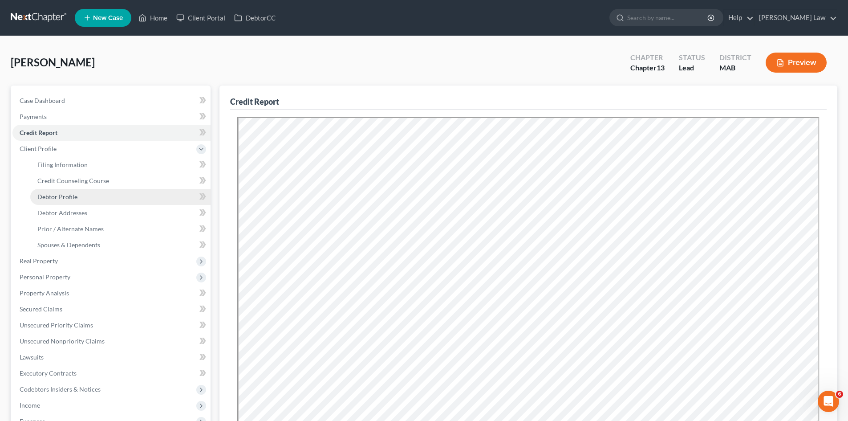
click at [58, 194] on span "Debtor Profile" at bounding box center [57, 197] width 40 height 8
select select "3"
select select "0"
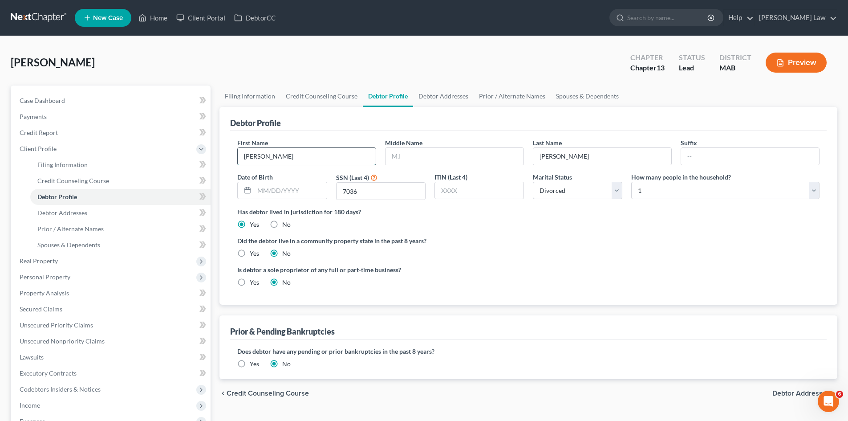
click at [304, 158] on input "[PERSON_NAME]" at bounding box center [307, 156] width 138 height 17
click at [567, 155] on input "[PERSON_NAME]" at bounding box center [602, 156] width 138 height 17
click at [54, 209] on span "Debtor Addresses" at bounding box center [62, 213] width 50 height 8
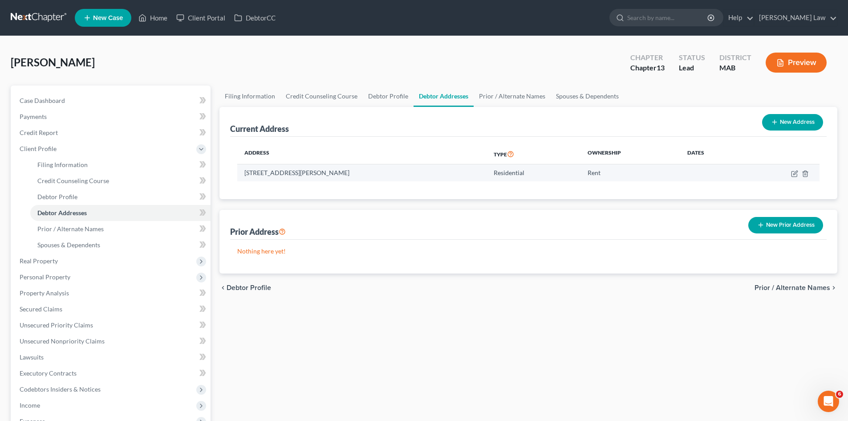
click at [299, 175] on td "[STREET_ADDRESS][PERSON_NAME]" at bounding box center [361, 172] width 249 height 17
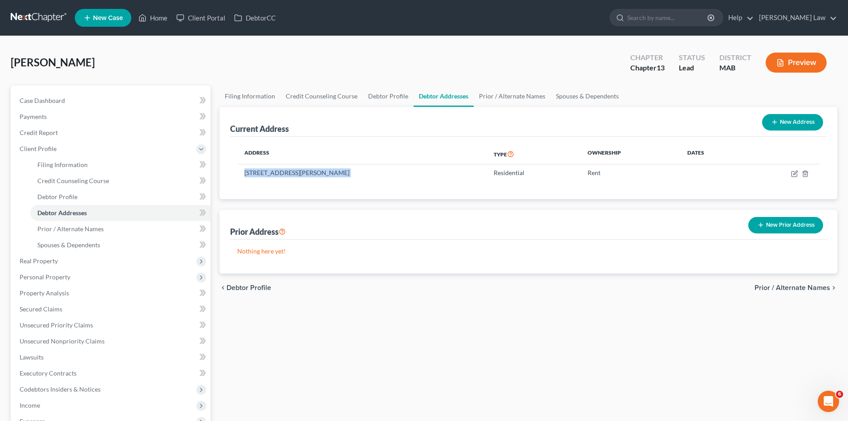
copy td "[STREET_ADDRESS][PERSON_NAME]"
click at [266, 173] on td "[STREET_ADDRESS][PERSON_NAME]" at bounding box center [361, 172] width 249 height 17
drag, startPoint x: 244, startPoint y: 173, endPoint x: 296, endPoint y: 177, distance: 52.6
click at [296, 177] on td "[STREET_ADDRESS][PERSON_NAME]" at bounding box center [361, 172] width 249 height 17
click at [102, 101] on link "Case Dashboard" at bounding box center [111, 101] width 198 height 16
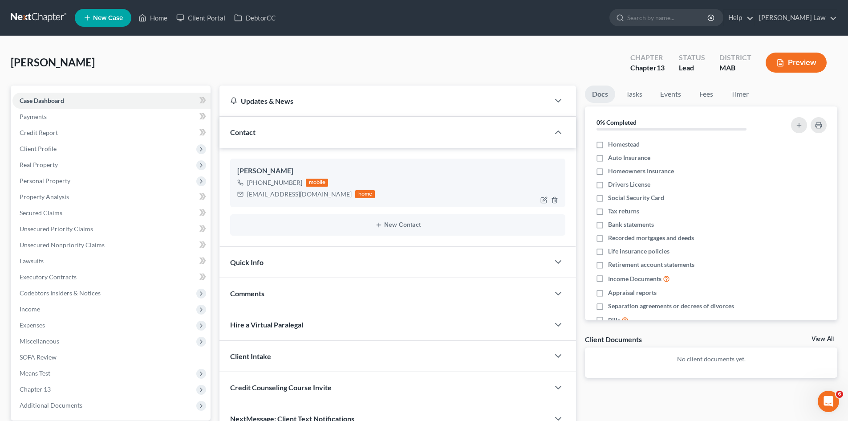
drag, startPoint x: 298, startPoint y: 182, endPoint x: 256, endPoint y: 182, distance: 41.4
click at [256, 182] on div "[PHONE_NUMBER]" at bounding box center [274, 182] width 55 height 9
copy div "[PHONE_NUMBER]"
click at [266, 191] on div "[EMAIL_ADDRESS][DOMAIN_NAME]" at bounding box center [299, 194] width 105 height 9
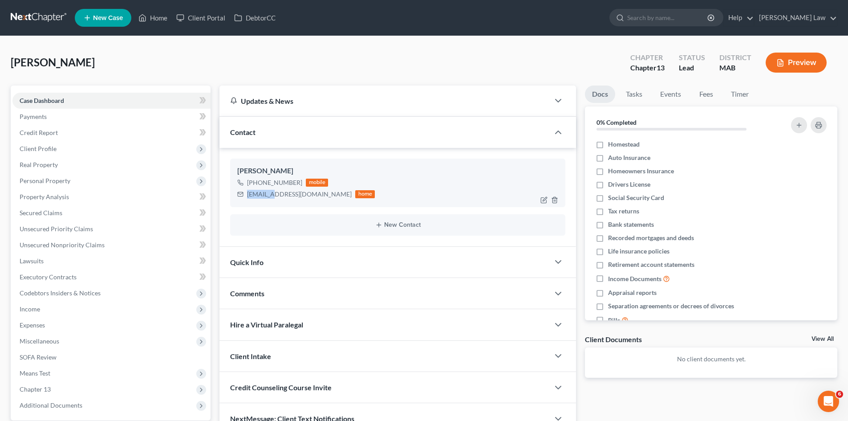
click at [266, 191] on div "[EMAIL_ADDRESS][DOMAIN_NAME]" at bounding box center [299, 194] width 105 height 9
copy div "[EMAIL_ADDRESS][DOMAIN_NAME]"
click at [40, 17] on link at bounding box center [39, 18] width 57 height 16
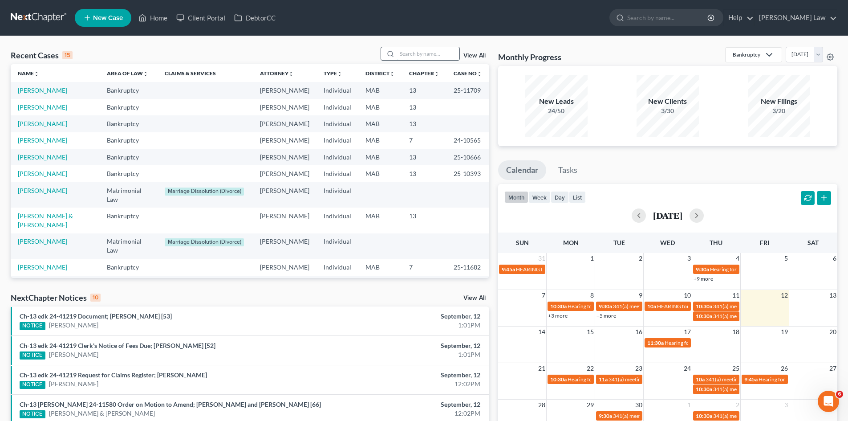
click at [423, 55] on input "search" at bounding box center [428, 53] width 62 height 13
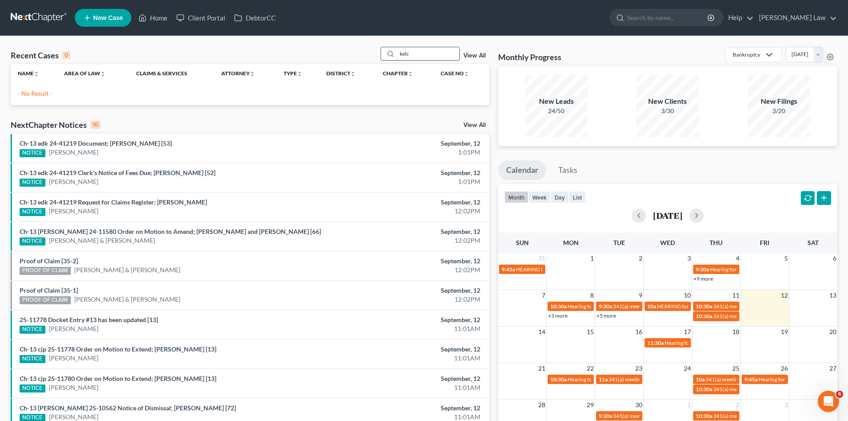
click at [405, 57] on input "kelc" at bounding box center [428, 53] width 62 height 13
type input "l"
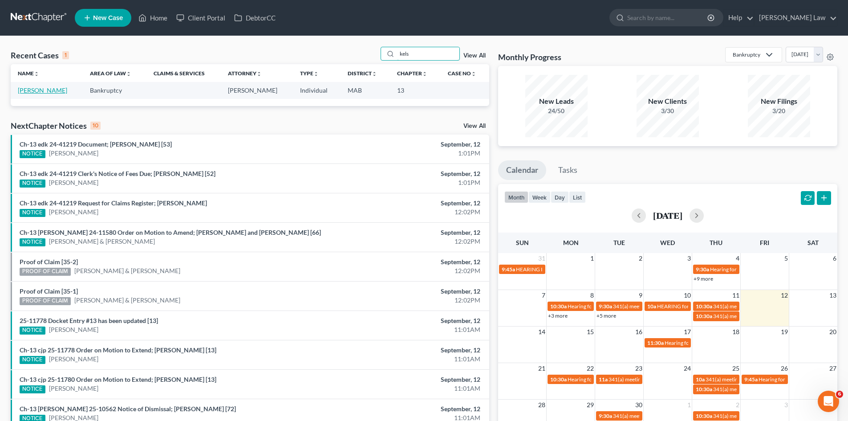
type input "kels"
click at [50, 93] on link "[PERSON_NAME]" at bounding box center [42, 90] width 49 height 8
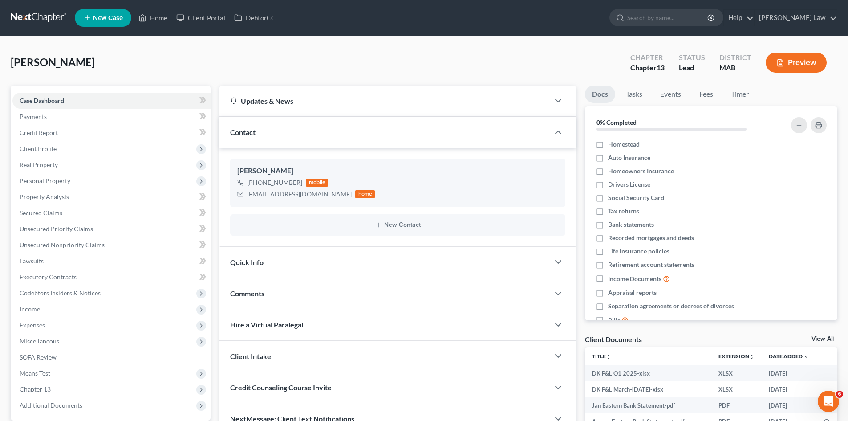
scroll to position [85, 0]
